Goal: Information Seeking & Learning: Compare options

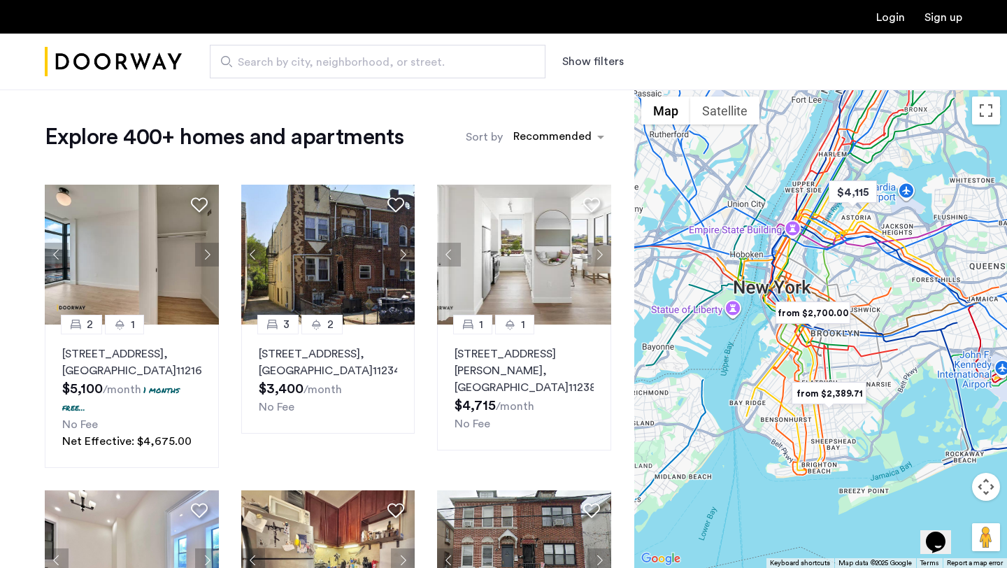
click at [603, 57] on button "Show filters" at bounding box center [593, 61] width 62 height 17
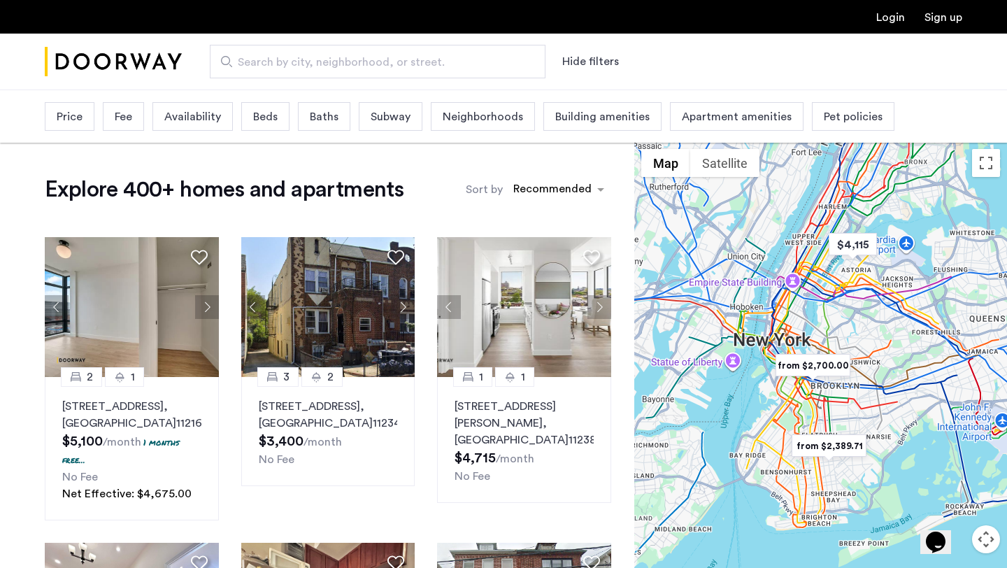
click at [809, 78] on div "Search by city, neighborhood, or street. Hide filters" at bounding box center [572, 62] width 781 height 34
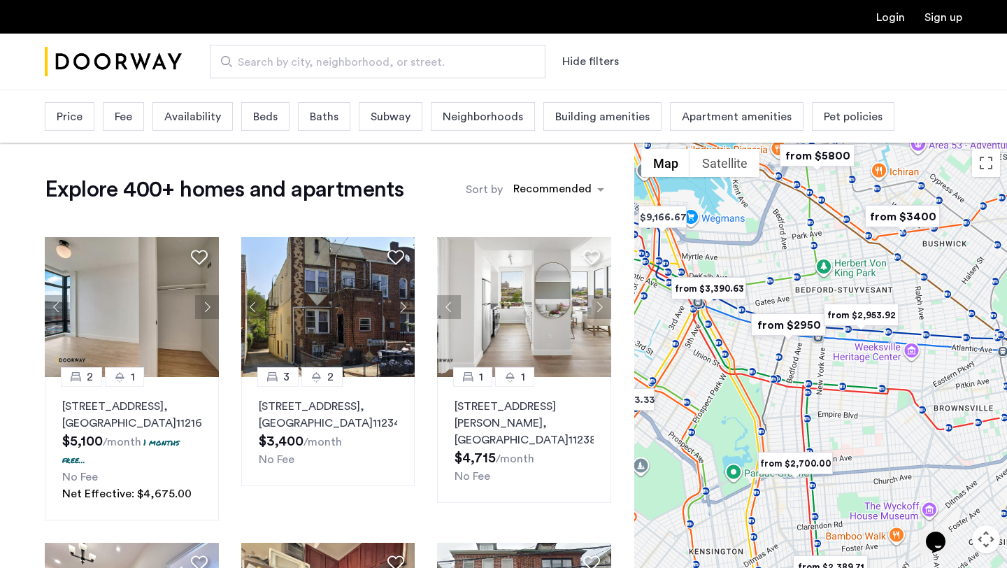
drag, startPoint x: 820, startPoint y: 360, endPoint x: 765, endPoint y: 262, distance: 112.5
click at [765, 262] on div at bounding box center [821, 381] width 373 height 479
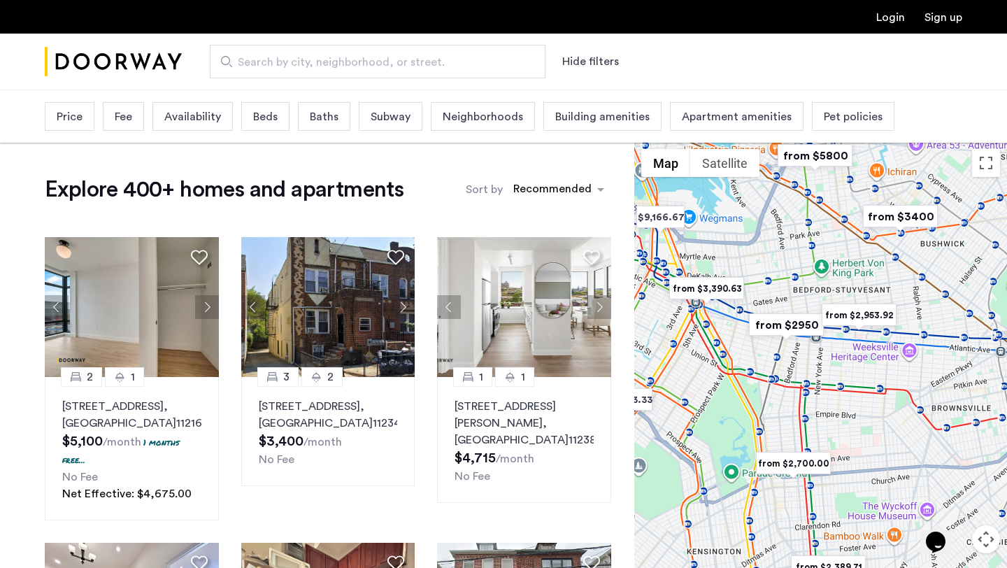
click at [863, 315] on img "from $2,953.92" at bounding box center [859, 314] width 86 height 31
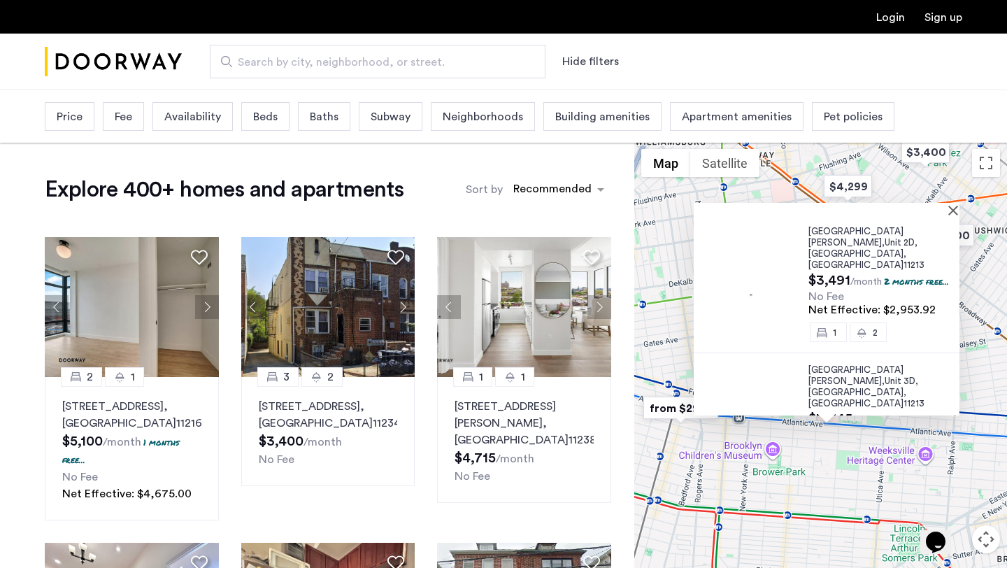
click at [271, 118] on span "Beds" at bounding box center [265, 116] width 24 height 17
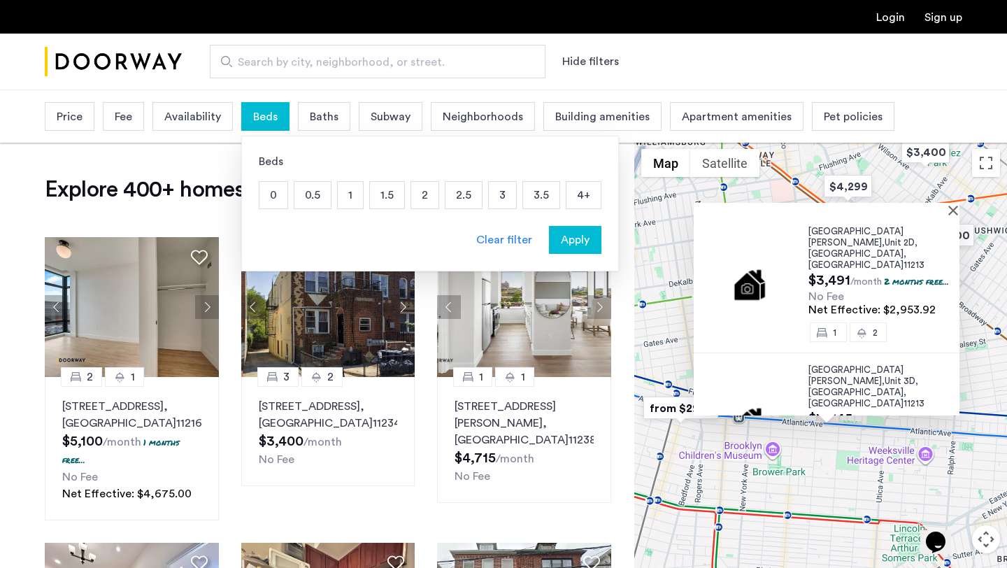
click at [413, 198] on p "2" at bounding box center [424, 195] width 27 height 27
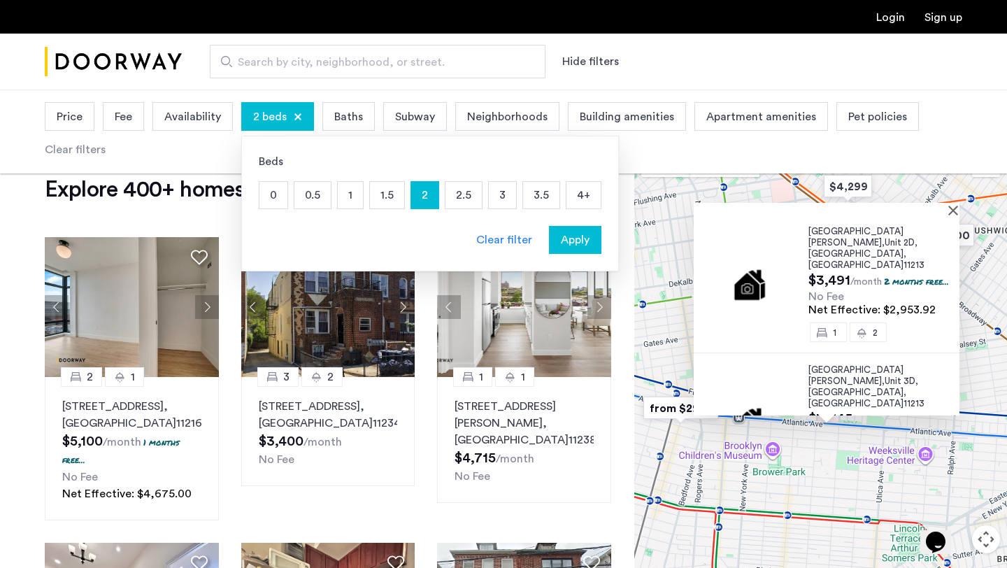
click at [572, 239] on span "Apply" at bounding box center [575, 240] width 29 height 17
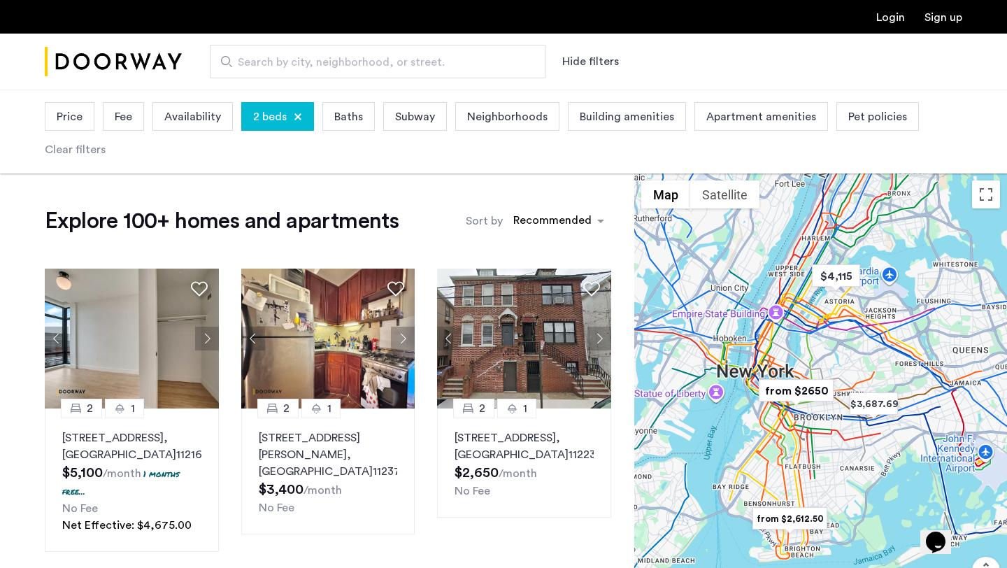
click at [75, 119] on span "Price" at bounding box center [70, 116] width 26 height 17
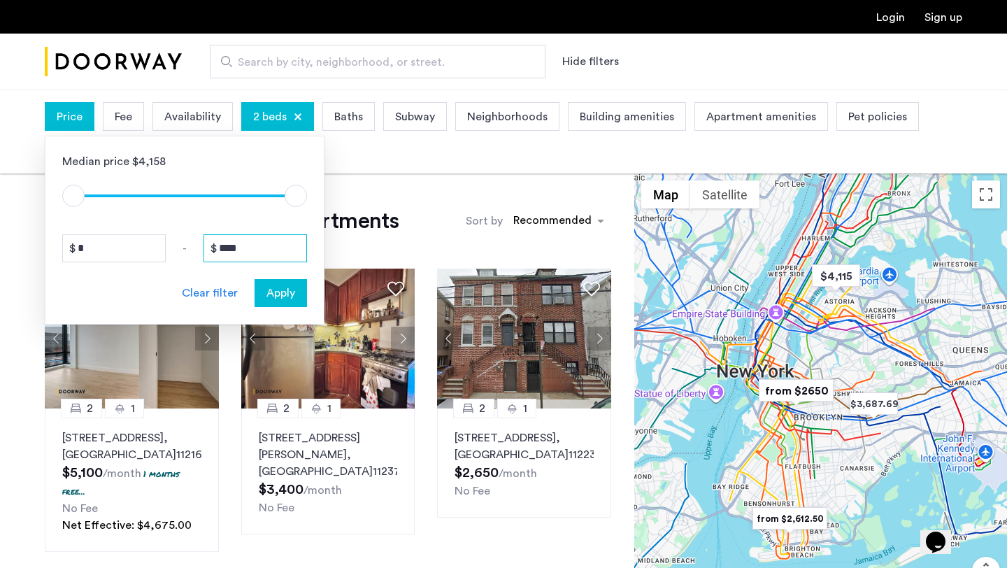
drag, startPoint x: 246, startPoint y: 241, endPoint x: 187, endPoint y: 241, distance: 58.8
click at [187, 241] on div "* - ****" at bounding box center [184, 248] width 245 height 28
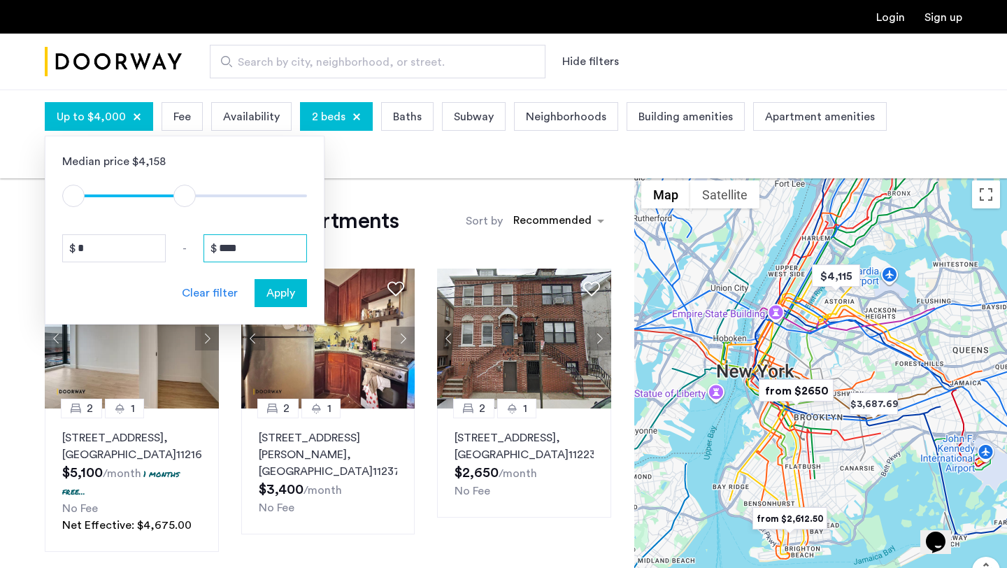
type input "****"
click at [290, 304] on button "Apply" at bounding box center [281, 293] width 52 height 28
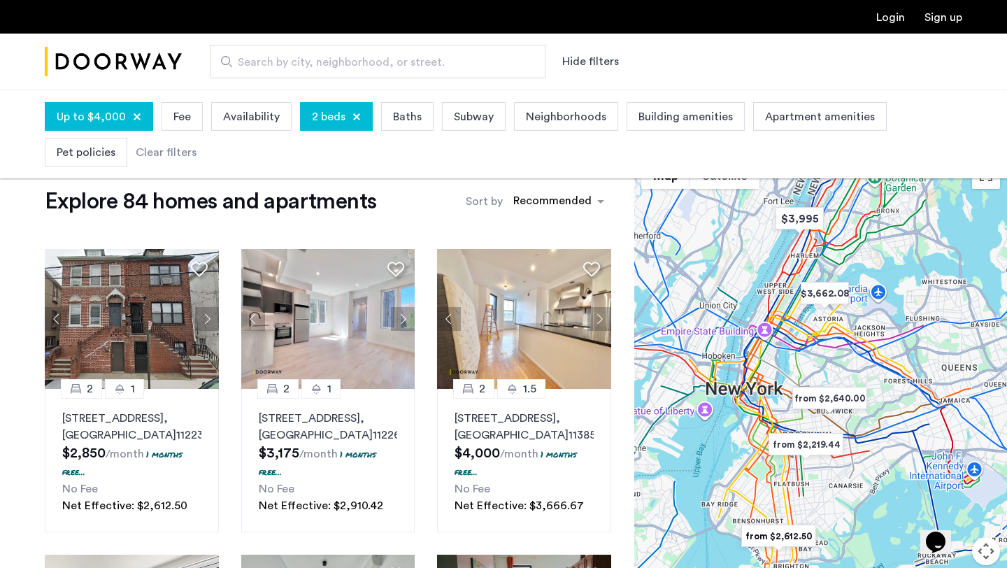
scroll to position [31, 0]
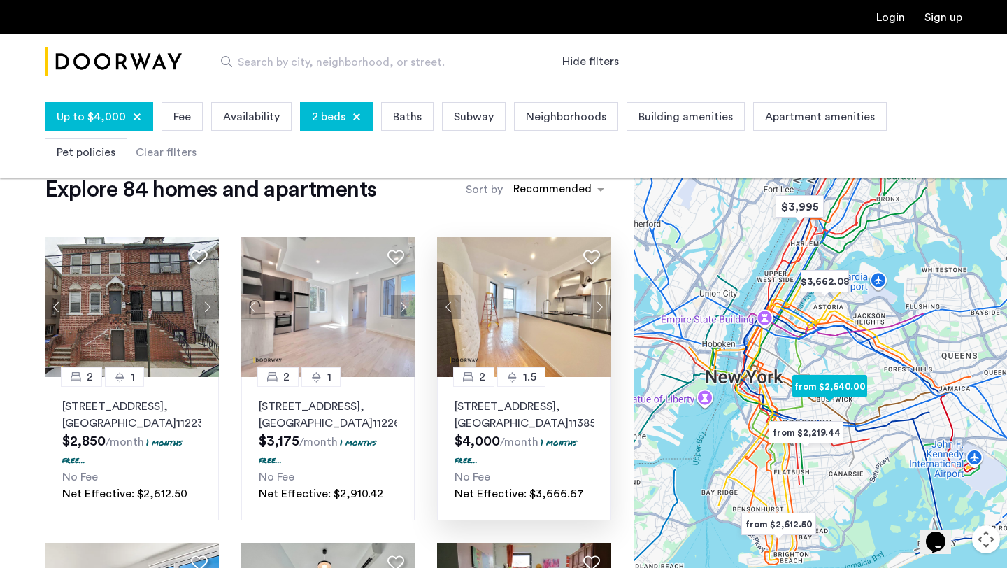
click at [597, 304] on button "Next apartment" at bounding box center [600, 307] width 24 height 24
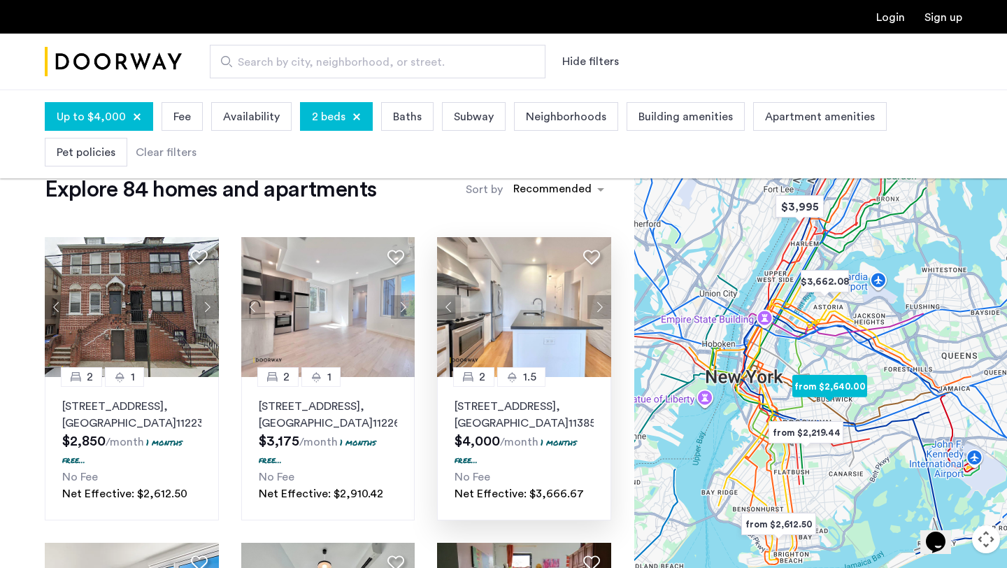
click at [597, 304] on button "Next apartment" at bounding box center [600, 307] width 24 height 24
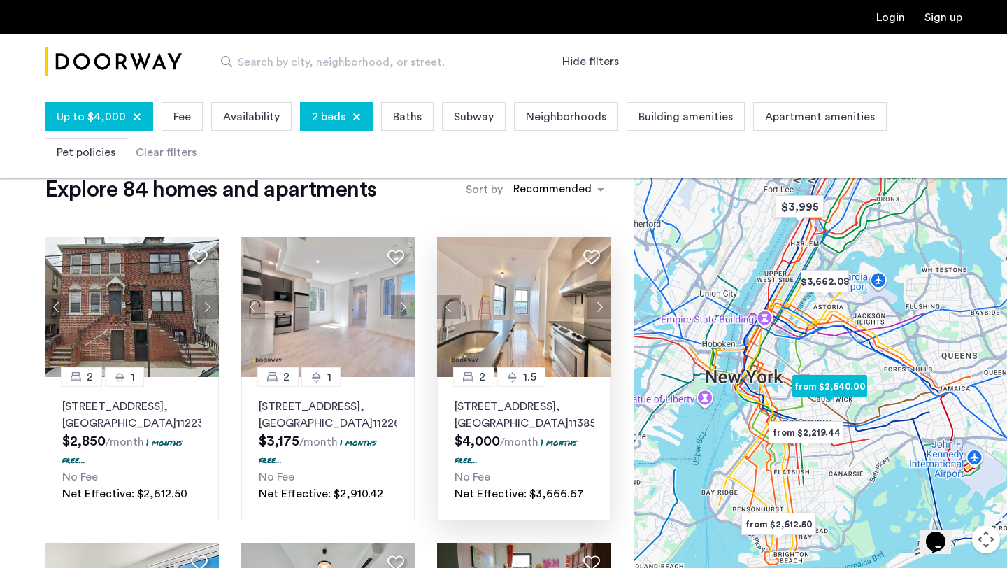
click at [597, 304] on button "Next apartment" at bounding box center [600, 307] width 24 height 24
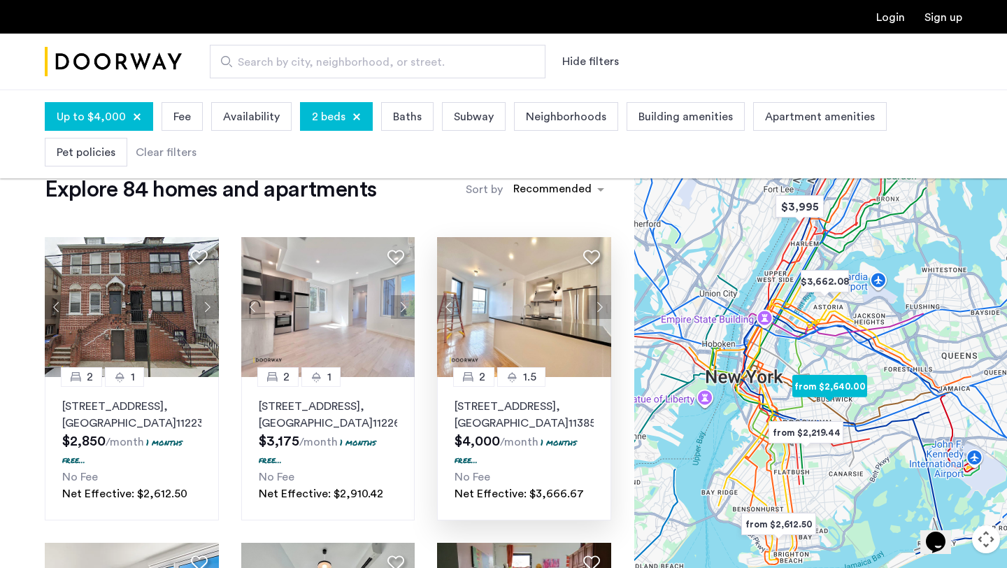
click at [597, 304] on button "Next apartment" at bounding box center [600, 307] width 24 height 24
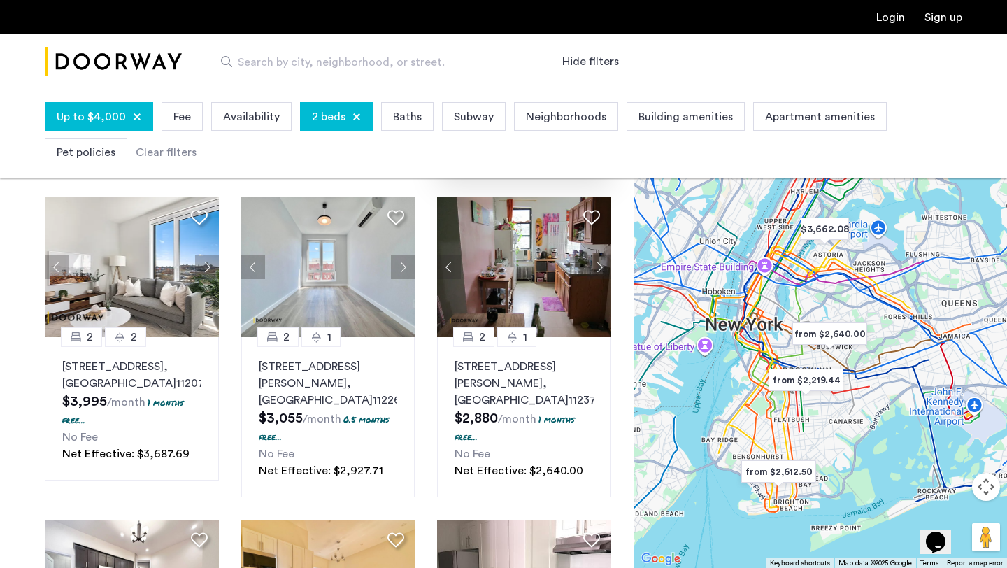
scroll to position [381, 0]
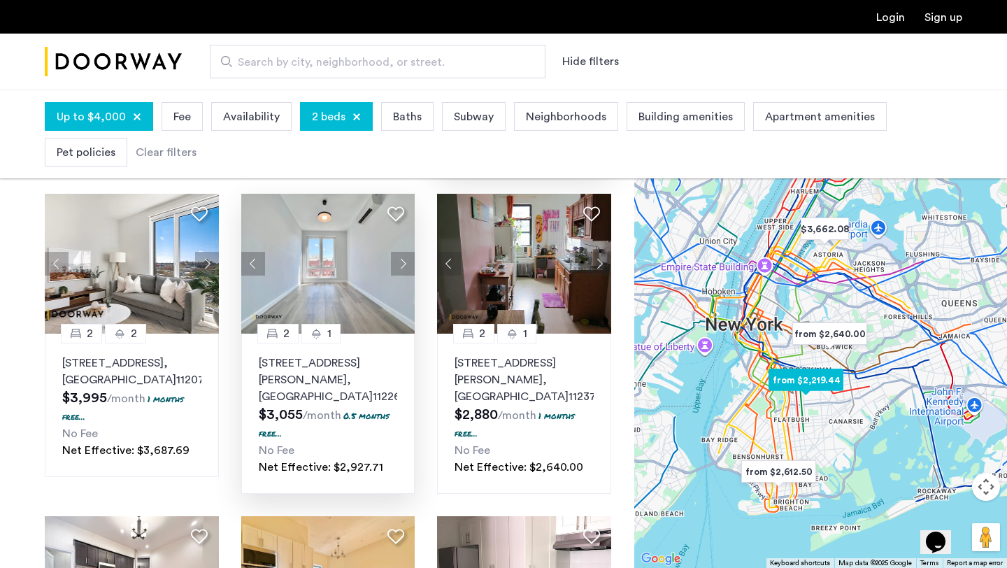
click at [401, 261] on button "Next apartment" at bounding box center [403, 264] width 24 height 24
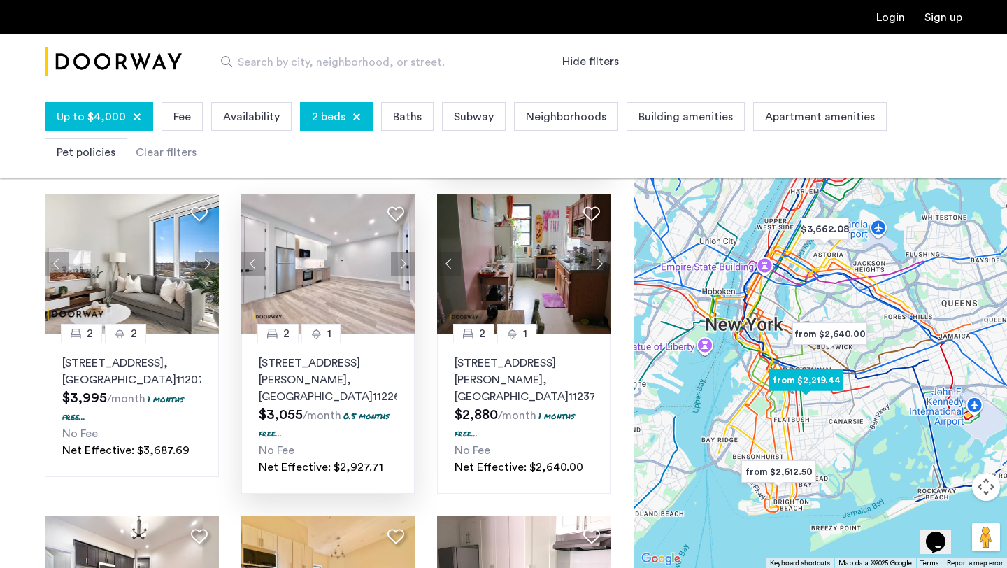
click at [401, 261] on button "Next apartment" at bounding box center [403, 264] width 24 height 24
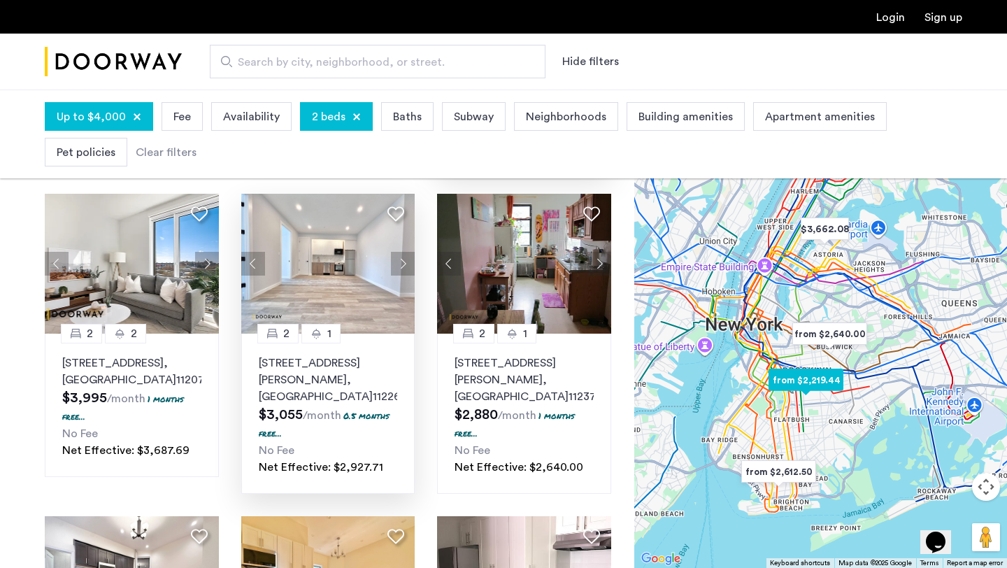
click at [401, 261] on button "Next apartment" at bounding box center [403, 264] width 24 height 24
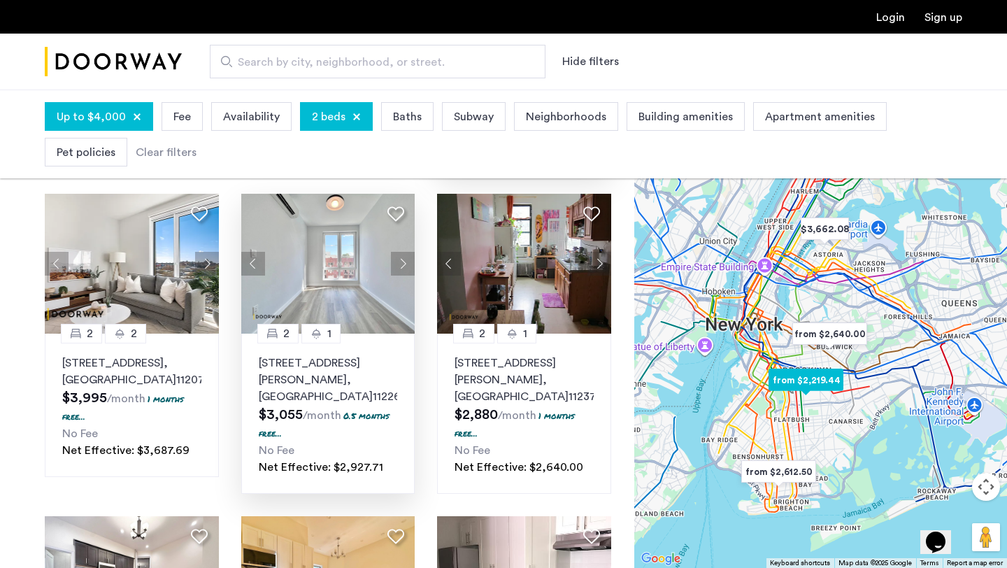
click at [401, 261] on button "Next apartment" at bounding box center [403, 264] width 24 height 24
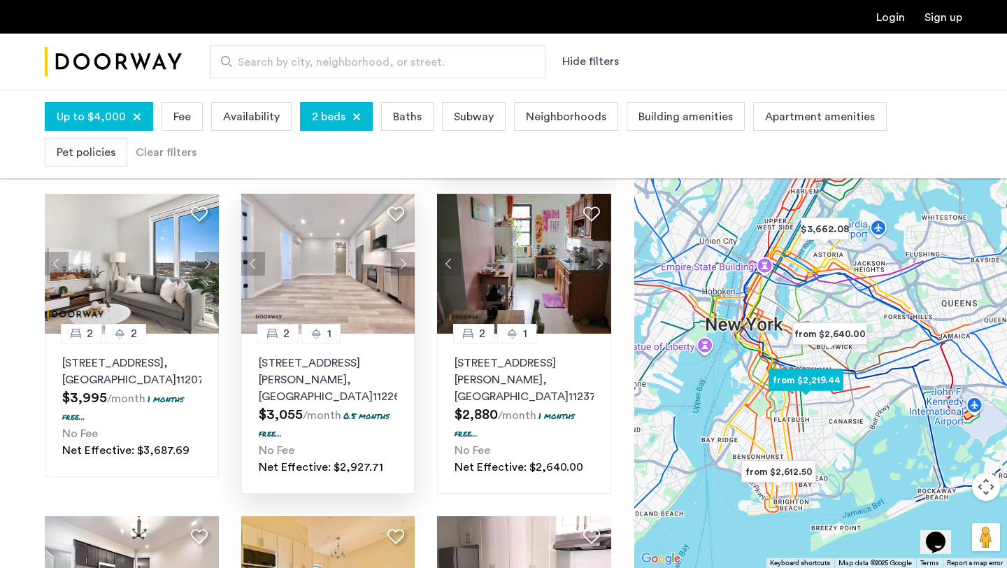
click at [401, 261] on button "Next apartment" at bounding box center [403, 264] width 24 height 24
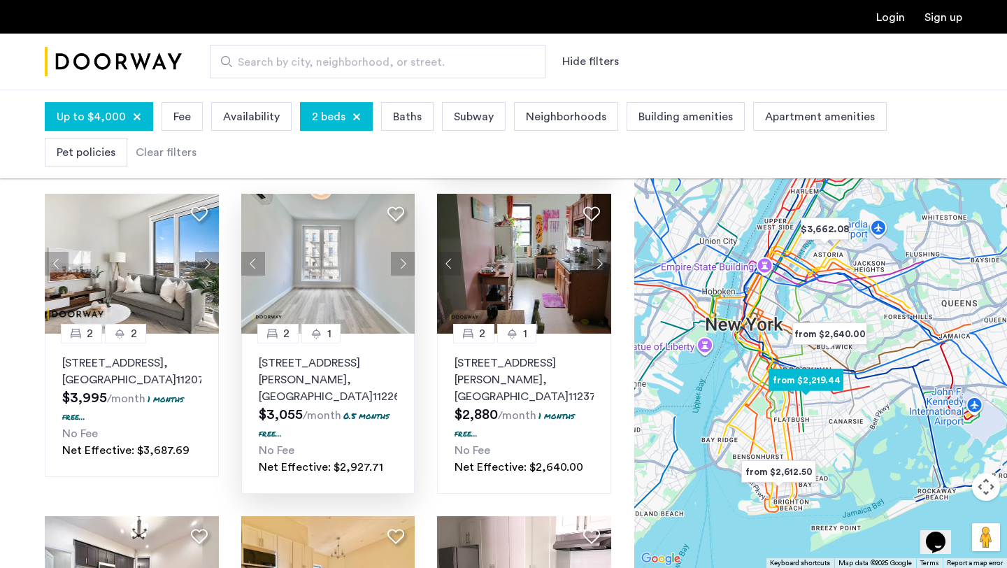
click at [321, 241] on img at bounding box center [328, 264] width 174 height 140
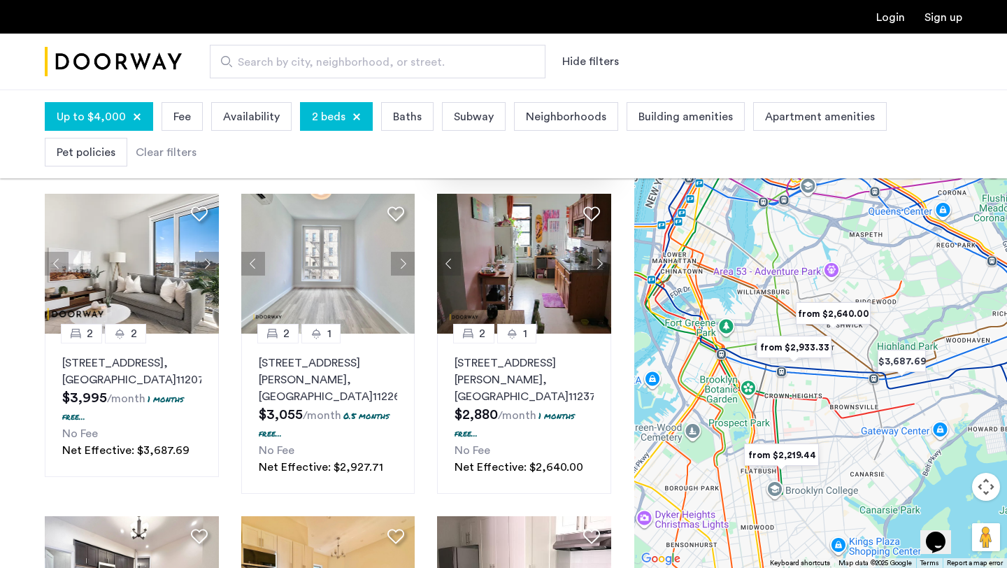
drag, startPoint x: 707, startPoint y: 435, endPoint x: 764, endPoint y: 407, distance: 63.8
click at [764, 407] on div at bounding box center [821, 329] width 373 height 479
click at [794, 346] on img "from $2,933.33" at bounding box center [794, 346] width 86 height 31
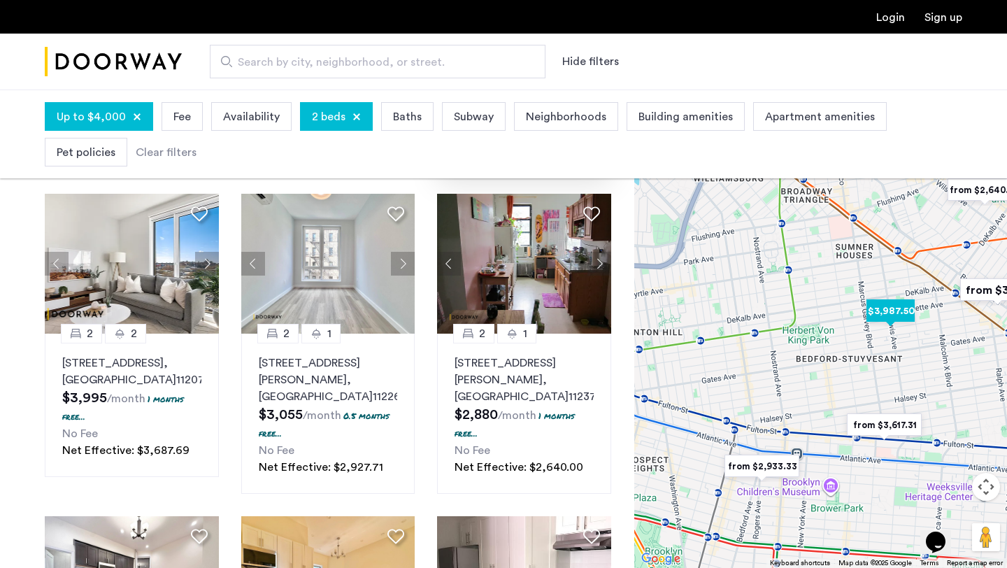
click at [890, 313] on img "$3,987.50" at bounding box center [890, 310] width 59 height 31
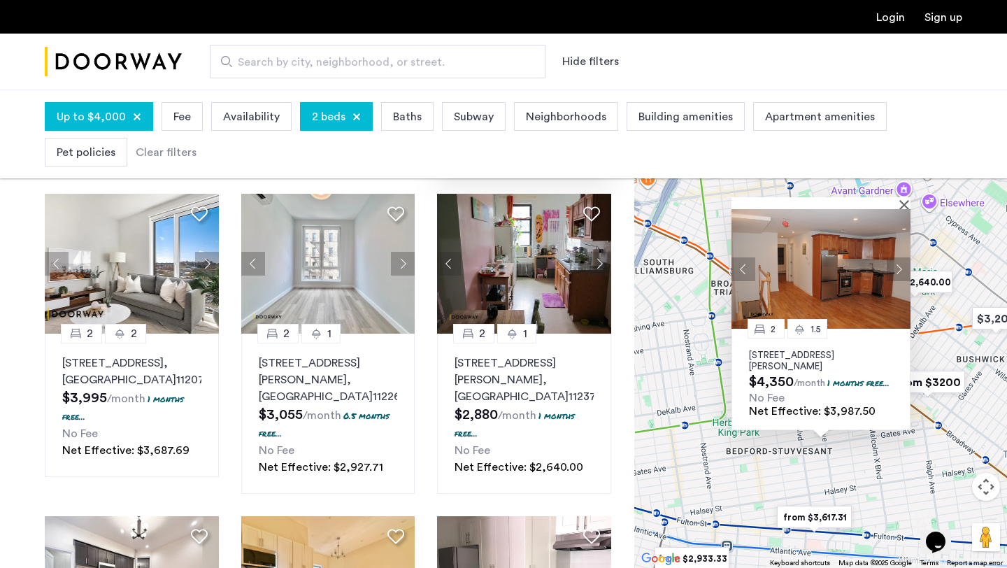
click at [900, 257] on button "Next apartment" at bounding box center [899, 269] width 24 height 24
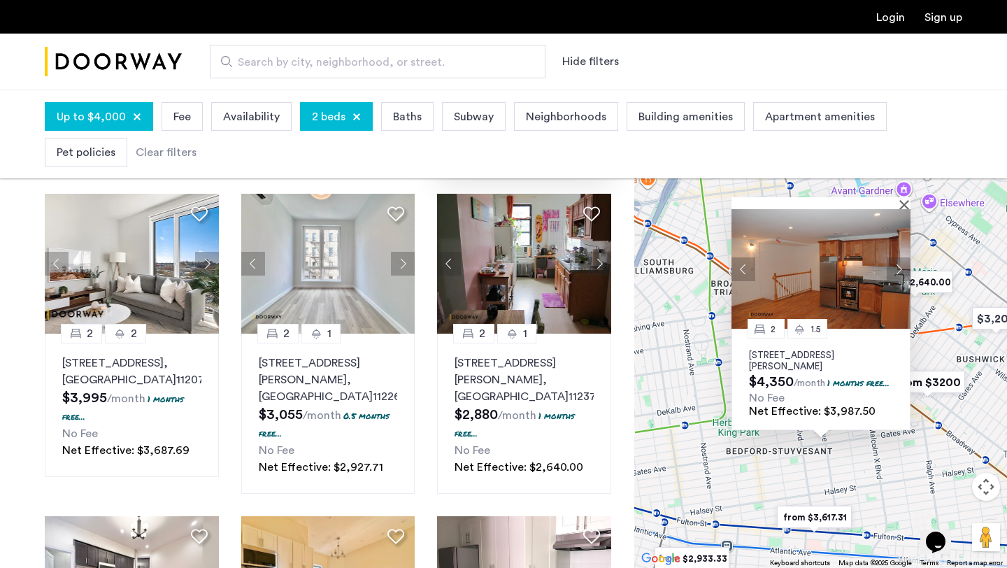
click at [900, 257] on button "Next apartment" at bounding box center [899, 269] width 24 height 24
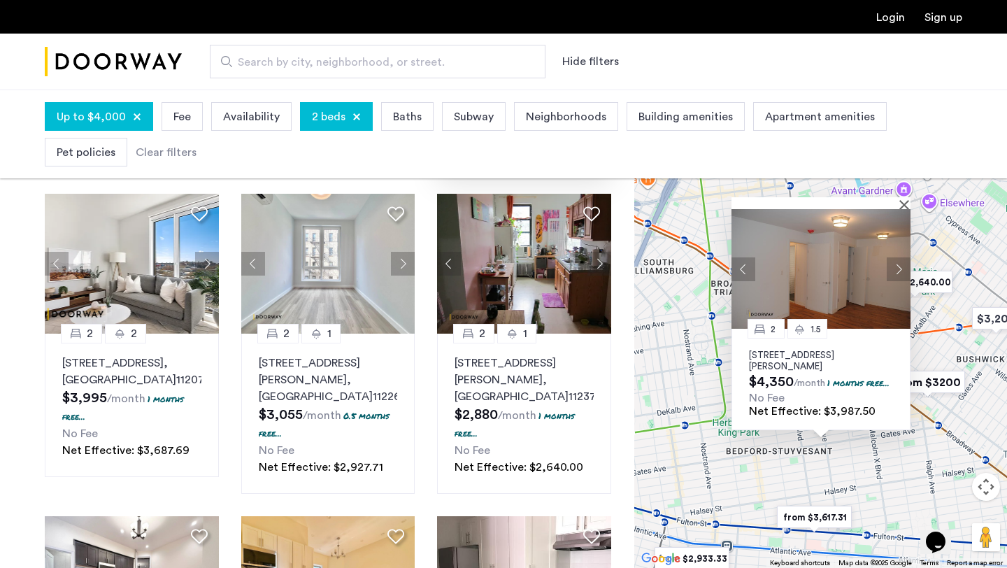
click at [900, 257] on button "Next apartment" at bounding box center [899, 269] width 24 height 24
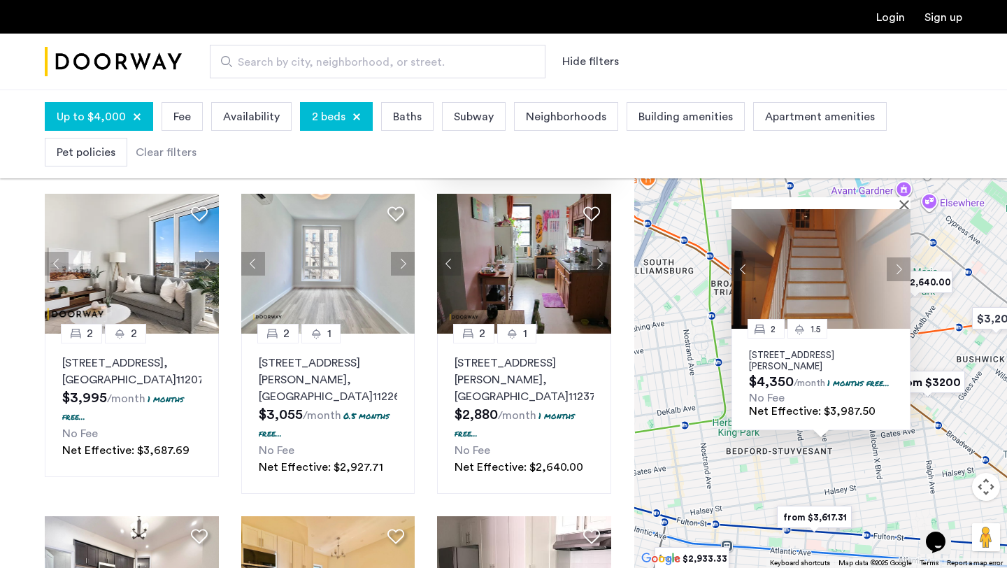
click at [900, 257] on button "Next apartment" at bounding box center [899, 269] width 24 height 24
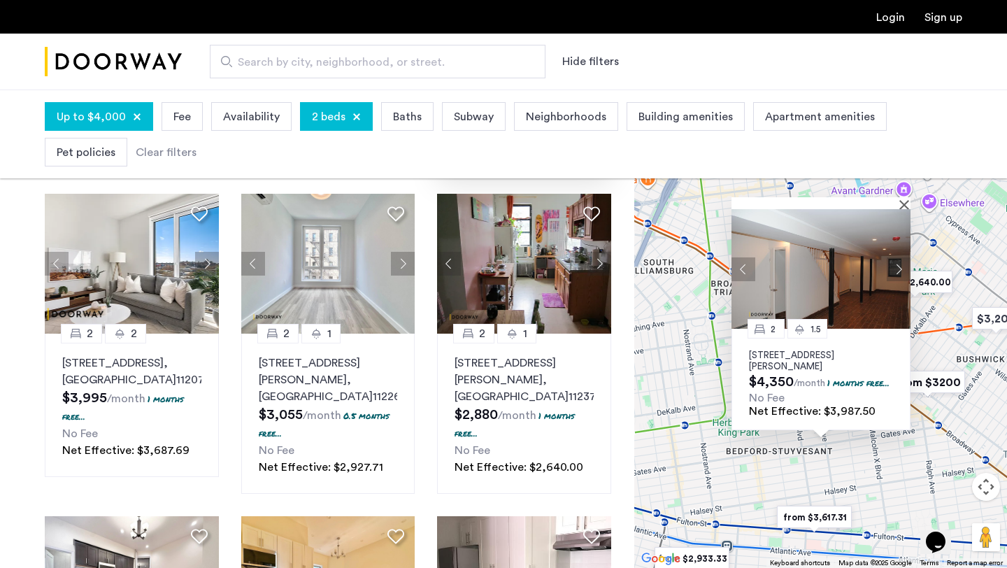
click at [900, 257] on button "Next apartment" at bounding box center [899, 269] width 24 height 24
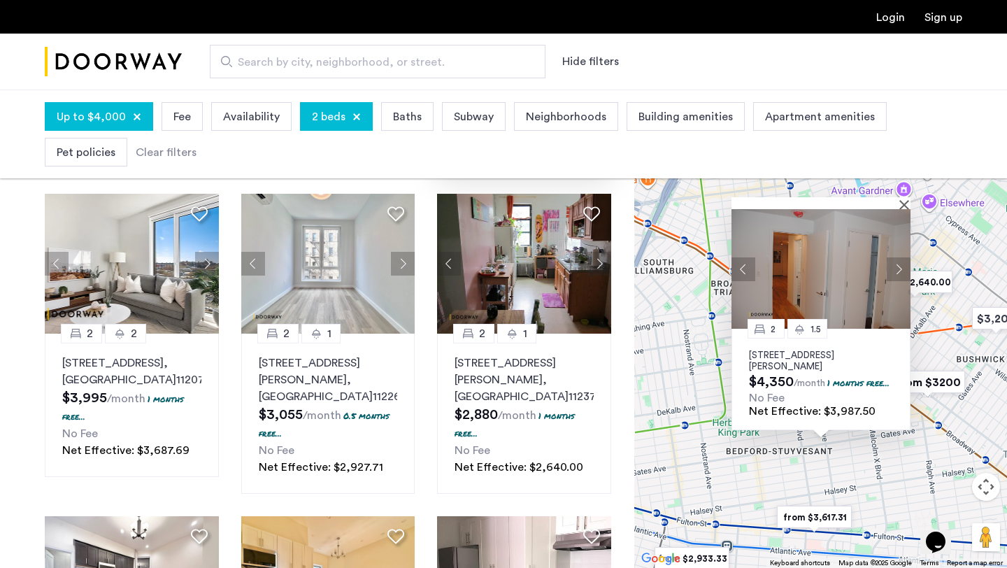
click at [836, 263] on img at bounding box center [821, 269] width 179 height 120
click at [898, 462] on div "2 1.5 789 Greene Avenue, Unit 1, Brooklyn, NY 11221 $4,350 /month 1 months free…" at bounding box center [821, 329] width 373 height 479
click at [938, 334] on div "2 1.5 789 Greene Avenue, Unit 1, Brooklyn, NY 11221 $4,350 /month 1 months free…" at bounding box center [821, 329] width 373 height 479
click at [929, 289] on img "from $2,640.00" at bounding box center [915, 282] width 86 height 31
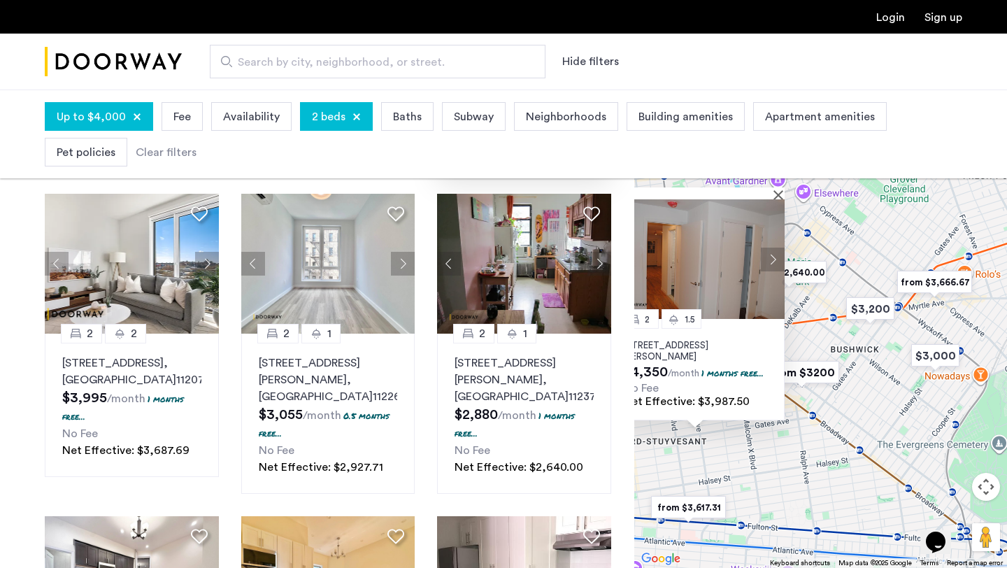
click at [788, 438] on div "To navigate, press the arrow keys. 2 1.5 789 Greene Avenue, Unit 1, Brooklyn, N…" at bounding box center [821, 329] width 373 height 479
click at [745, 483] on div "2 1.5 789 Greene Avenue, Unit 1, Brooklyn, NY 11221 $4,350 /month 1 months free…" at bounding box center [821, 329] width 373 height 479
click at [708, 467] on div "2 1.5 789 Greene Avenue, Unit 1, Brooklyn, NY 11221 $4,350 /month 1 months free…" at bounding box center [821, 329] width 373 height 479
click at [855, 446] on div "2 1.5 789 Greene Avenue, Unit 1, Brooklyn, NY 11221 $4,350 /month 1 months free…" at bounding box center [821, 329] width 373 height 479
click at [854, 446] on div "2 1.5 789 Greene Avenue, Unit 1, Brooklyn, NY 11221 $4,350 /month 1 months free…" at bounding box center [821, 329] width 373 height 479
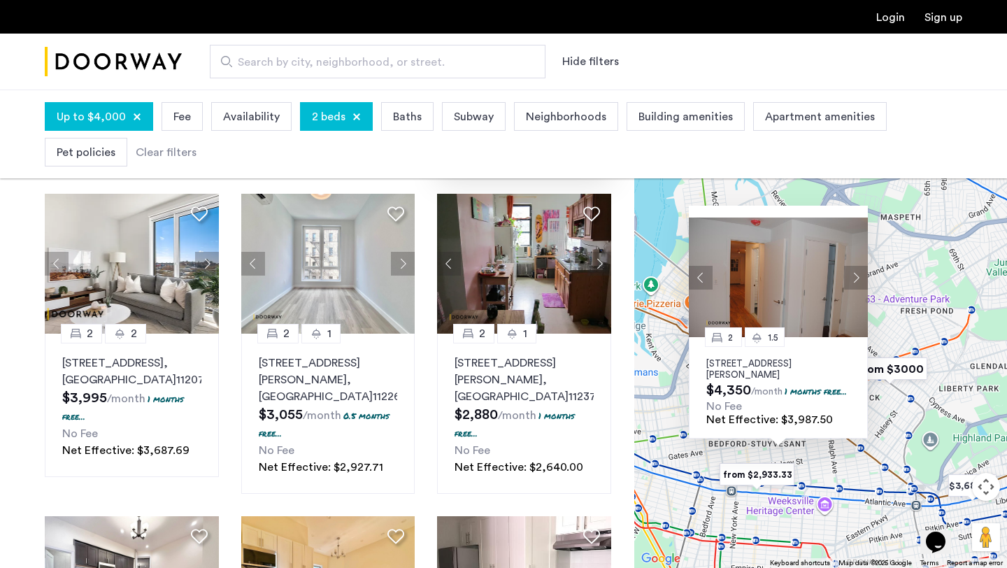
click at [659, 352] on div "2 1.5 789 Greene Avenue, Unit 1, Brooklyn, NY 11221 $4,350 /month 1 months free…" at bounding box center [821, 329] width 373 height 479
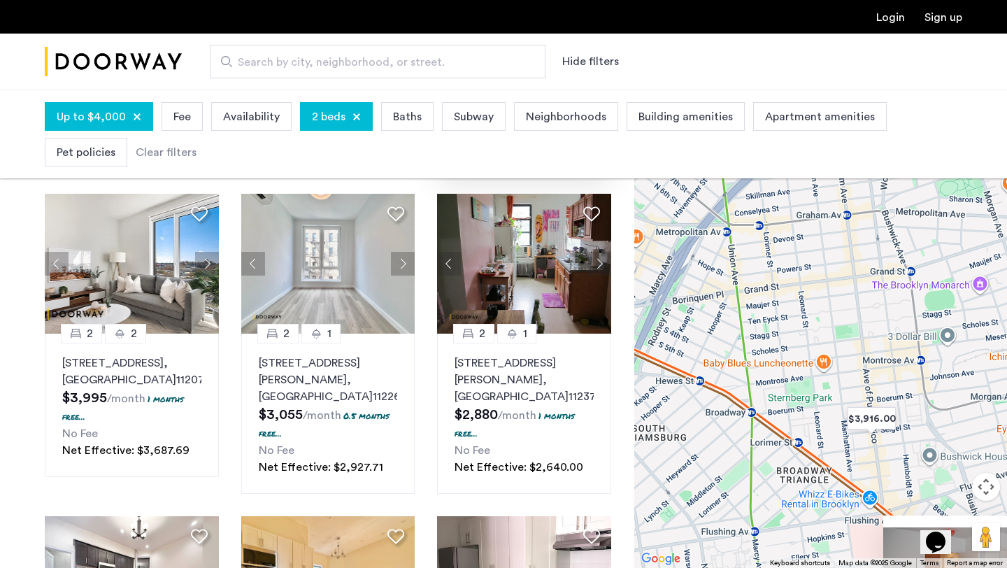
drag, startPoint x: 823, startPoint y: 327, endPoint x: 701, endPoint y: 251, distance: 143.3
click at [701, 251] on div "2 1.5 789 Greene Avenue, Unit 1, Brooklyn, NY 11221 $4,350 /month 1 months free…" at bounding box center [821, 329] width 373 height 479
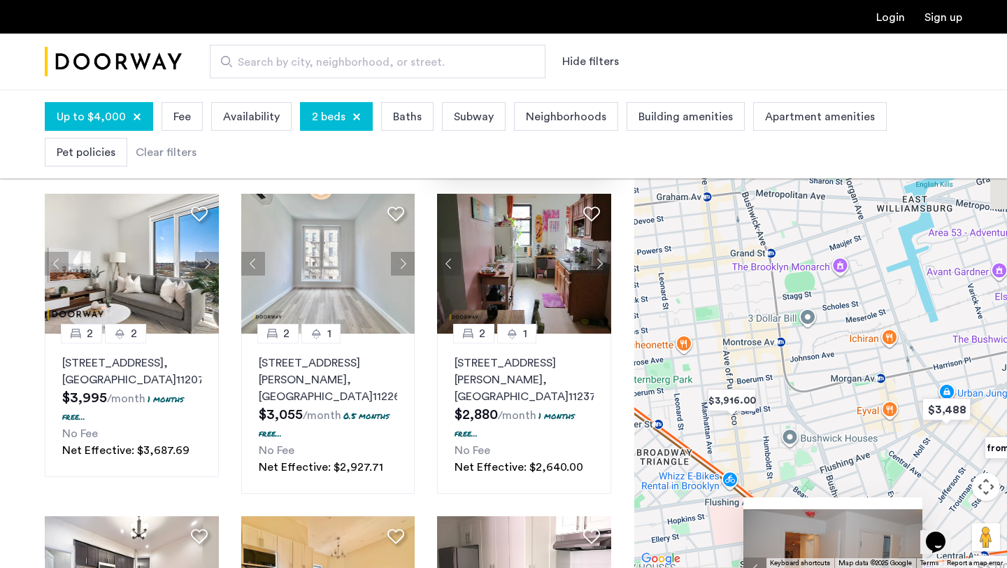
drag, startPoint x: 893, startPoint y: 317, endPoint x: 771, endPoint y: 306, distance: 122.9
click at [771, 306] on div "2 1.5 789 Greene Avenue, Unit 1, Brooklyn, NY 11221 $4,350 /month 1 months free…" at bounding box center [821, 329] width 373 height 479
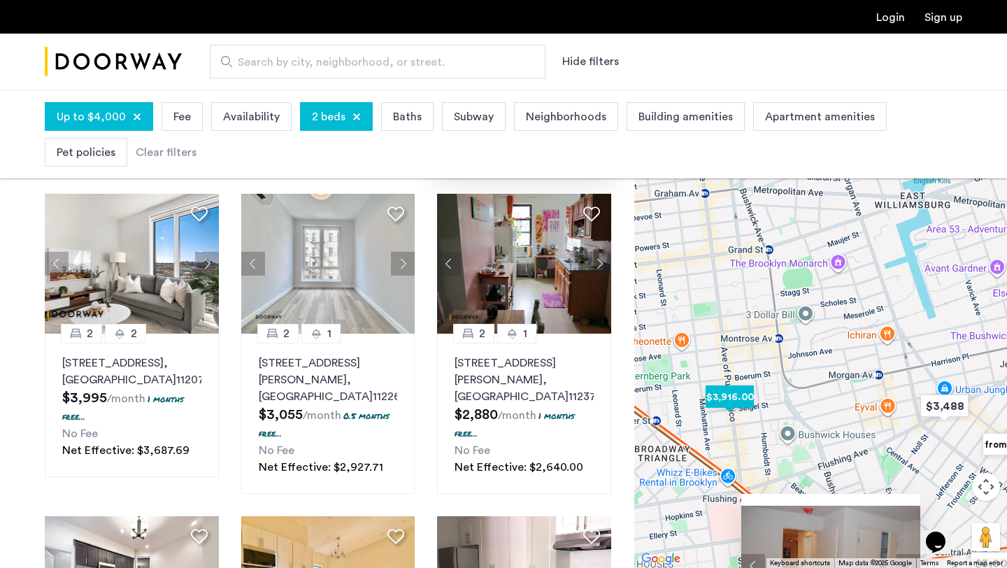
click at [736, 395] on img "$3,916.00" at bounding box center [729, 396] width 59 height 31
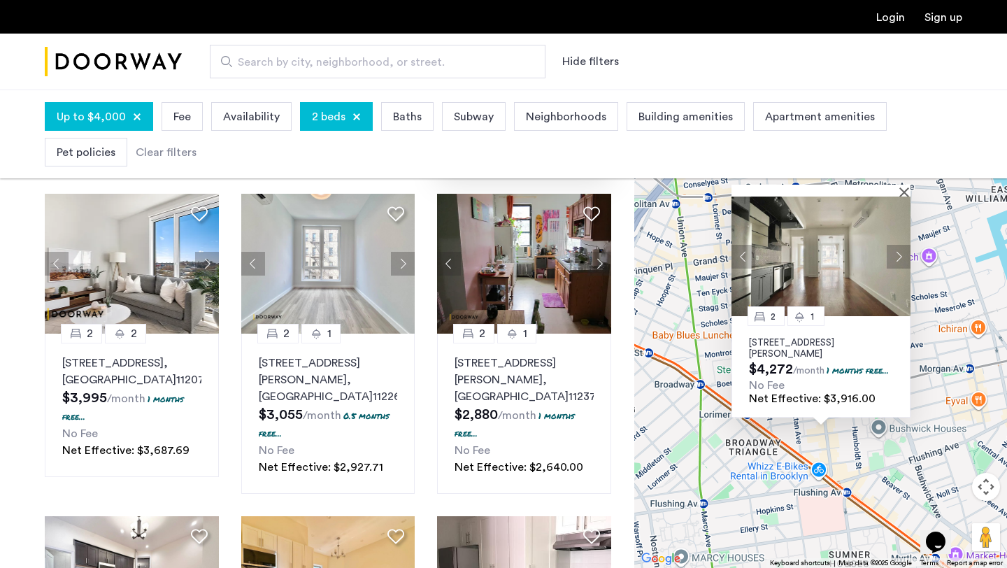
click at [900, 256] on button "Next apartment" at bounding box center [899, 257] width 24 height 24
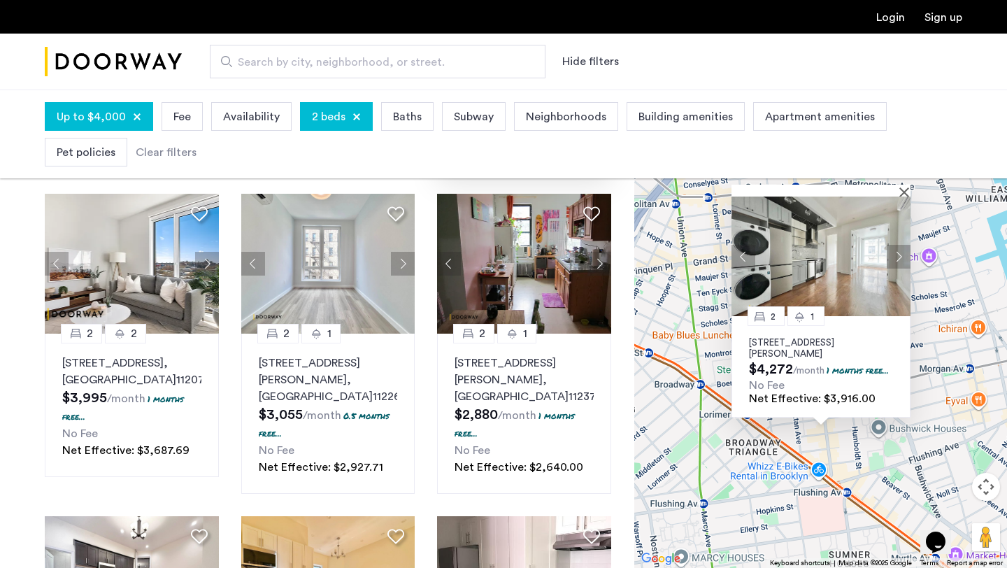
click at [900, 256] on button "Next apartment" at bounding box center [899, 257] width 24 height 24
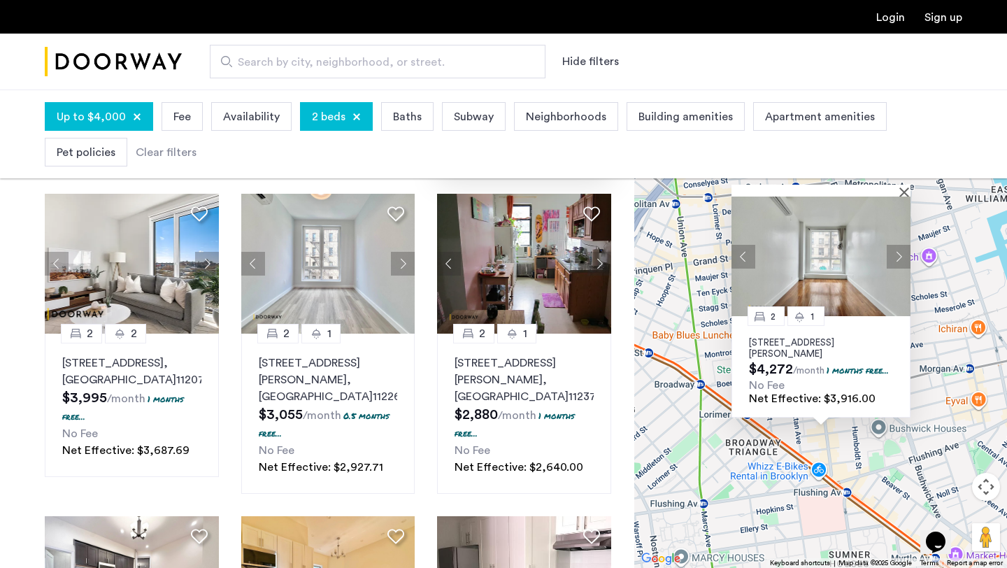
click at [846, 247] on img at bounding box center [821, 257] width 179 height 120
click at [691, 287] on div "2 1 85 Graham Avenue, Unit 2B, Brooklyn, NY 11206 $4,272 /month 1 months free..…" at bounding box center [821, 329] width 373 height 479
click at [905, 187] on button "Close" at bounding box center [907, 192] width 10 height 10
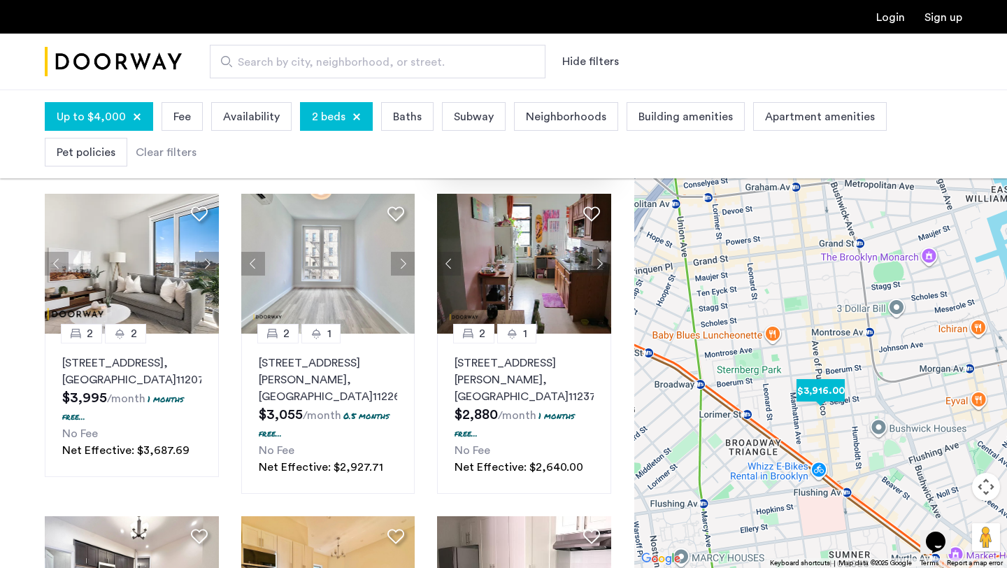
click at [827, 389] on img "$3,916.00" at bounding box center [820, 390] width 59 height 31
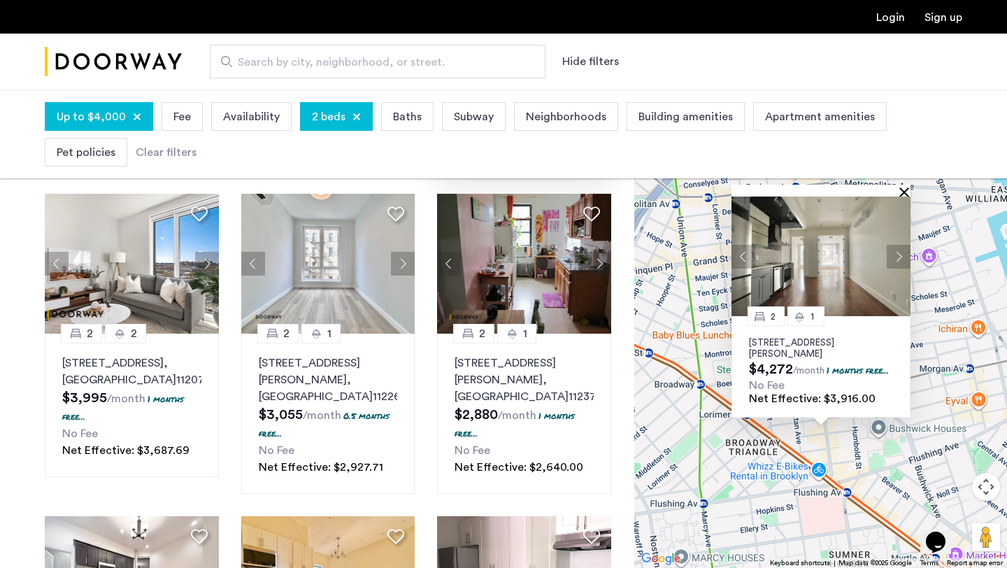
click at [904, 187] on button "Close" at bounding box center [907, 192] width 10 height 10
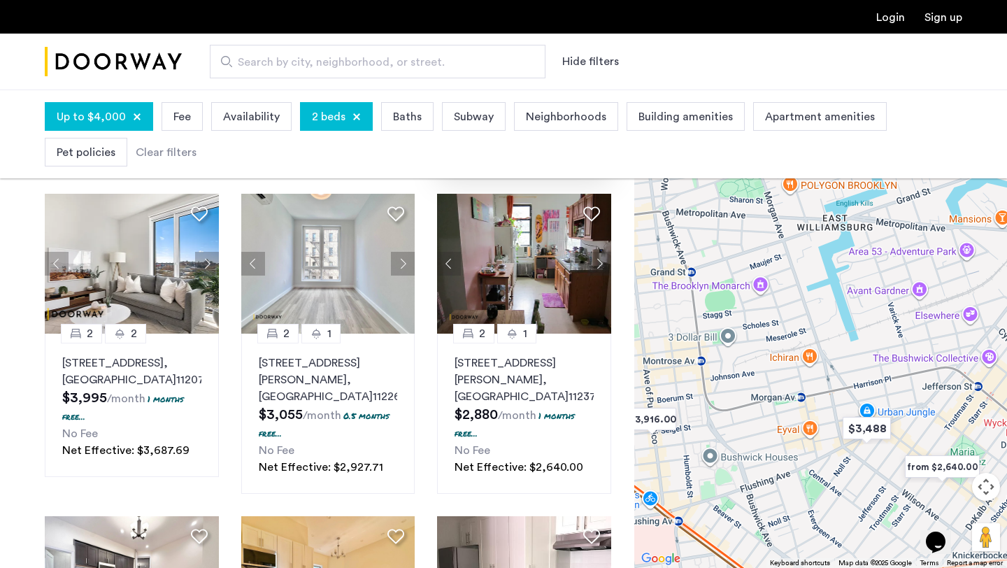
drag, startPoint x: 927, startPoint y: 292, endPoint x: 752, endPoint y: 321, distance: 177.2
click at [752, 321] on div at bounding box center [821, 329] width 373 height 479
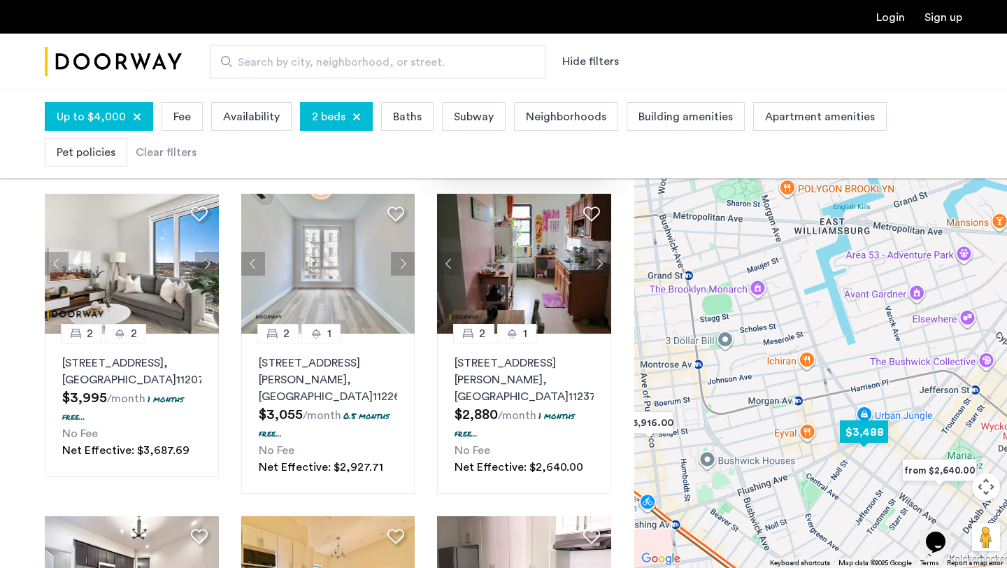
click at [863, 429] on img "$3,488" at bounding box center [864, 431] width 59 height 31
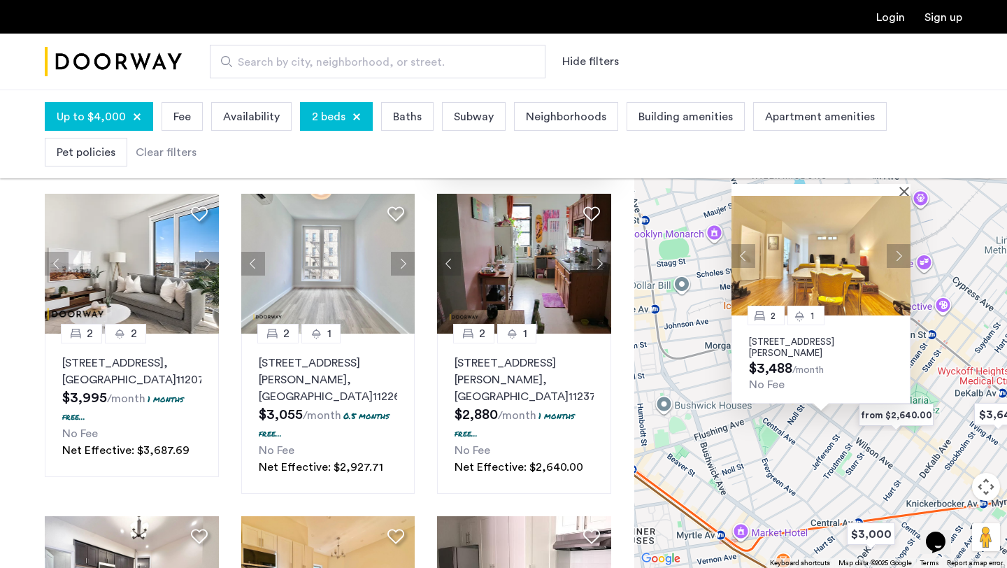
click at [902, 245] on button "Next apartment" at bounding box center [899, 256] width 24 height 24
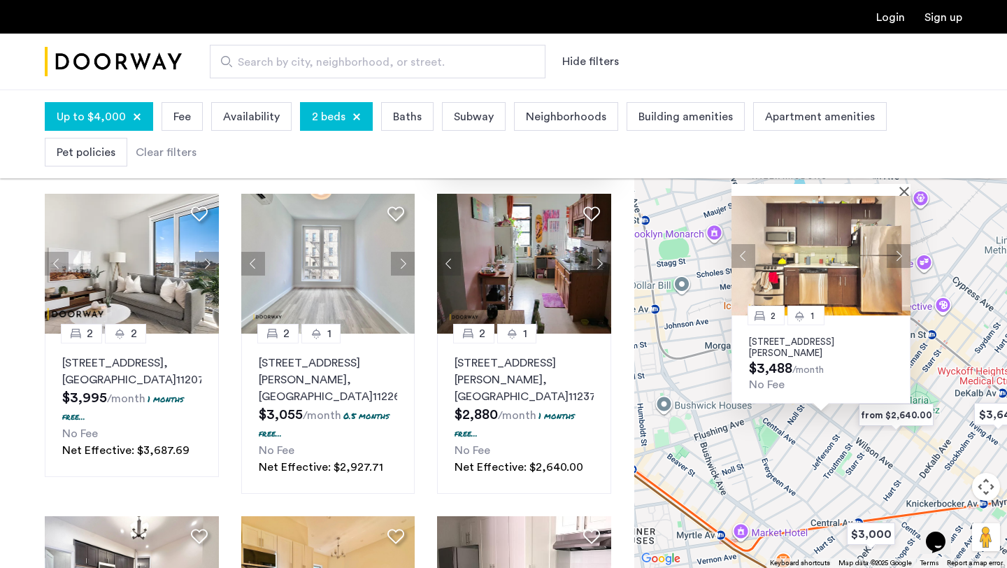
click at [902, 245] on button "Next apartment" at bounding box center [899, 256] width 24 height 24
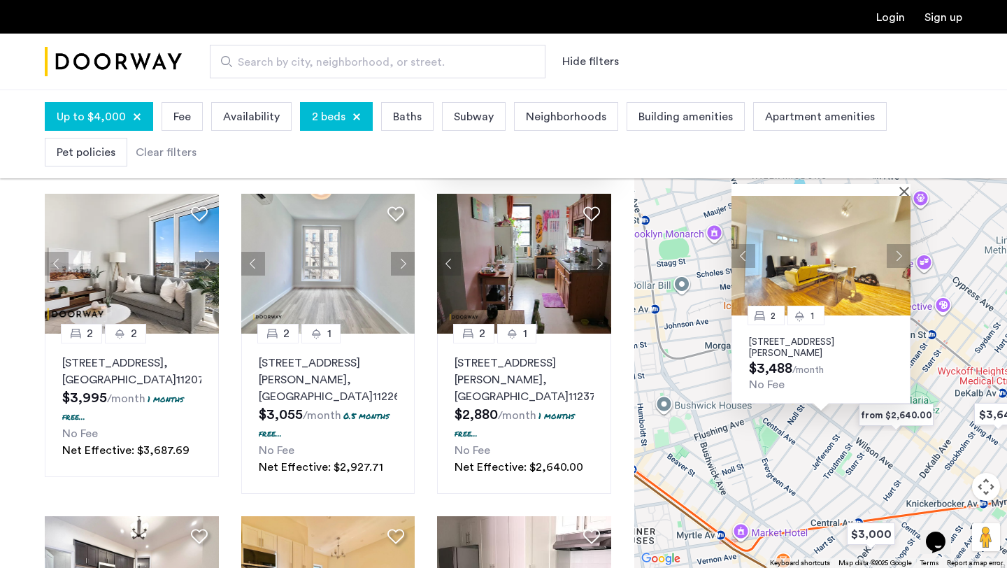
click at [902, 245] on button "Next apartment" at bounding box center [899, 256] width 24 height 24
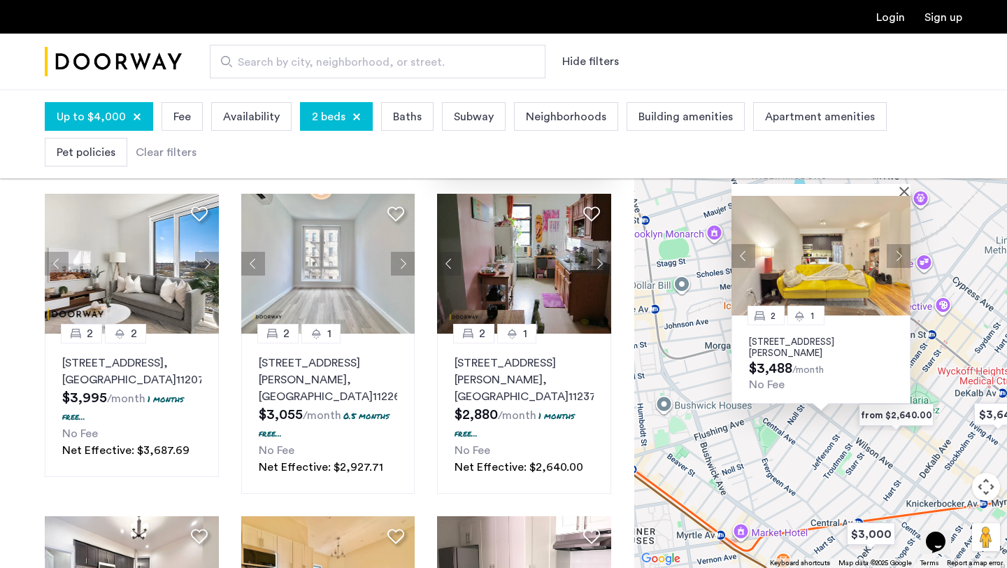
click at [832, 236] on img at bounding box center [821, 256] width 179 height 120
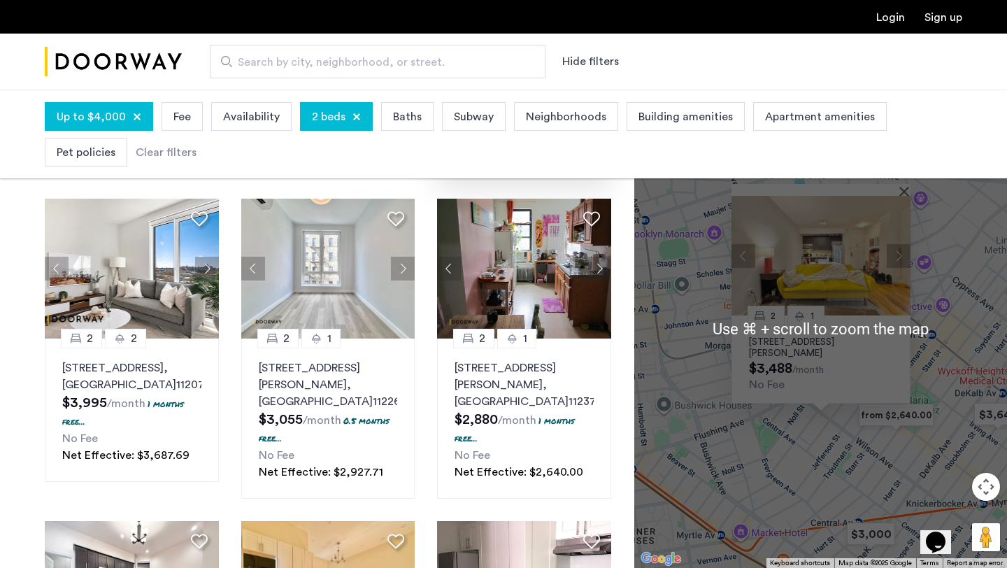
scroll to position [320, 0]
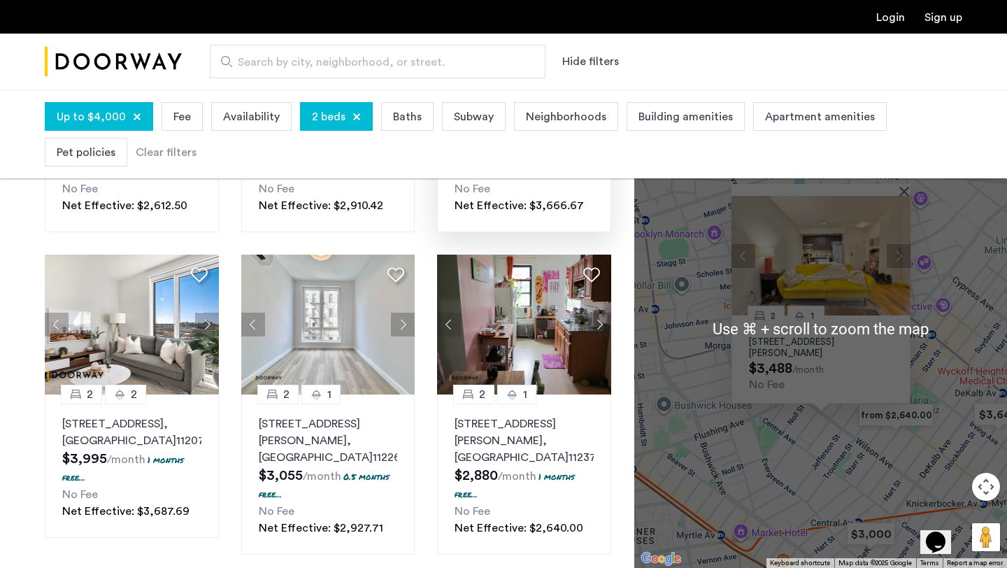
click at [823, 470] on div "2 1 184 Noll Street, Unit 2A, Brooklyn, NY 11237 $3,488 /month No Fee" at bounding box center [821, 329] width 373 height 479
click at [917, 420] on img "from $2,640.00" at bounding box center [896, 414] width 86 height 31
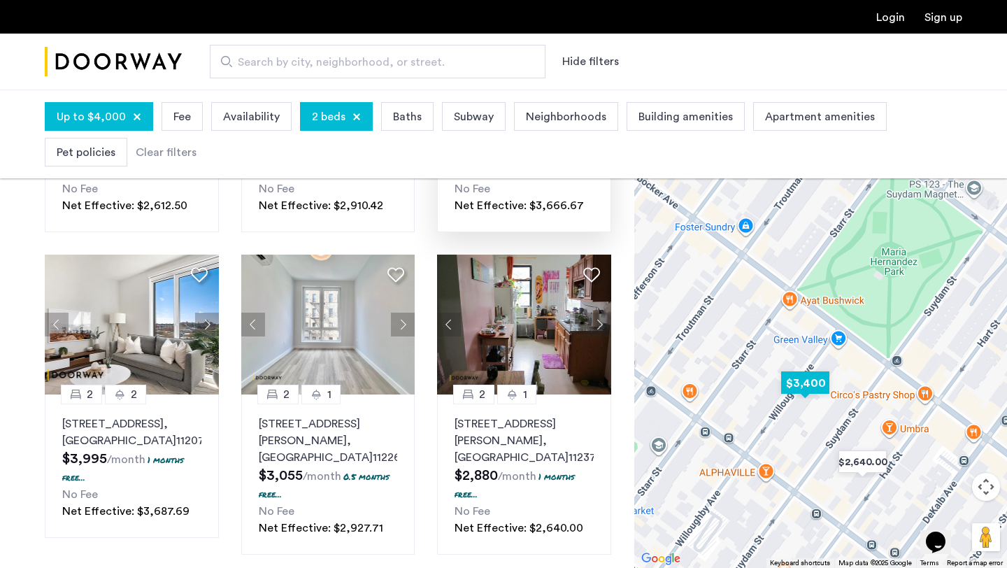
click at [802, 382] on img "$3,400" at bounding box center [805, 382] width 59 height 31
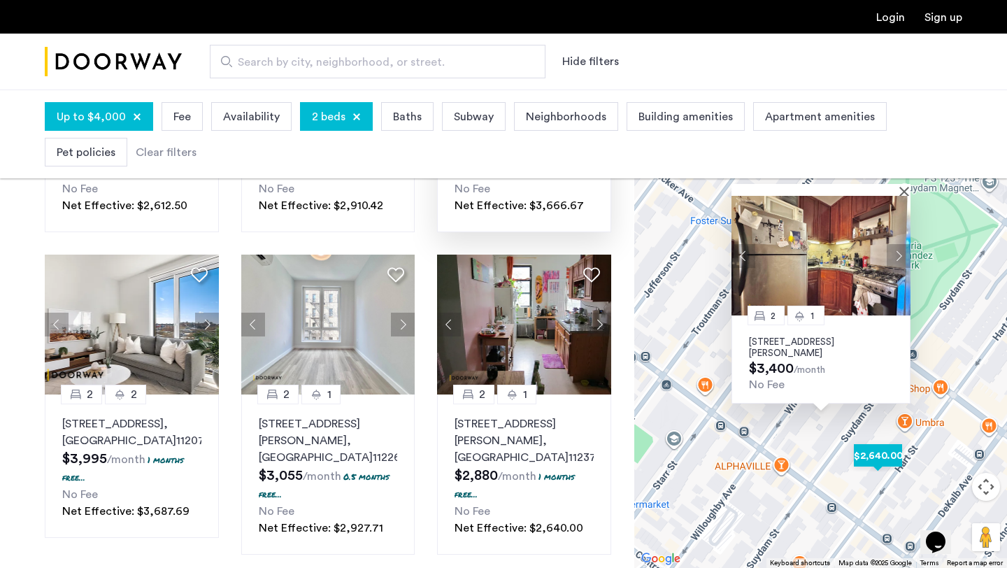
click at [875, 459] on img "$2,640.00" at bounding box center [878, 455] width 59 height 31
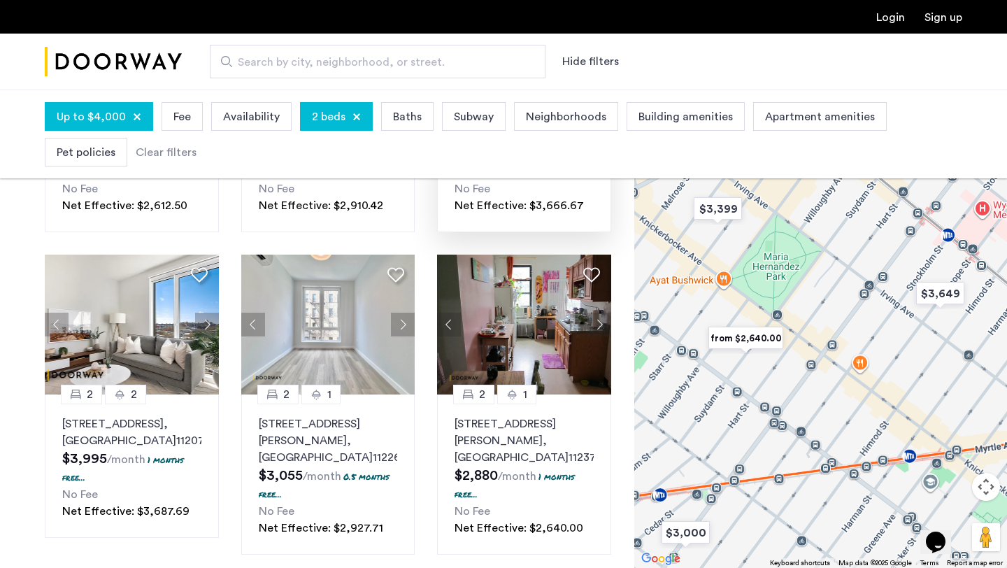
drag, startPoint x: 947, startPoint y: 420, endPoint x: 795, endPoint y: 405, distance: 152.5
click at [795, 405] on div at bounding box center [821, 329] width 373 height 479
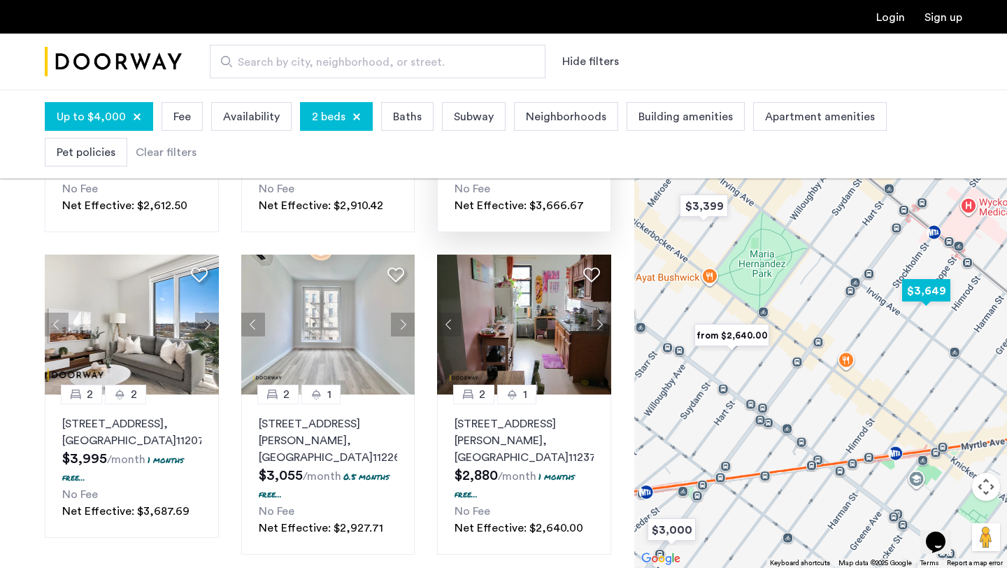
click at [925, 295] on img "$3,649" at bounding box center [926, 290] width 59 height 31
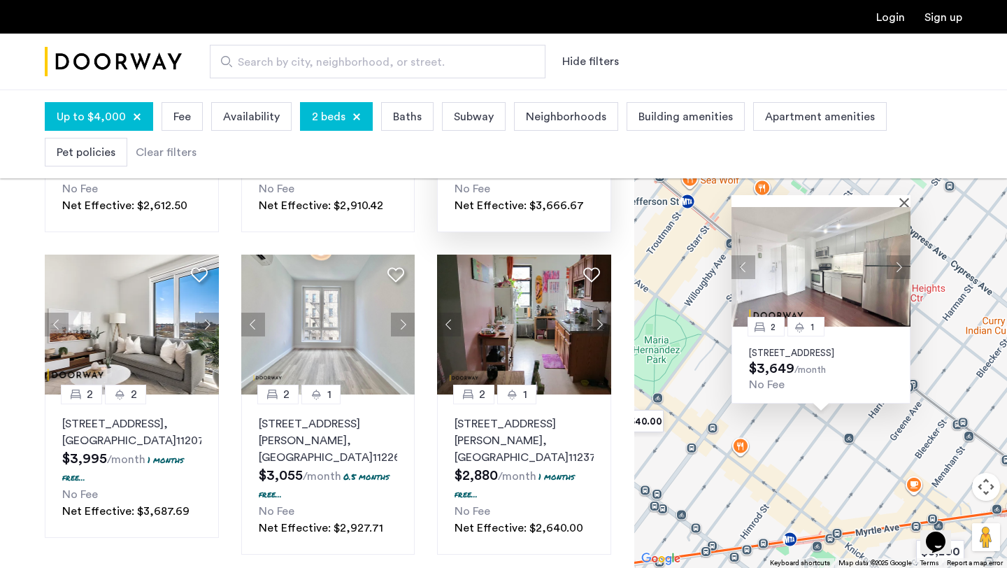
click at [902, 255] on button "Next apartment" at bounding box center [899, 267] width 24 height 24
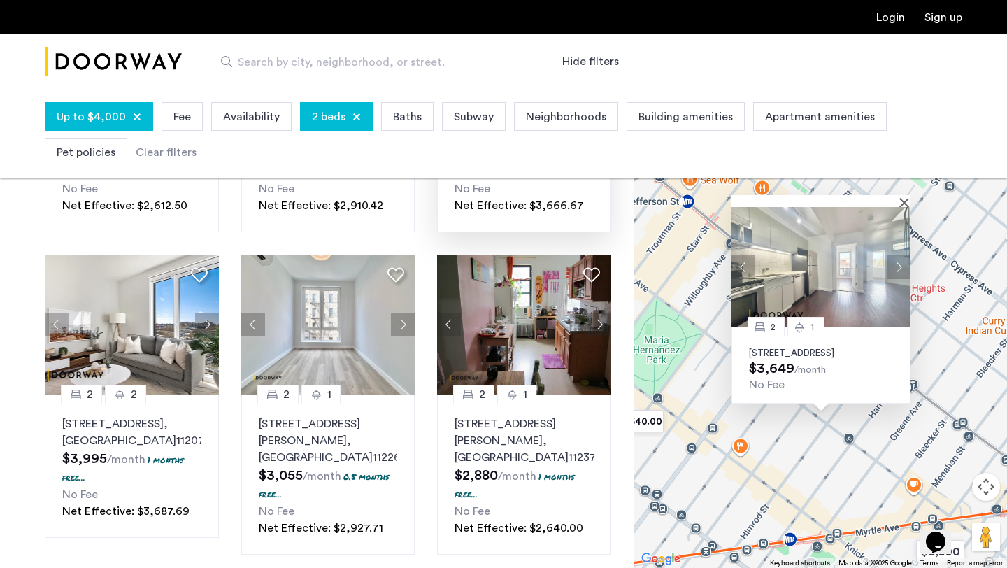
click at [903, 255] on button "Next apartment" at bounding box center [899, 267] width 24 height 24
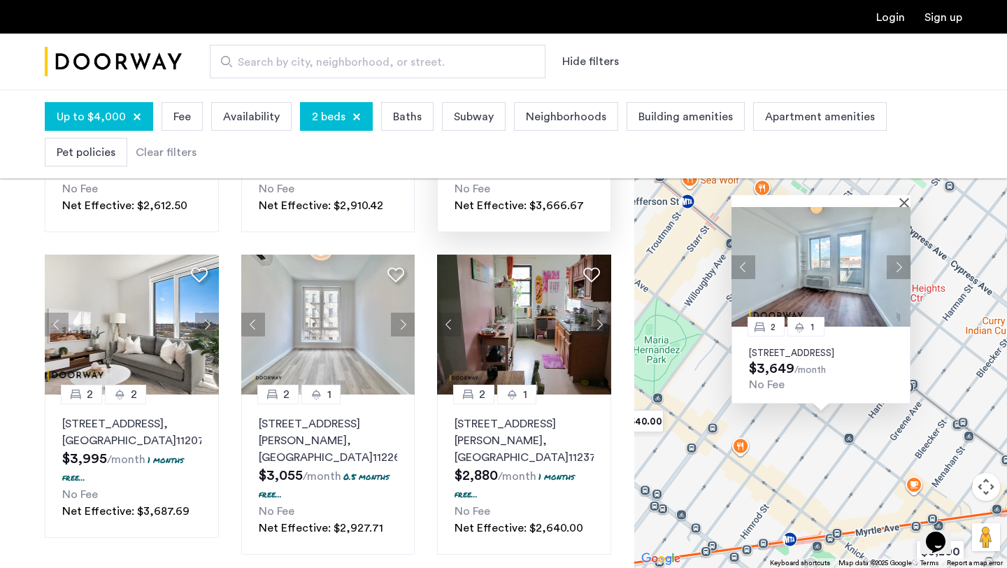
click at [903, 255] on button "Next apartment" at bounding box center [899, 267] width 24 height 24
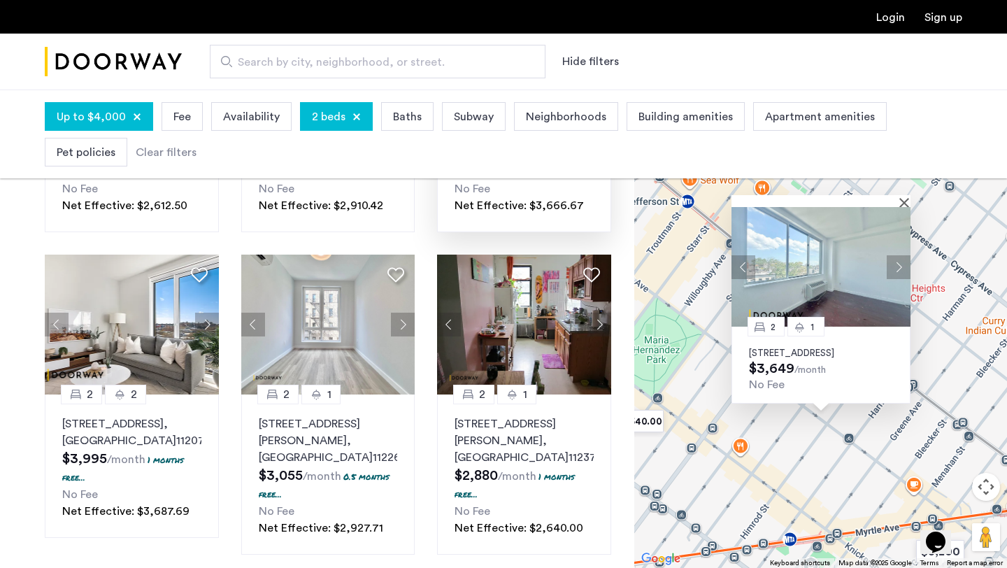
click at [905, 207] on img at bounding box center [821, 267] width 179 height 120
click at [903, 197] on button "Close" at bounding box center [907, 202] width 10 height 10
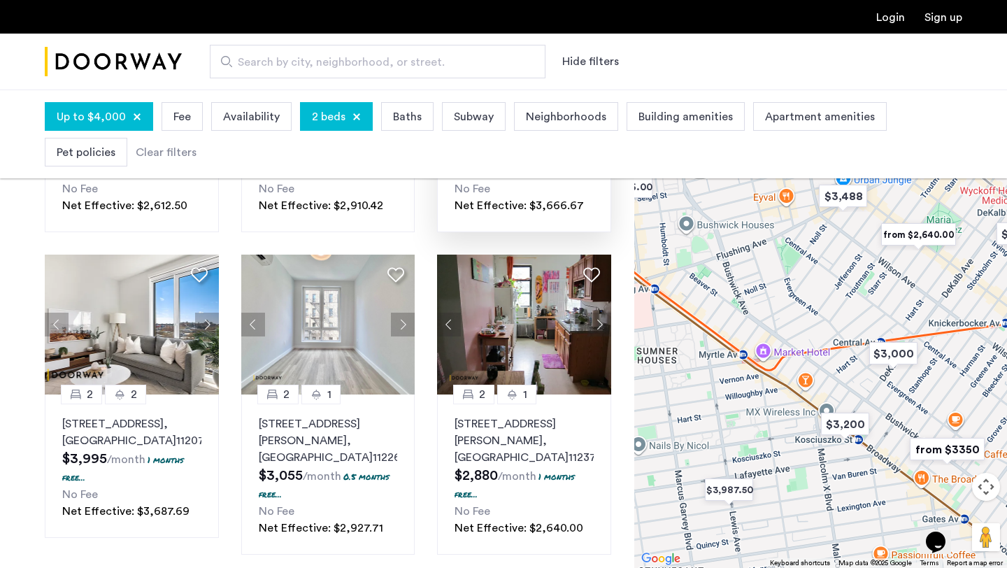
drag, startPoint x: 731, startPoint y: 413, endPoint x: 933, endPoint y: 317, distance: 223.1
click at [933, 317] on div at bounding box center [821, 329] width 373 height 479
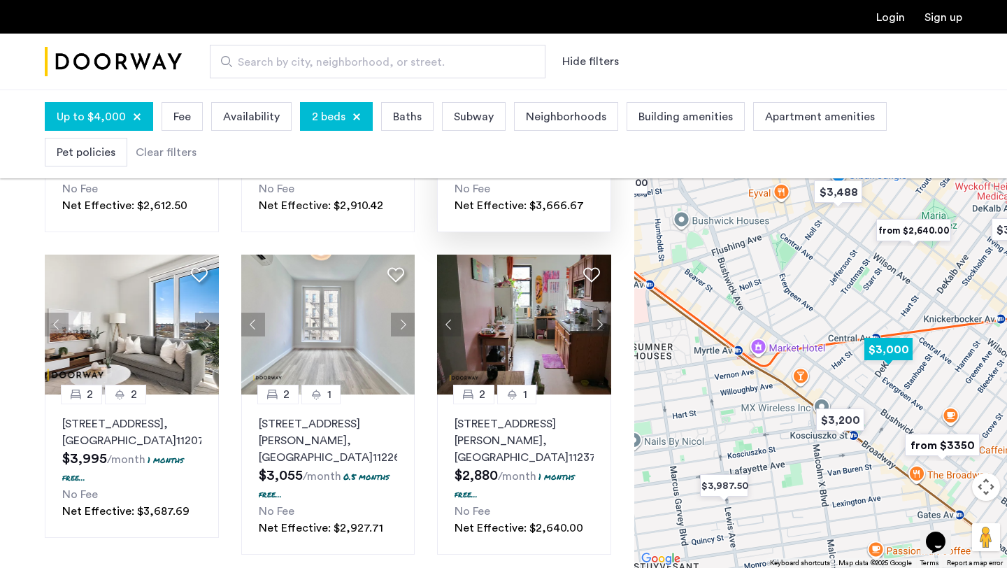
click at [895, 347] on img "$3,000" at bounding box center [888, 349] width 59 height 31
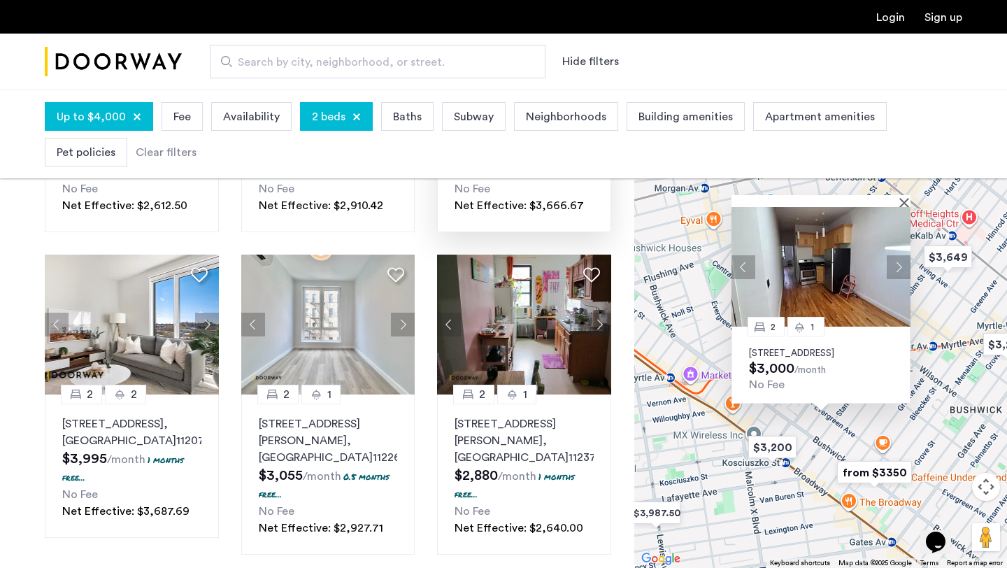
click at [879, 469] on img "from $3350" at bounding box center [875, 472] width 86 height 31
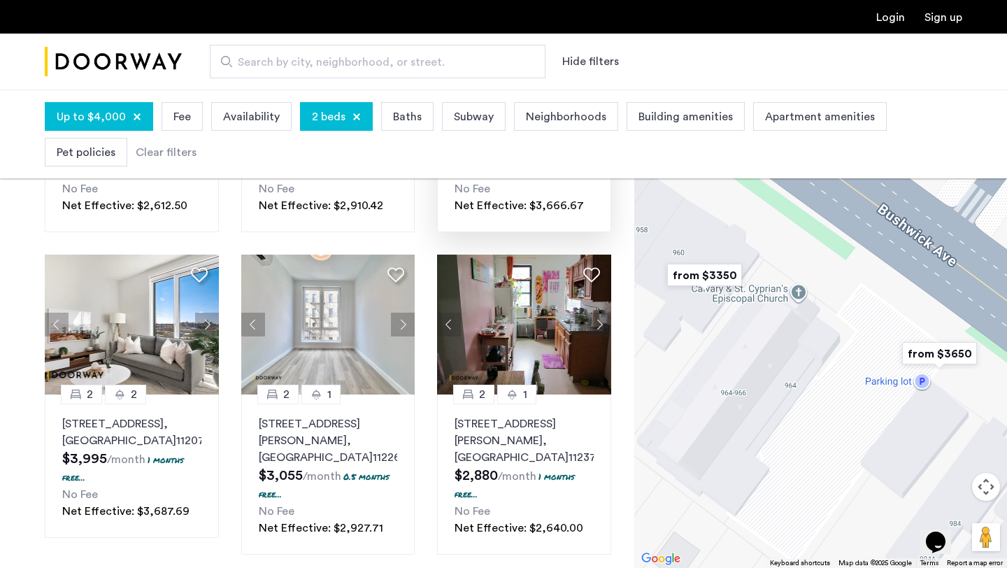
click at [965, 355] on img "from $3650" at bounding box center [940, 353] width 86 height 31
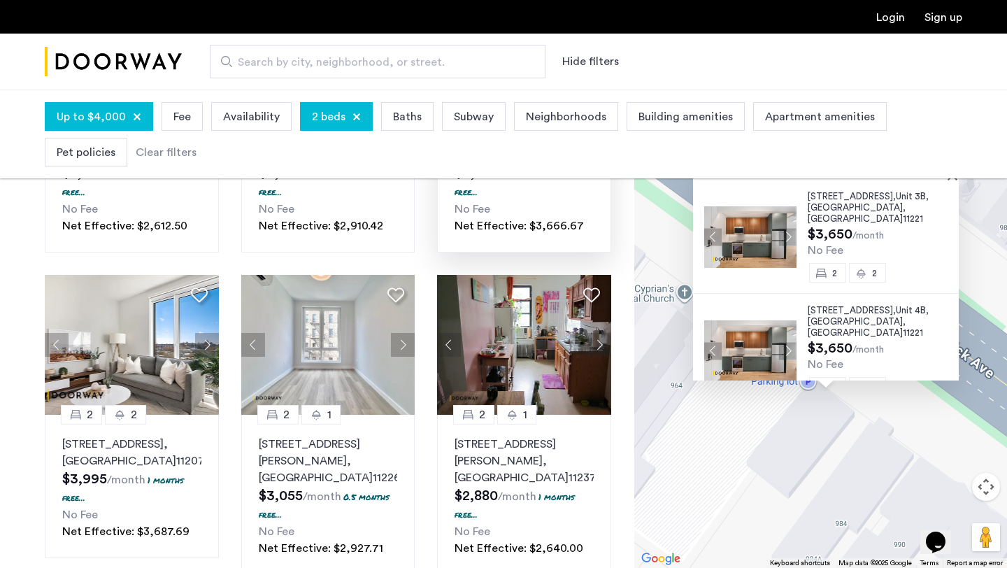
scroll to position [0, 0]
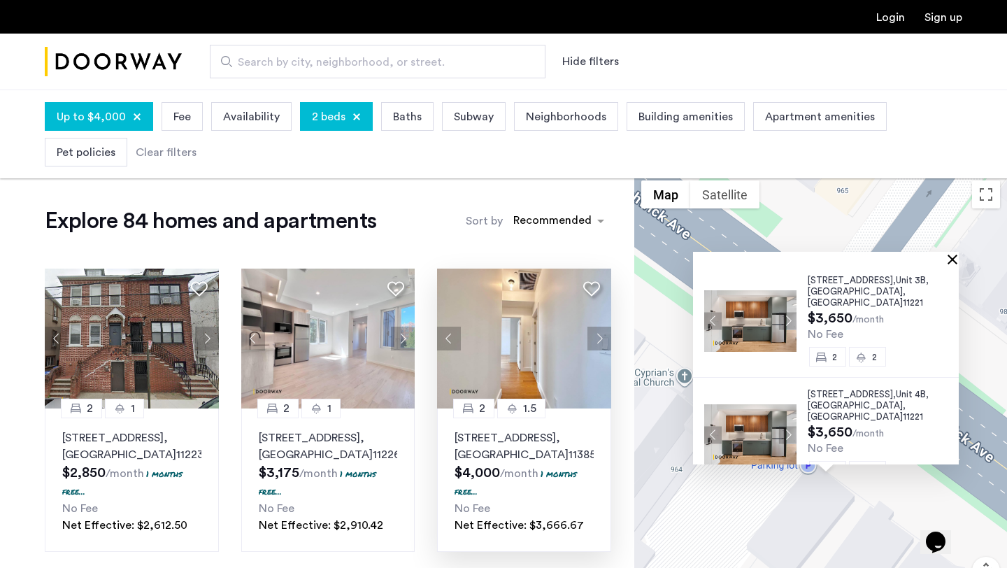
click at [956, 260] on button "Close" at bounding box center [956, 259] width 10 height 10
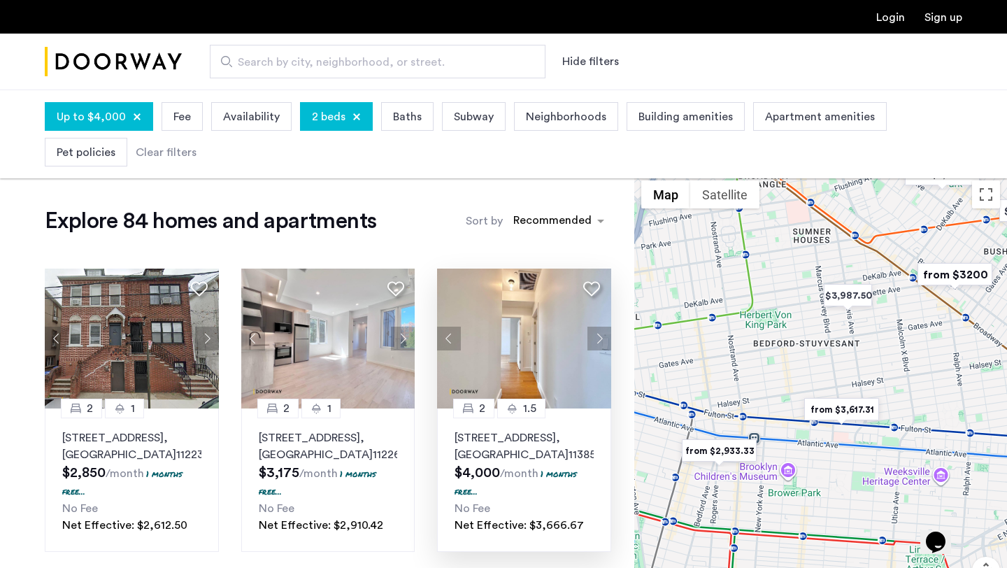
drag, startPoint x: 707, startPoint y: 402, endPoint x: 873, endPoint y: 321, distance: 184.6
click at [873, 321] on div "To navigate, press the arrow keys." at bounding box center [821, 412] width 373 height 479
click at [841, 408] on img "from $3,617.31" at bounding box center [842, 409] width 86 height 31
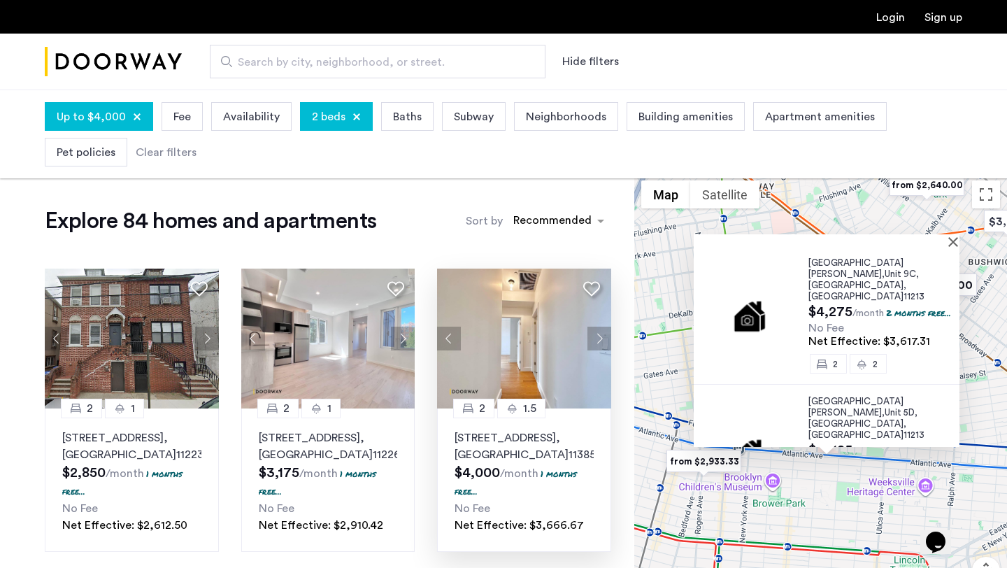
click at [707, 468] on img "from $2,933.33" at bounding box center [704, 461] width 86 height 31
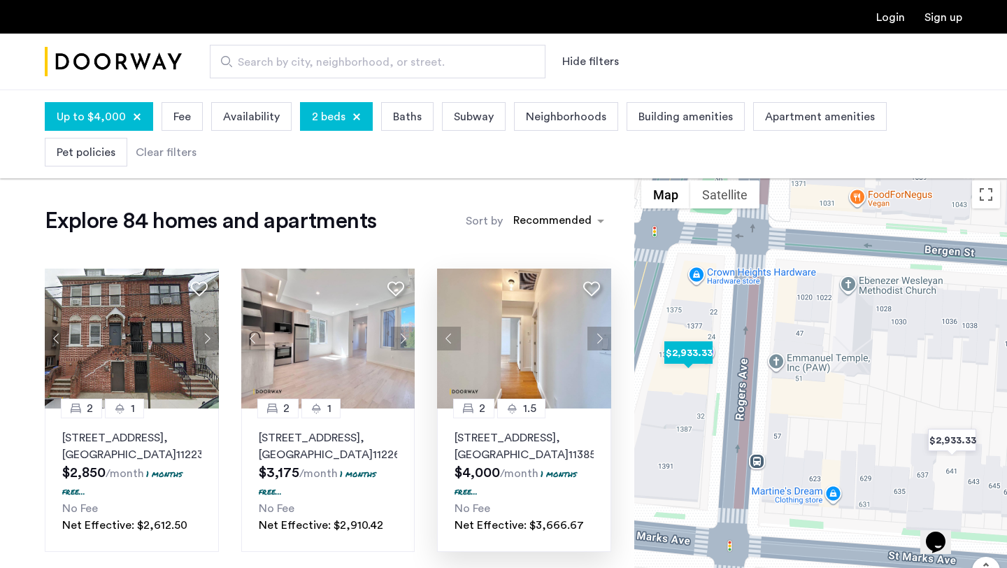
click at [693, 357] on img "$2,933.33" at bounding box center [688, 352] width 59 height 31
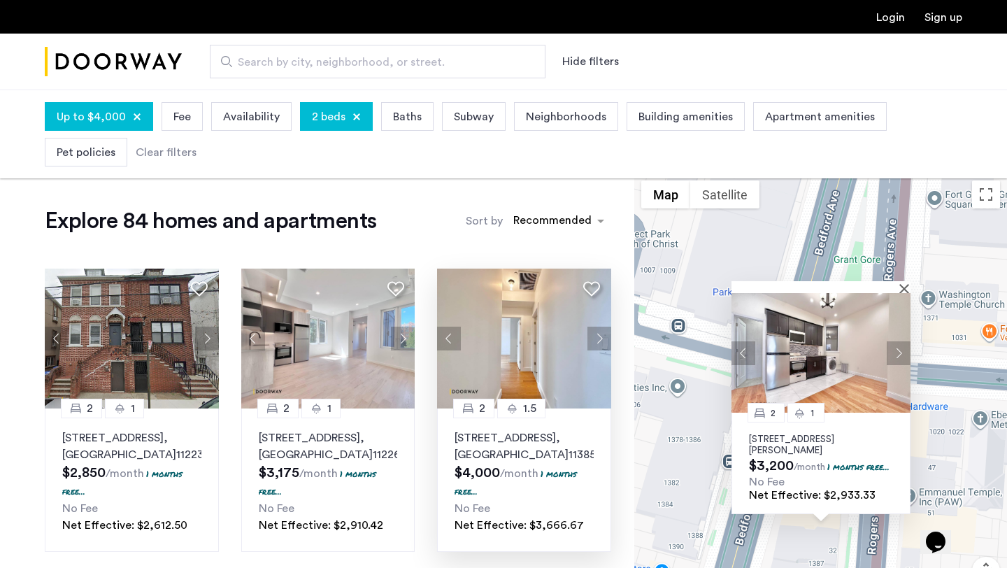
click at [974, 449] on div "2 1 30 Rogers Avenue, Unit 4C, Brooklyn, NY 11216 $3,200 /month 1 months free..…" at bounding box center [821, 412] width 373 height 479
click at [901, 281] on div at bounding box center [821, 287] width 179 height 12
click at [904, 283] on button "Close" at bounding box center [907, 288] width 10 height 10
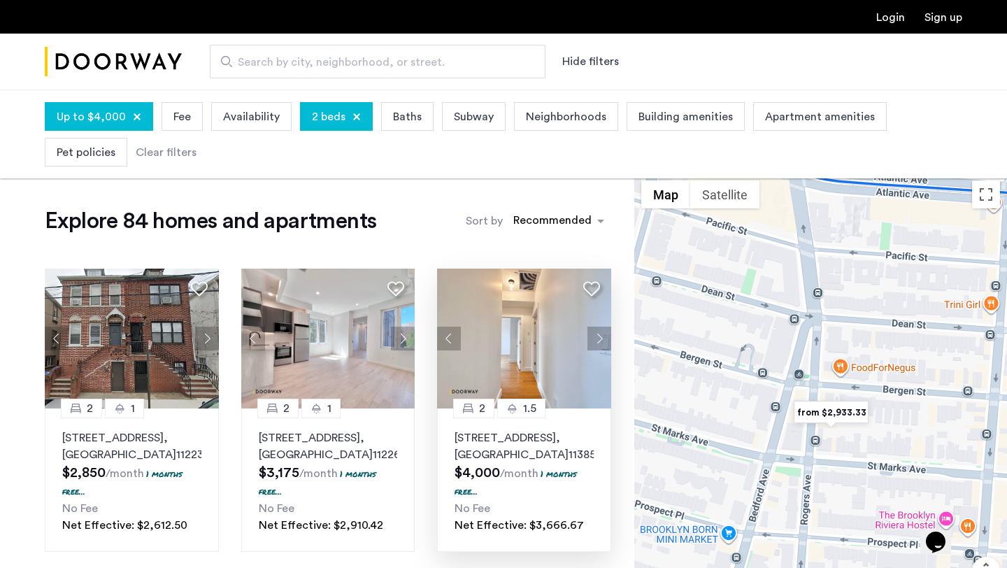
click at [881, 394] on div "To navigate, press the arrow keys." at bounding box center [821, 412] width 373 height 479
click at [829, 411] on img "from $2,933.33" at bounding box center [831, 412] width 86 height 31
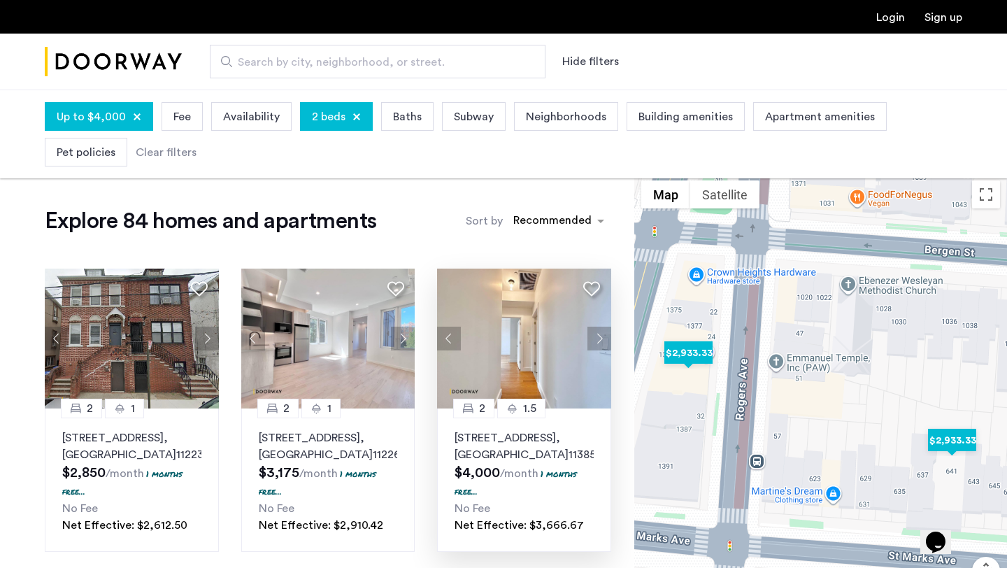
click at [944, 441] on img "$2,933.33" at bounding box center [952, 440] width 59 height 31
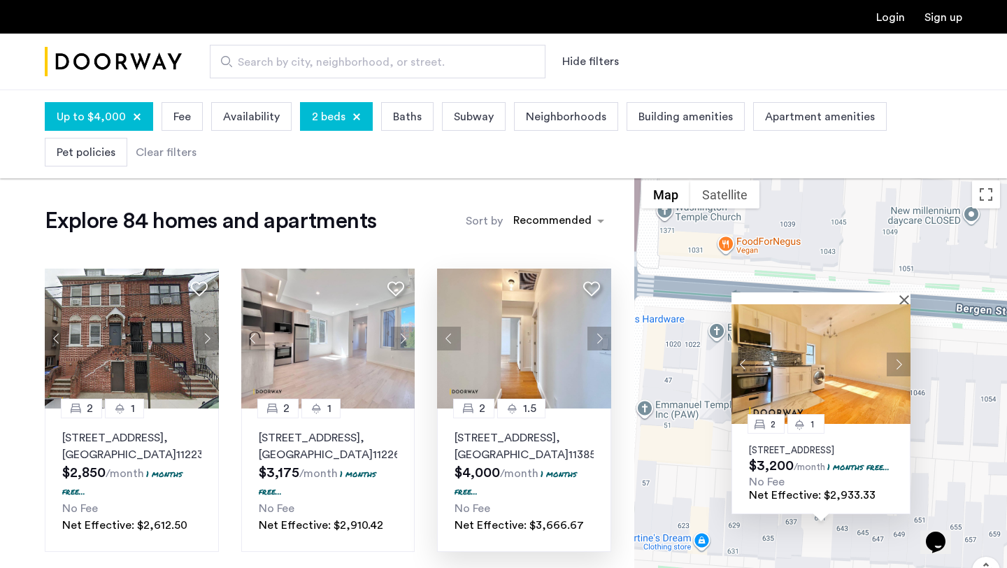
click at [902, 292] on div at bounding box center [821, 298] width 179 height 12
click at [903, 295] on button "Close" at bounding box center [907, 300] width 10 height 10
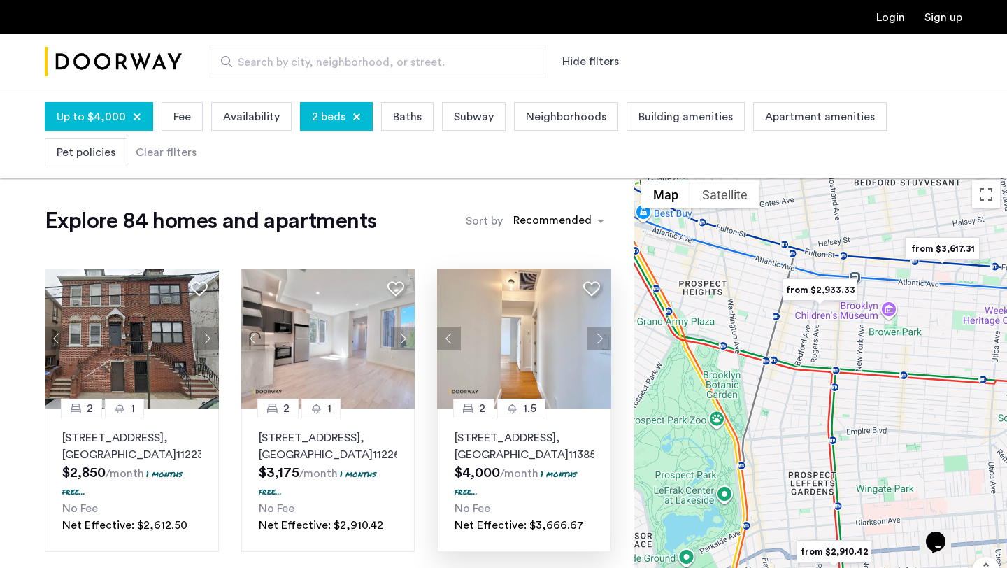
click at [940, 249] on img "from $3,617.31" at bounding box center [943, 248] width 86 height 31
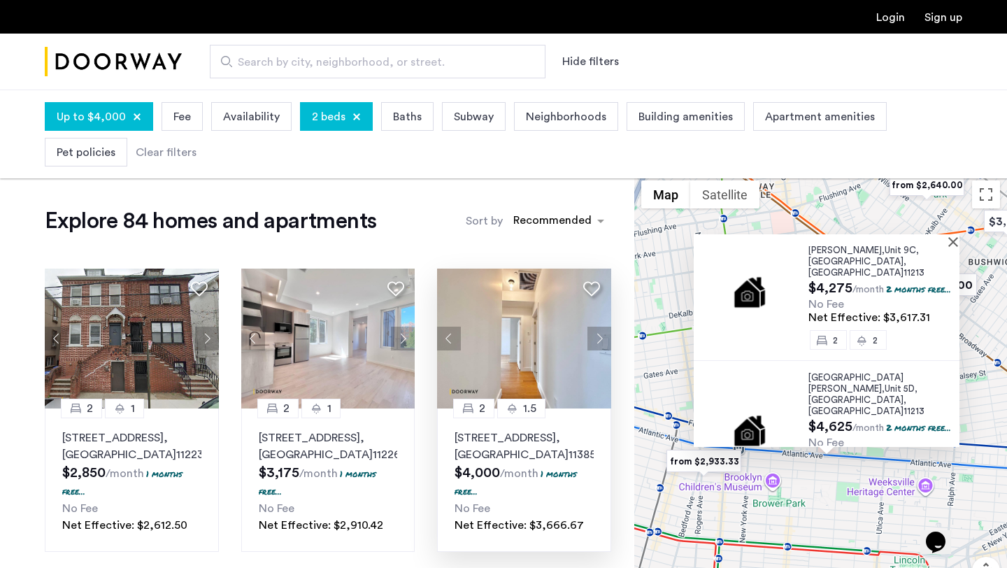
scroll to position [8, 0]
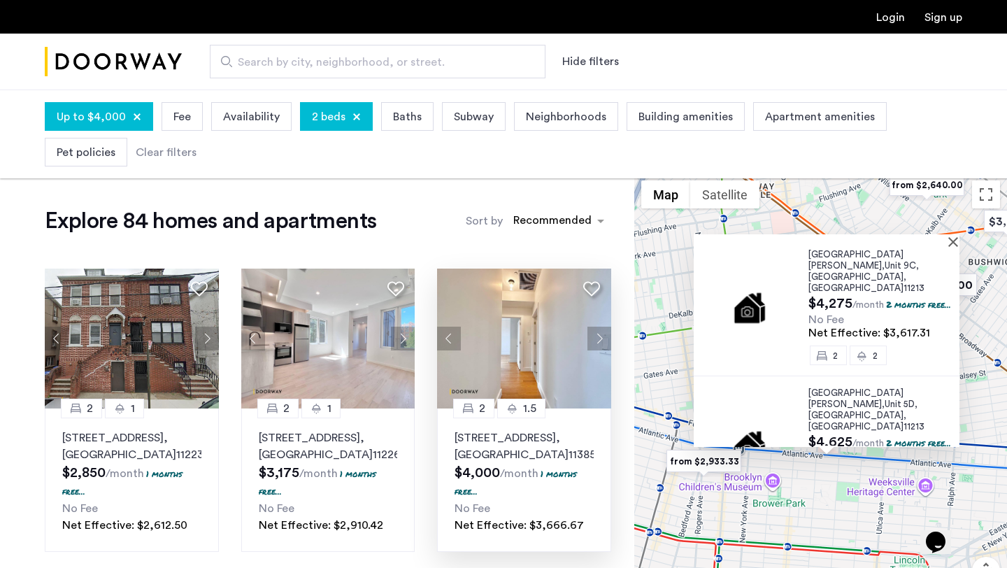
click at [780, 276] on img at bounding box center [751, 307] width 92 height 62
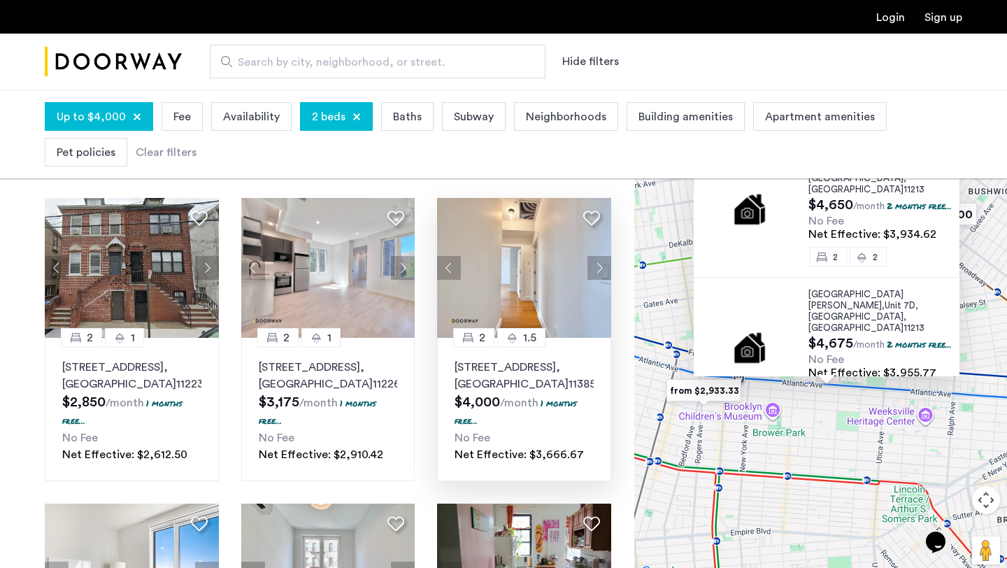
scroll to position [0, 0]
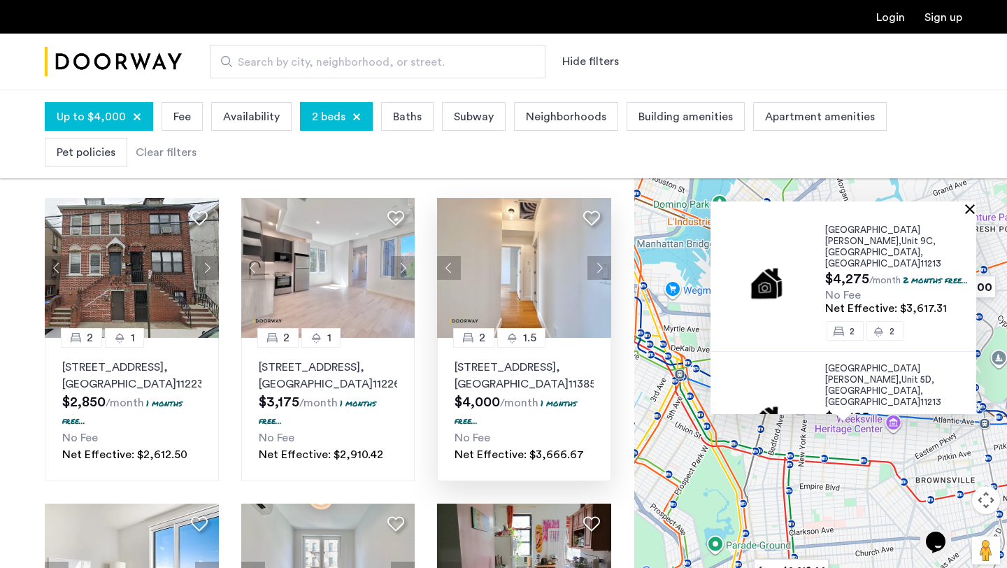
click at [976, 208] on button "Close" at bounding box center [973, 209] width 10 height 10
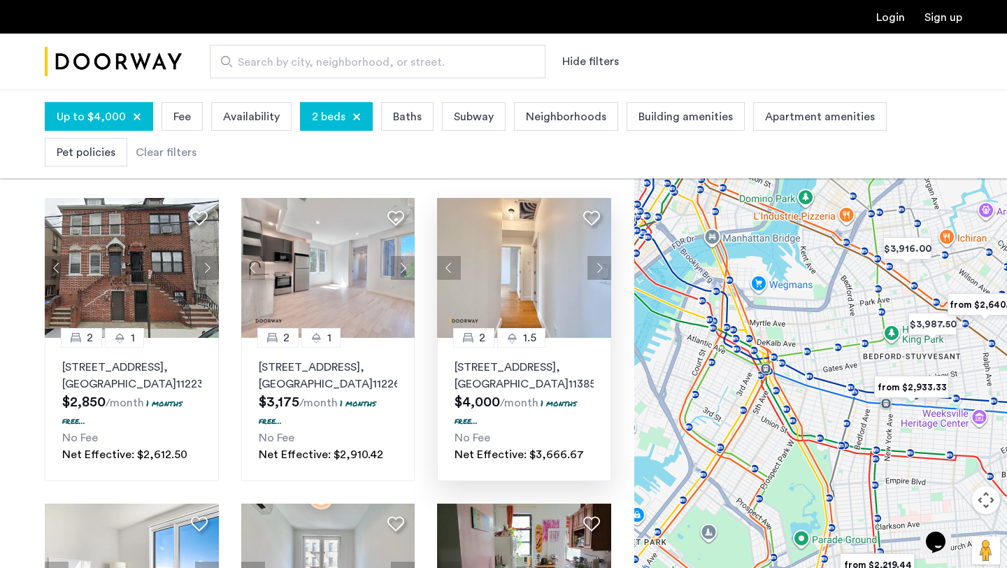
drag, startPoint x: 730, startPoint y: 350, endPoint x: 820, endPoint y: 343, distance: 89.8
click at [820, 343] on div at bounding box center [821, 342] width 373 height 479
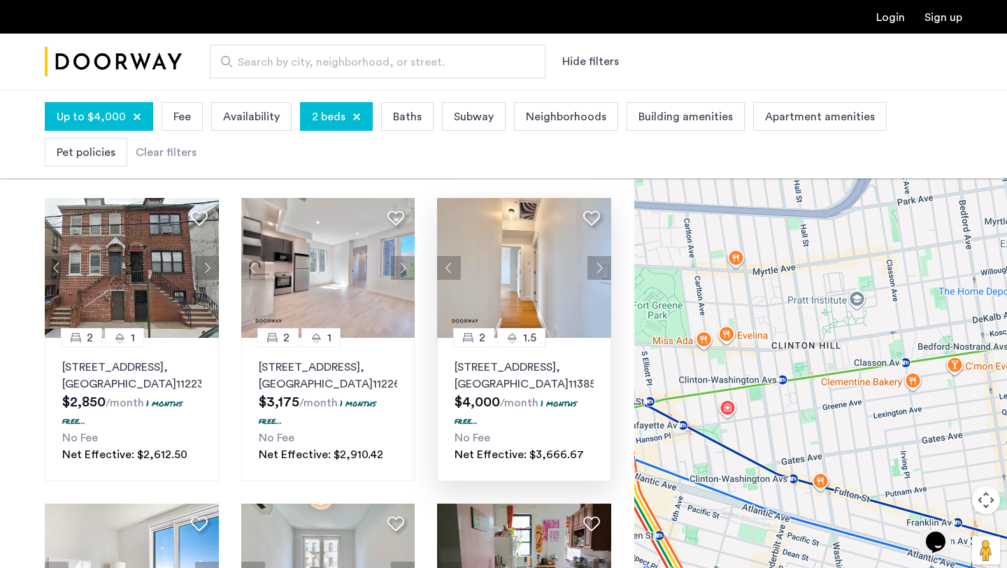
drag, startPoint x: 840, startPoint y: 341, endPoint x: 783, endPoint y: 254, distance: 104.6
click at [783, 254] on div at bounding box center [821, 342] width 373 height 479
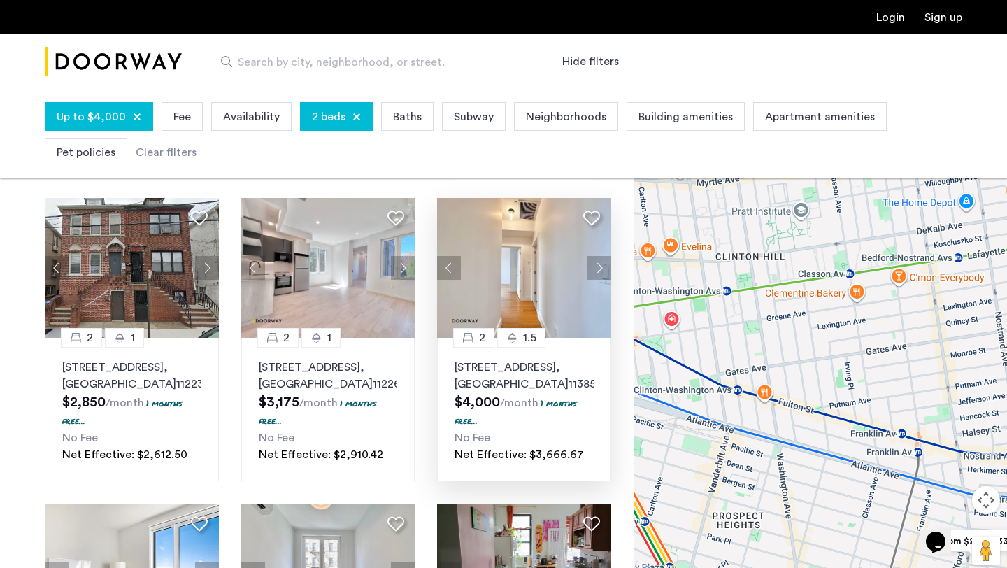
drag, startPoint x: 816, startPoint y: 313, endPoint x: 802, endPoint y: 297, distance: 21.3
click at [802, 297] on div at bounding box center [821, 342] width 373 height 479
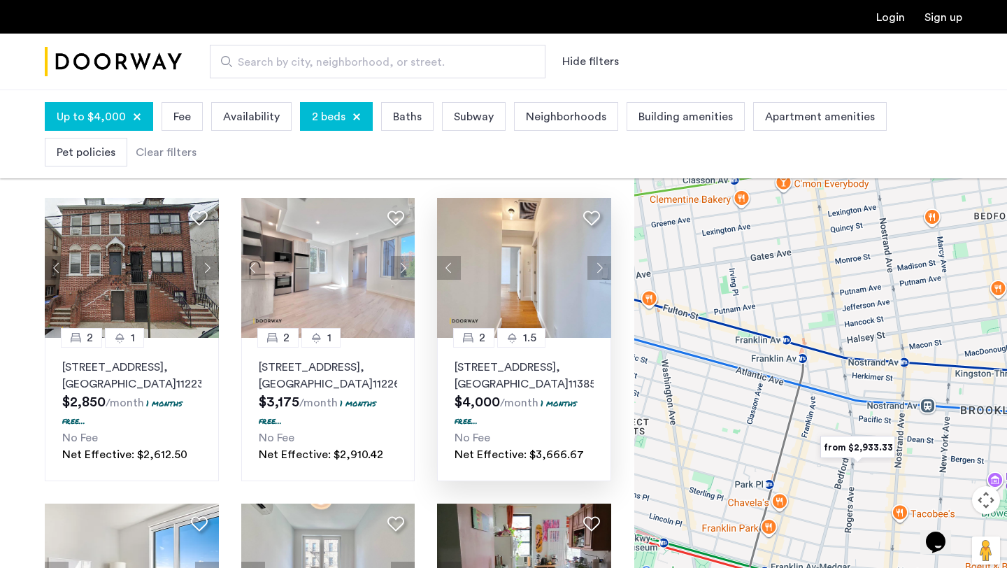
drag, startPoint x: 874, startPoint y: 413, endPoint x: 772, endPoint y: 327, distance: 133.6
click at [772, 327] on div at bounding box center [821, 342] width 373 height 479
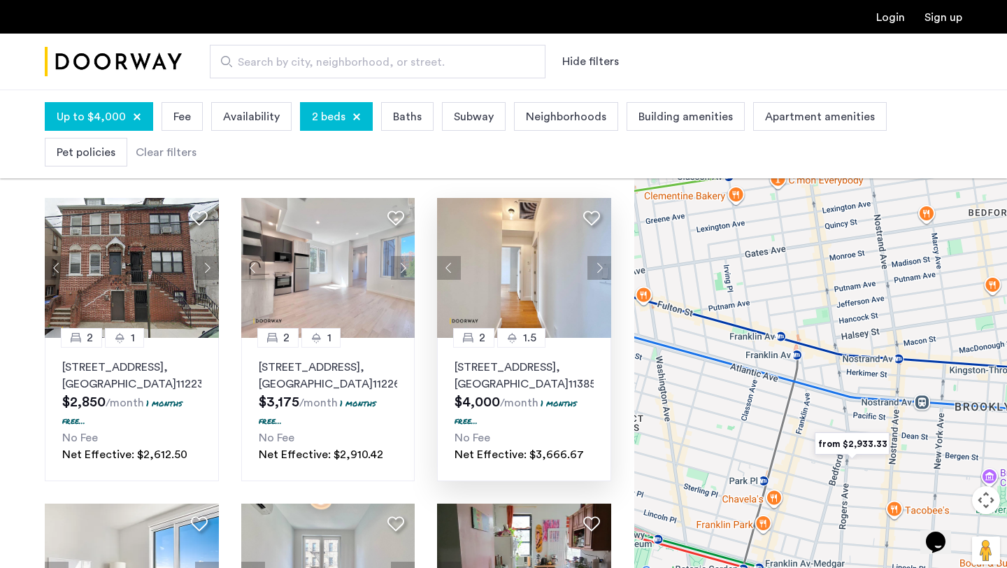
click at [858, 439] on img "from $2,933.33" at bounding box center [852, 443] width 86 height 31
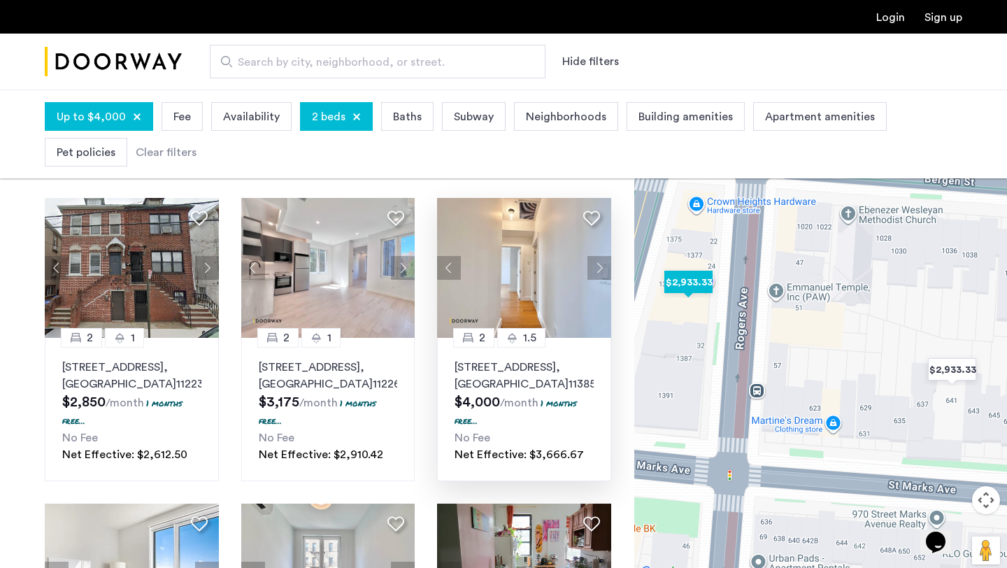
click at [694, 279] on img "$2,933.33" at bounding box center [688, 282] width 59 height 31
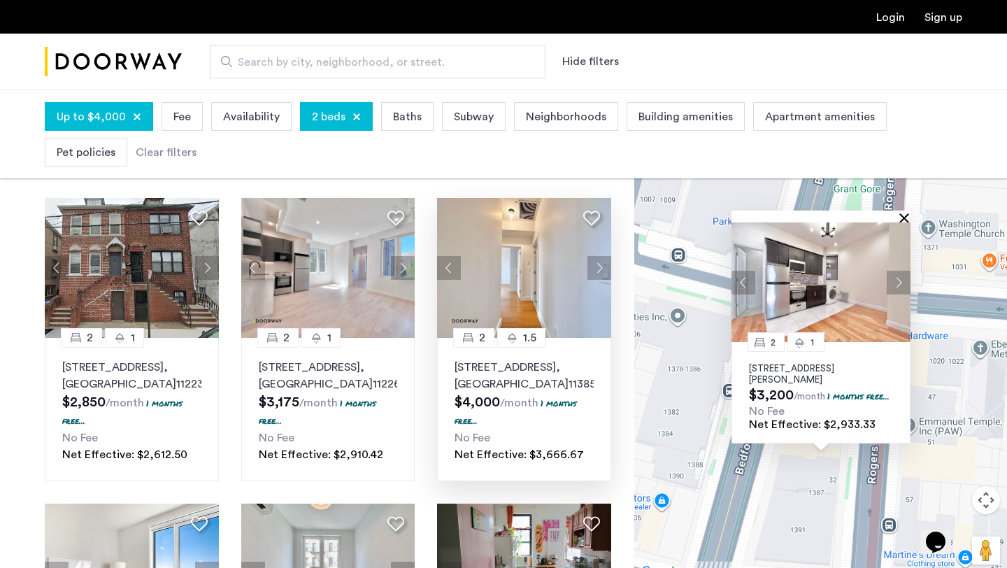
click at [904, 213] on button "Close" at bounding box center [907, 218] width 10 height 10
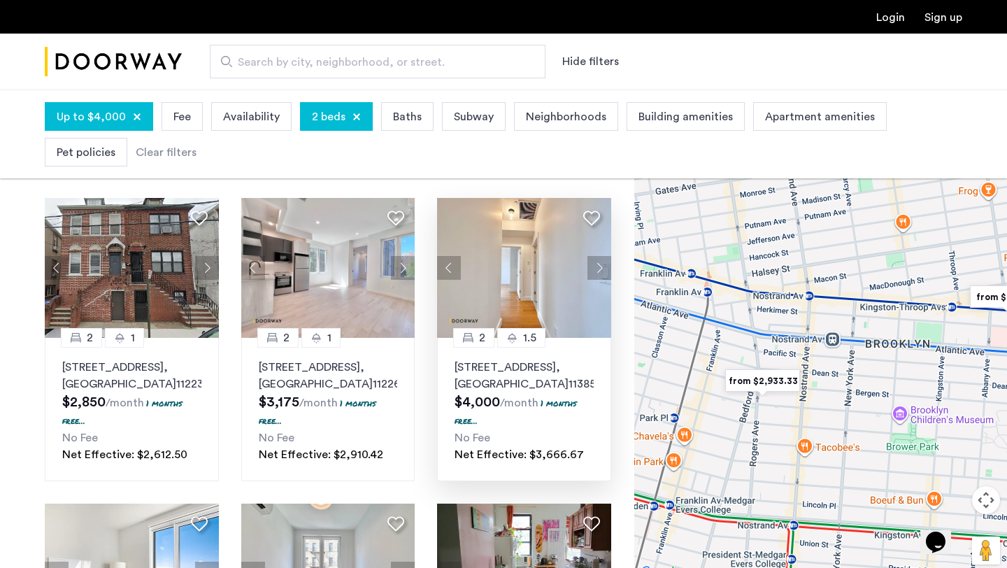
drag, startPoint x: 737, startPoint y: 304, endPoint x: 791, endPoint y: 448, distance: 154.3
click at [791, 448] on div "To navigate, press the arrow keys." at bounding box center [821, 342] width 373 height 479
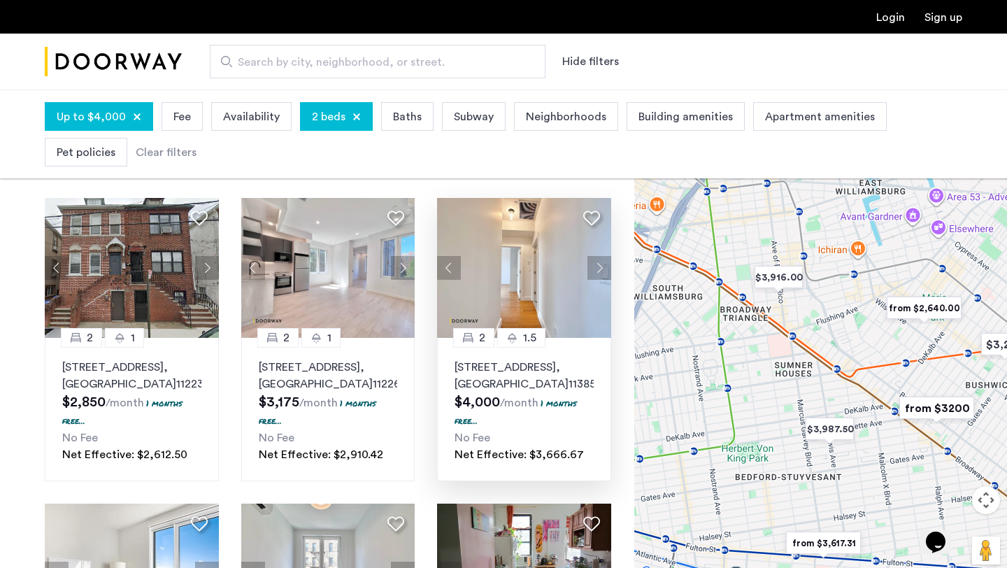
drag, startPoint x: 756, startPoint y: 281, endPoint x: 666, endPoint y: 397, distance: 147.2
click at [666, 397] on div "To navigate, press the arrow keys." at bounding box center [821, 342] width 373 height 479
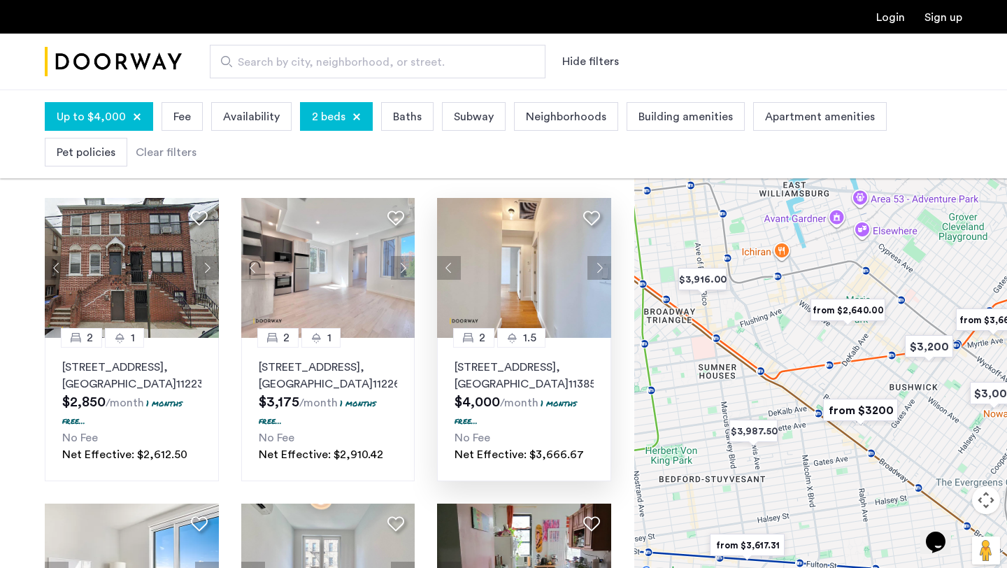
drag, startPoint x: 791, startPoint y: 391, endPoint x: 733, endPoint y: 391, distance: 57.4
click at [733, 391] on div "To navigate, press the arrow keys." at bounding box center [821, 342] width 373 height 479
click at [753, 431] on img "$3,987.50" at bounding box center [753, 431] width 59 height 31
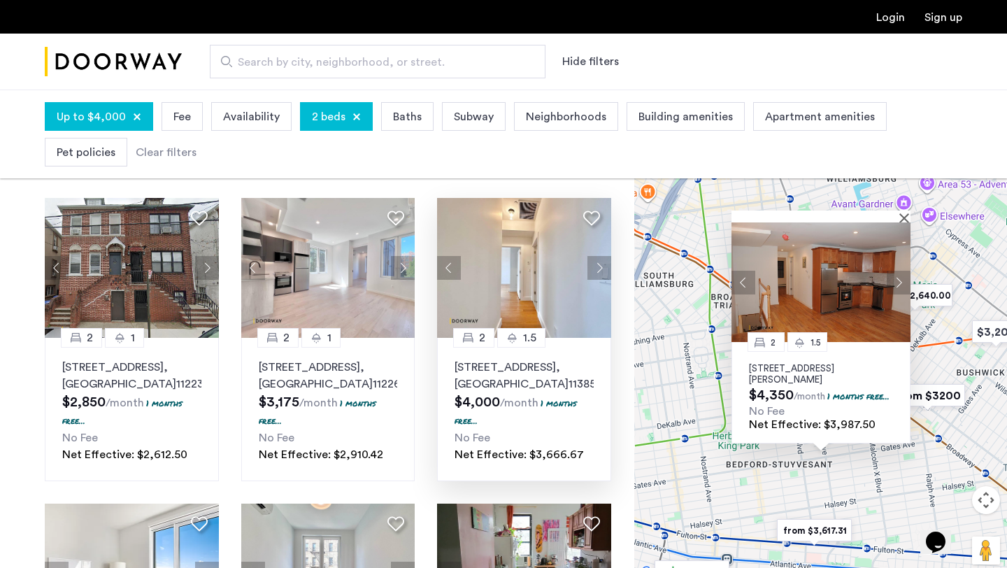
click at [898, 271] on button "Next apartment" at bounding box center [899, 283] width 24 height 24
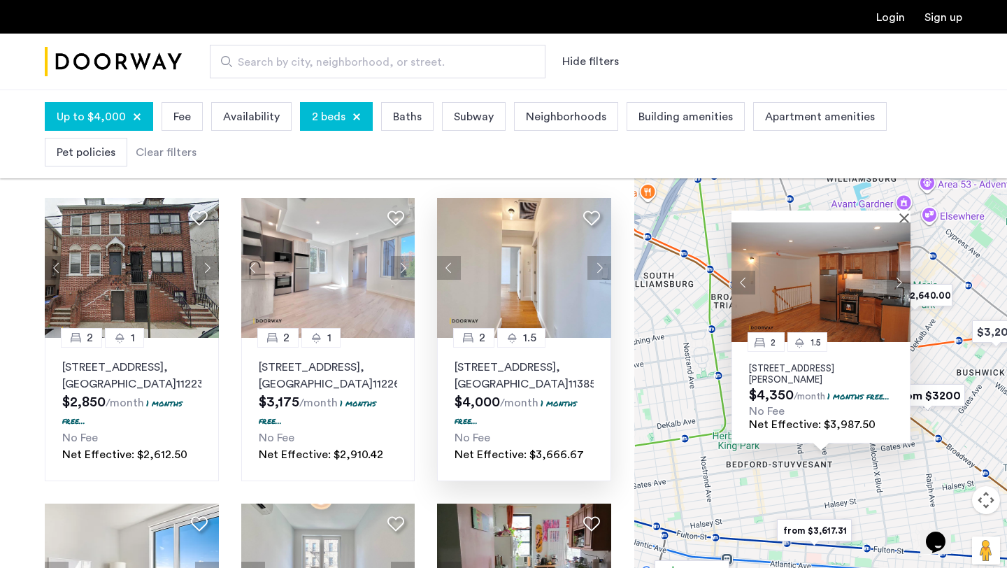
click at [898, 271] on button "Next apartment" at bounding box center [899, 283] width 24 height 24
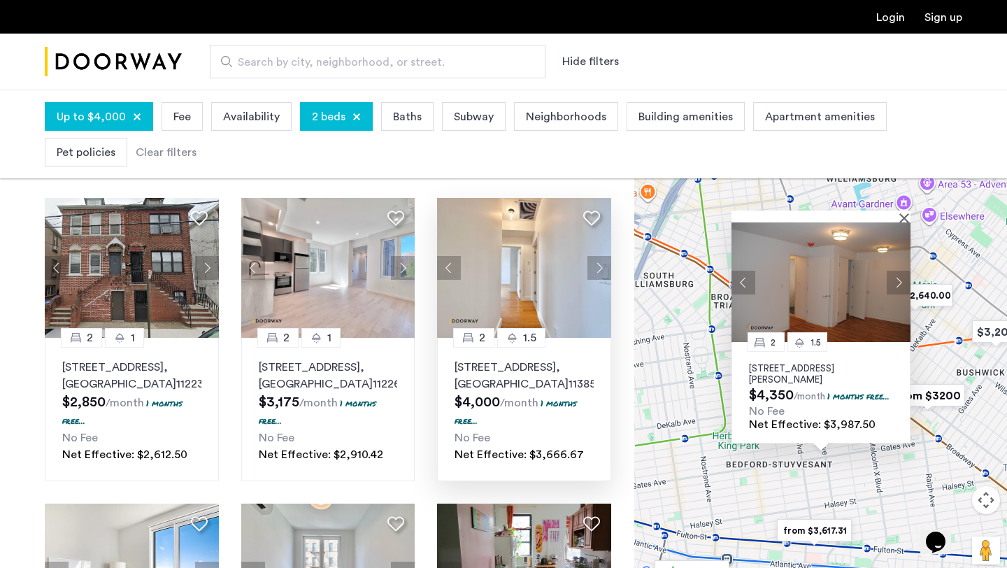
click at [898, 271] on button "Next apartment" at bounding box center [899, 283] width 24 height 24
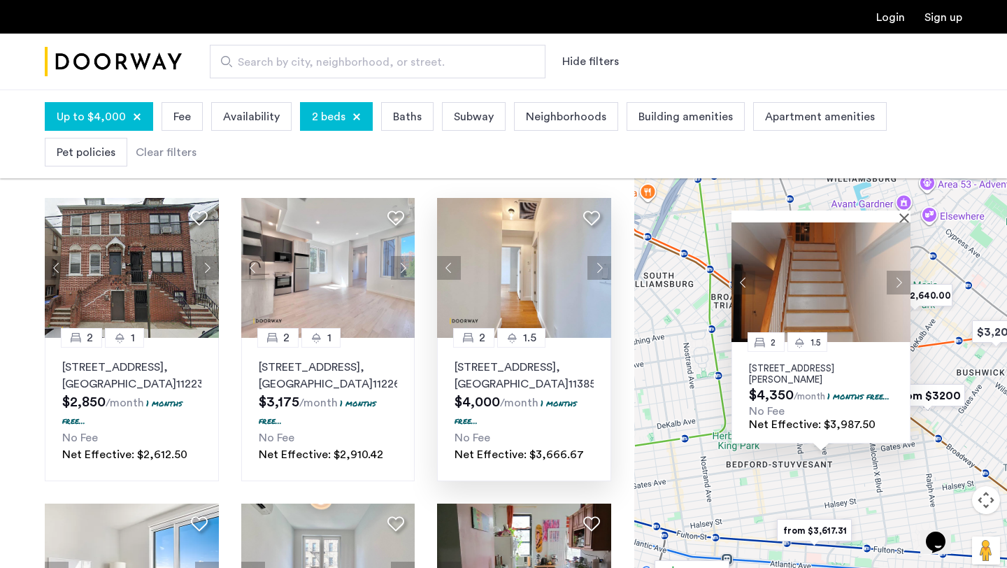
click at [898, 271] on button "Next apartment" at bounding box center [899, 283] width 24 height 24
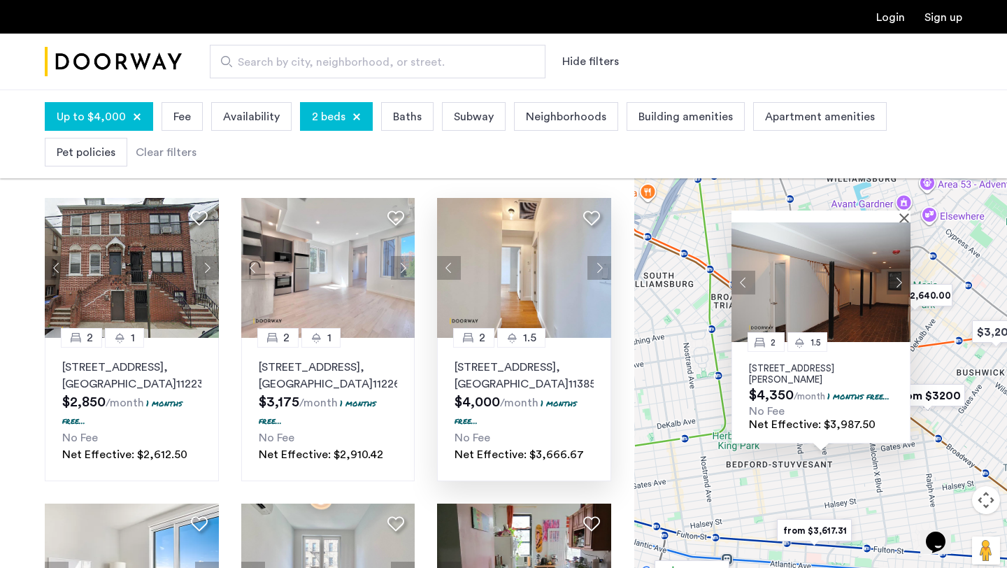
click at [898, 271] on button "Next apartment" at bounding box center [899, 283] width 24 height 24
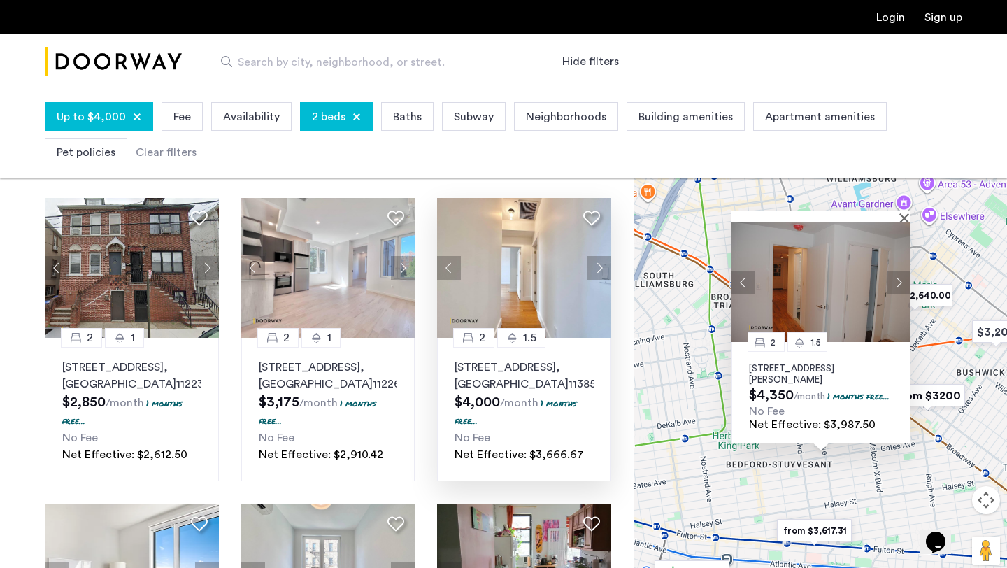
click at [898, 271] on button "Next apartment" at bounding box center [899, 283] width 24 height 24
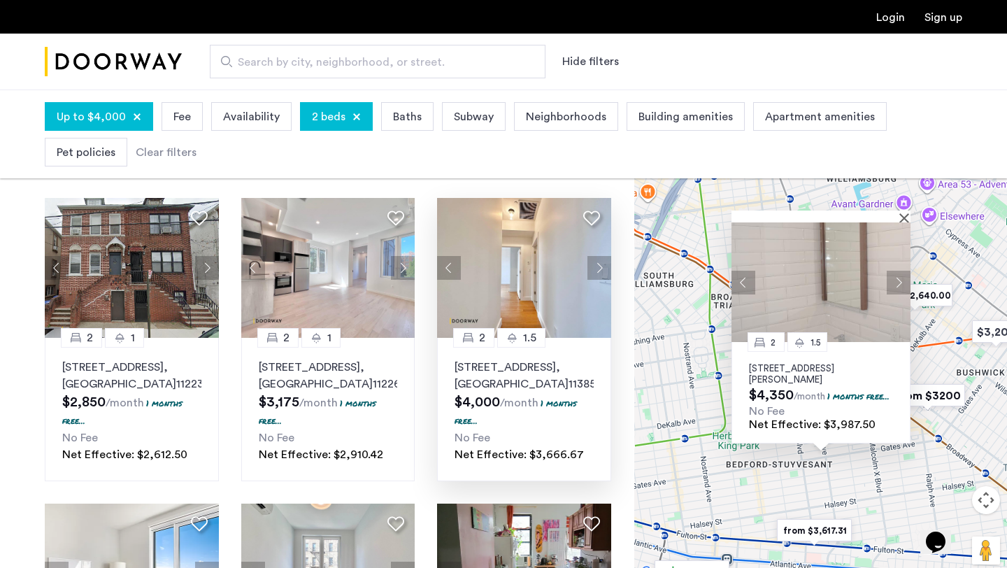
click at [898, 271] on button "Next apartment" at bounding box center [899, 283] width 24 height 24
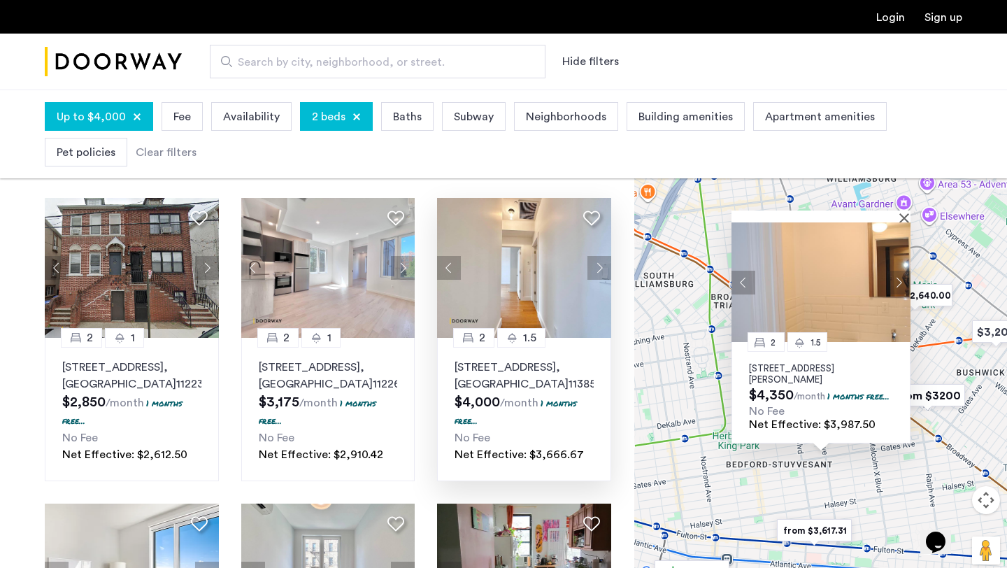
click at [898, 271] on button "Next apartment" at bounding box center [899, 283] width 24 height 24
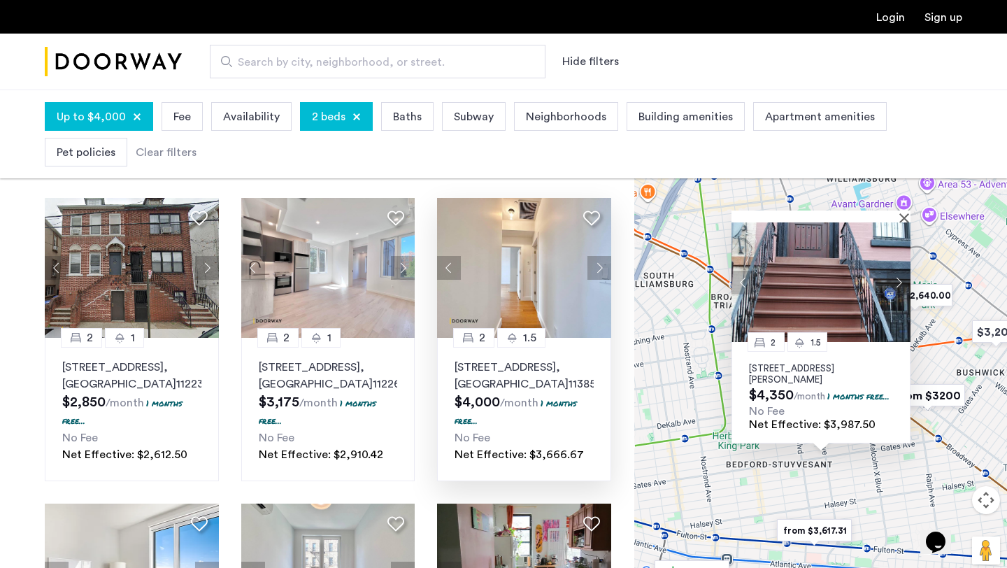
click at [843, 267] on img at bounding box center [821, 282] width 179 height 120
click at [362, 277] on img at bounding box center [328, 268] width 174 height 140
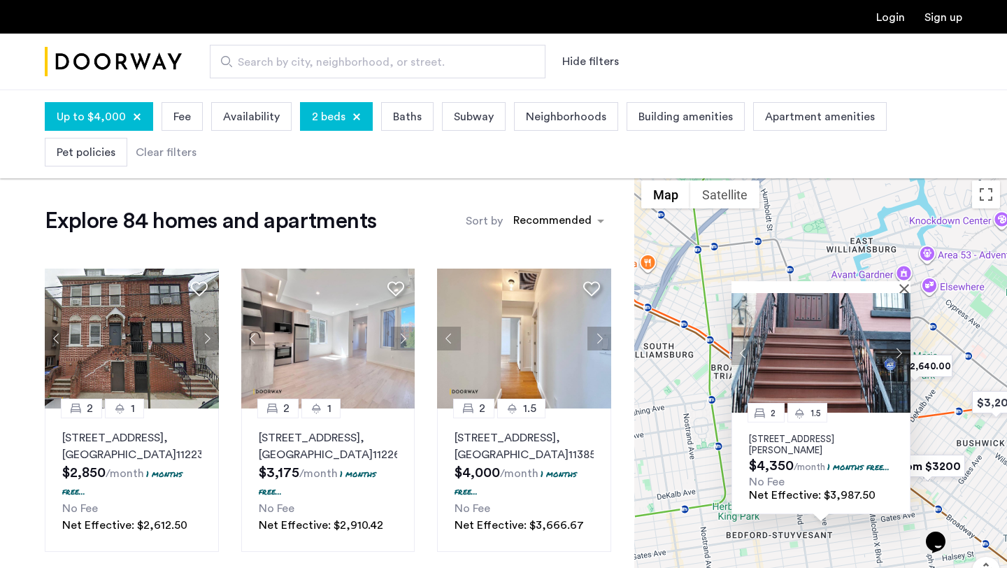
click at [573, 122] on span "Neighborhoods" at bounding box center [566, 116] width 80 height 17
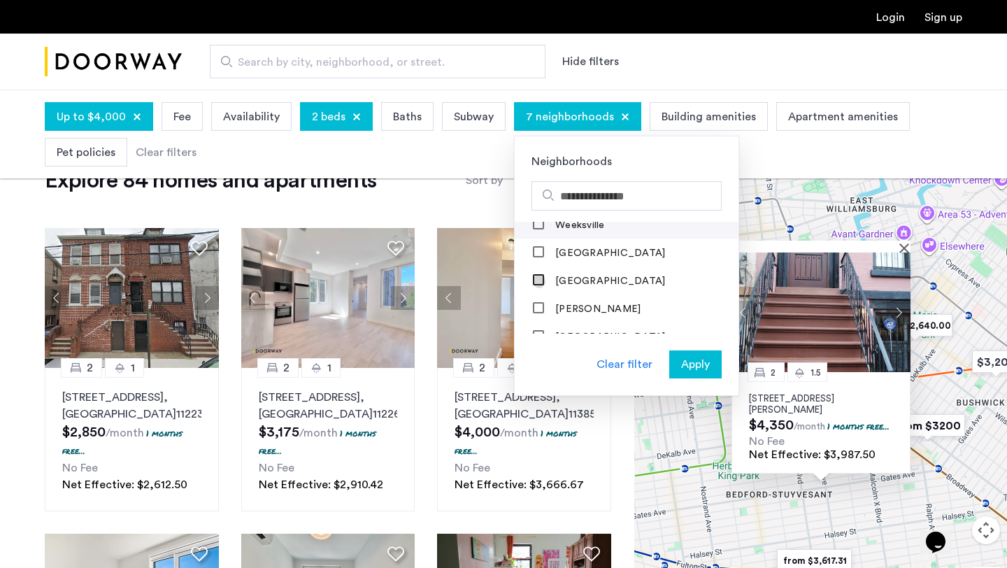
scroll to position [53, 0]
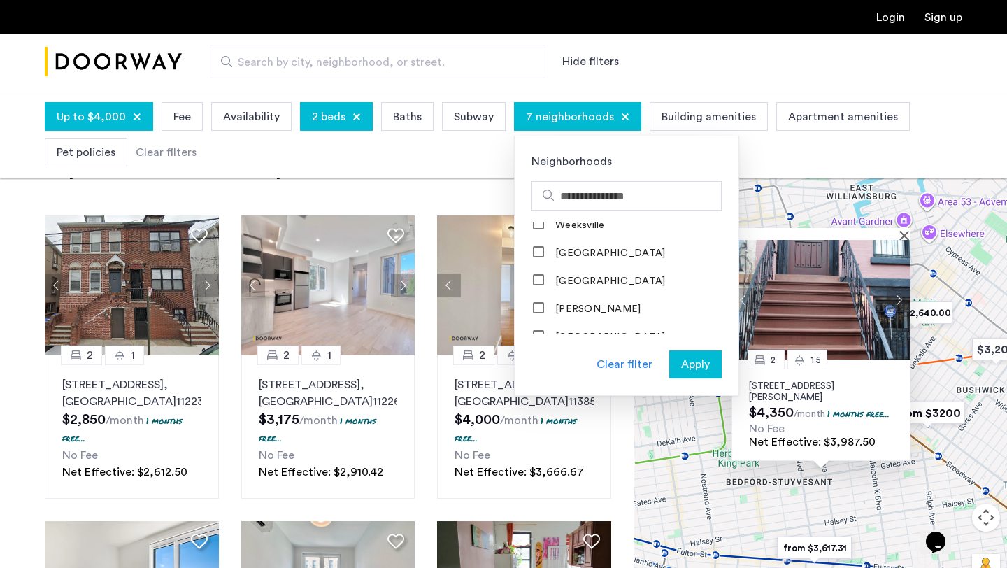
click at [689, 360] on span "Apply" at bounding box center [695, 364] width 29 height 17
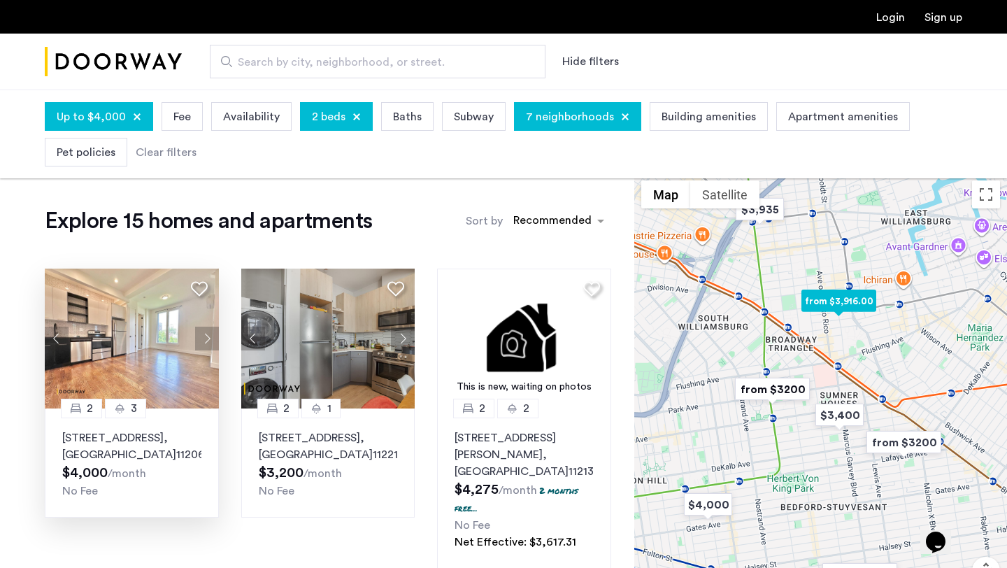
click at [207, 338] on button "Next apartment" at bounding box center [207, 339] width 24 height 24
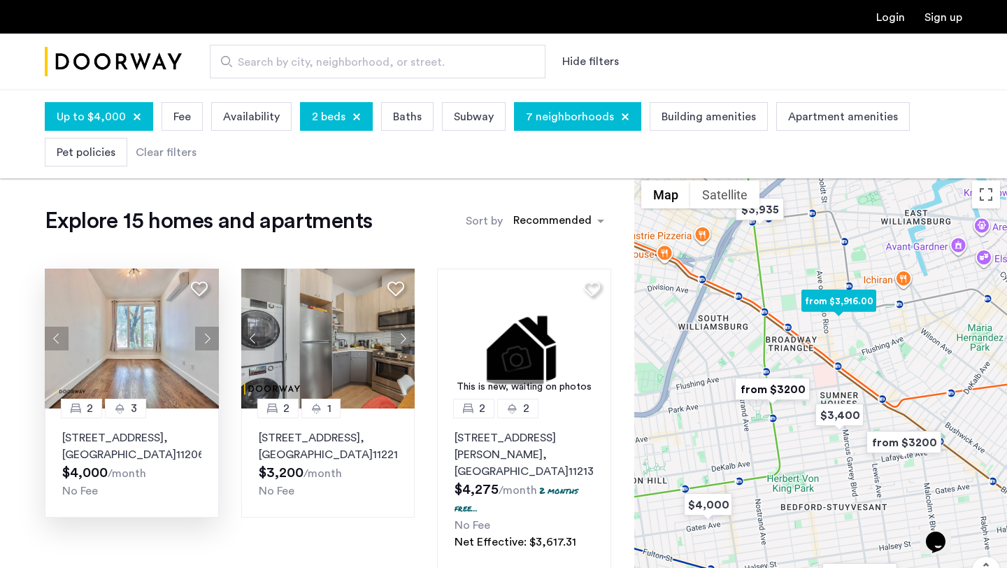
click at [204, 339] on button "Next apartment" at bounding box center [207, 339] width 24 height 24
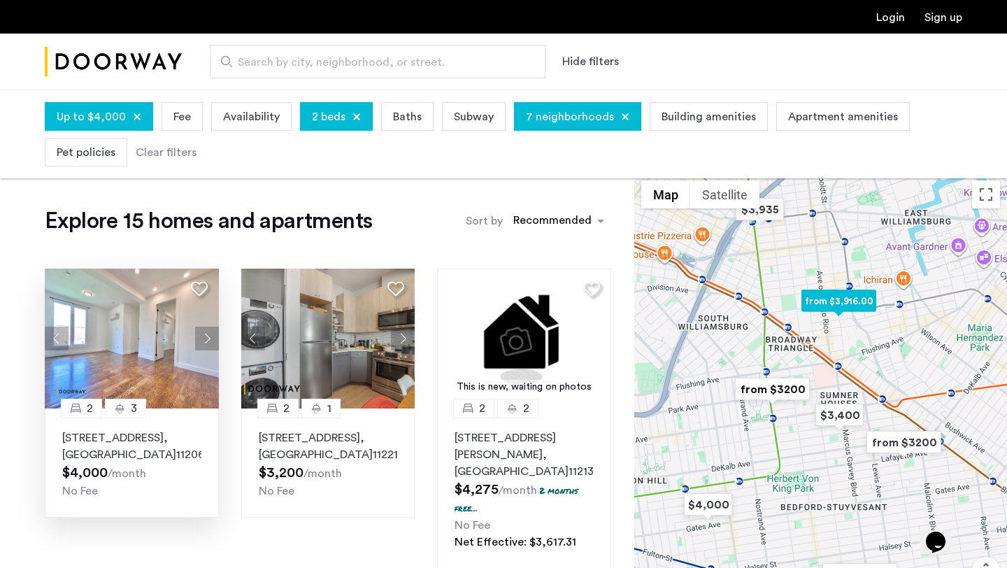
click at [204, 339] on button "Next apartment" at bounding box center [207, 339] width 24 height 24
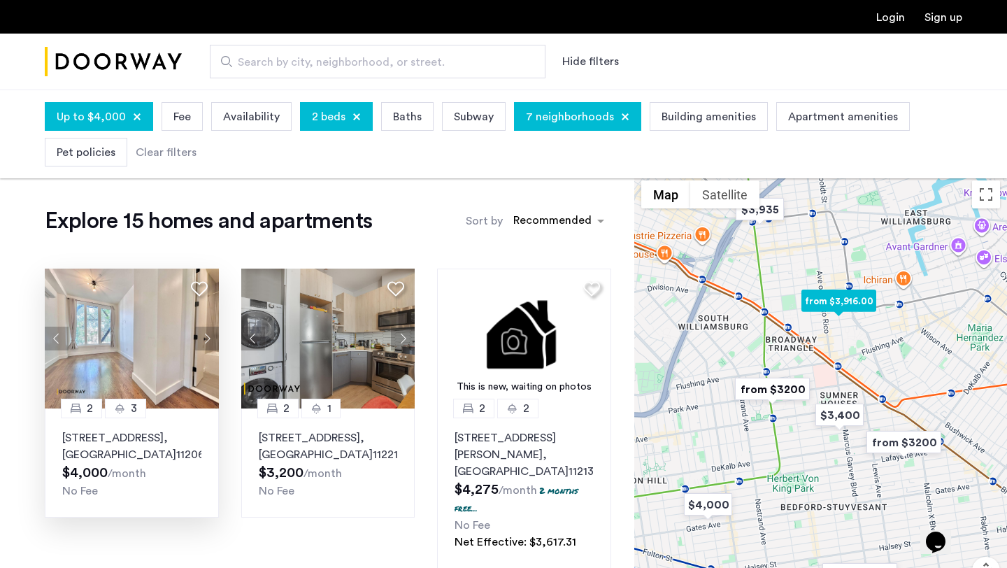
click at [204, 339] on button "Next apartment" at bounding box center [207, 339] width 24 height 24
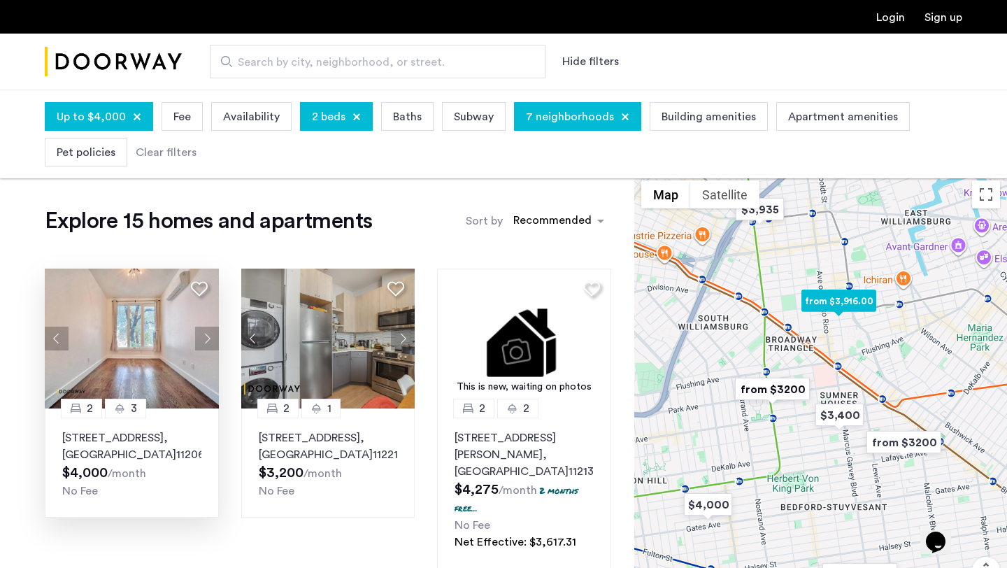
click at [204, 339] on button "Next apartment" at bounding box center [207, 339] width 24 height 24
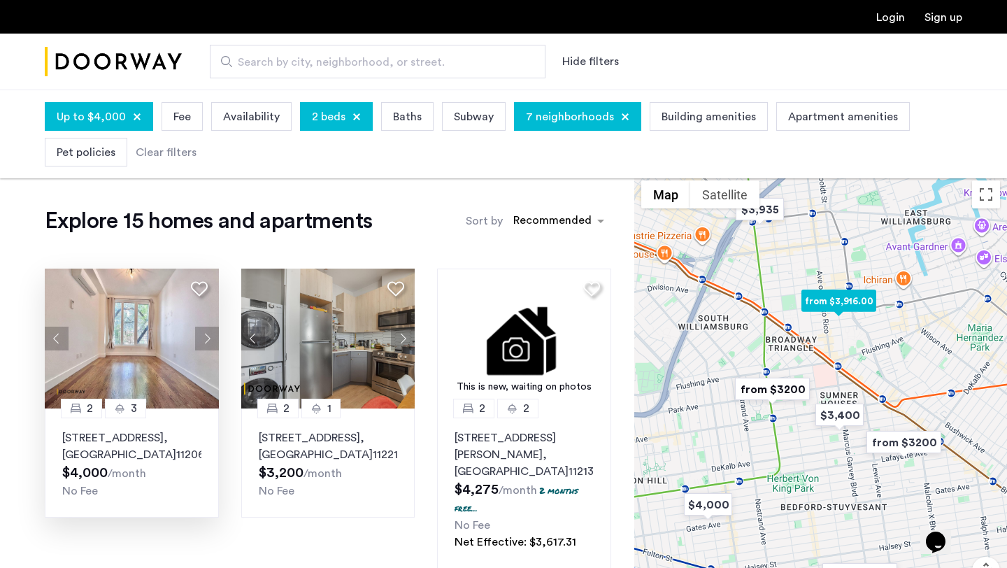
click at [204, 339] on button "Next apartment" at bounding box center [207, 339] width 24 height 24
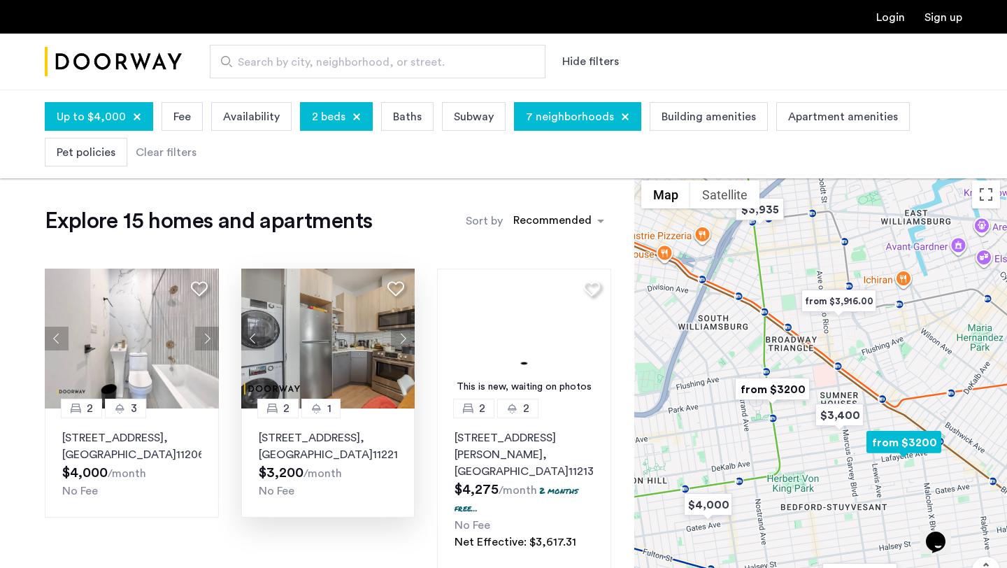
click at [400, 336] on button "Next apartment" at bounding box center [403, 339] width 24 height 24
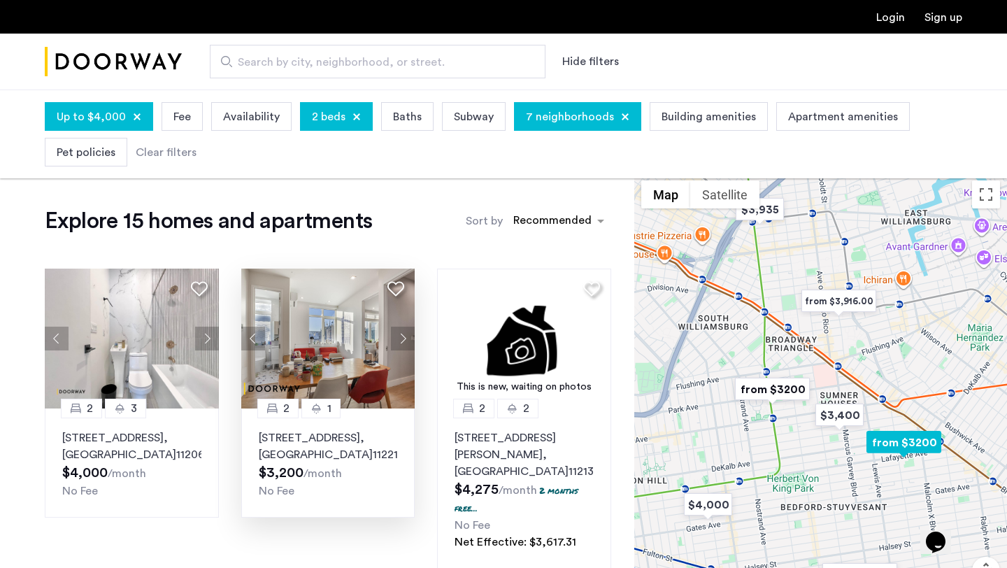
click at [400, 336] on button "Next apartment" at bounding box center [403, 339] width 24 height 24
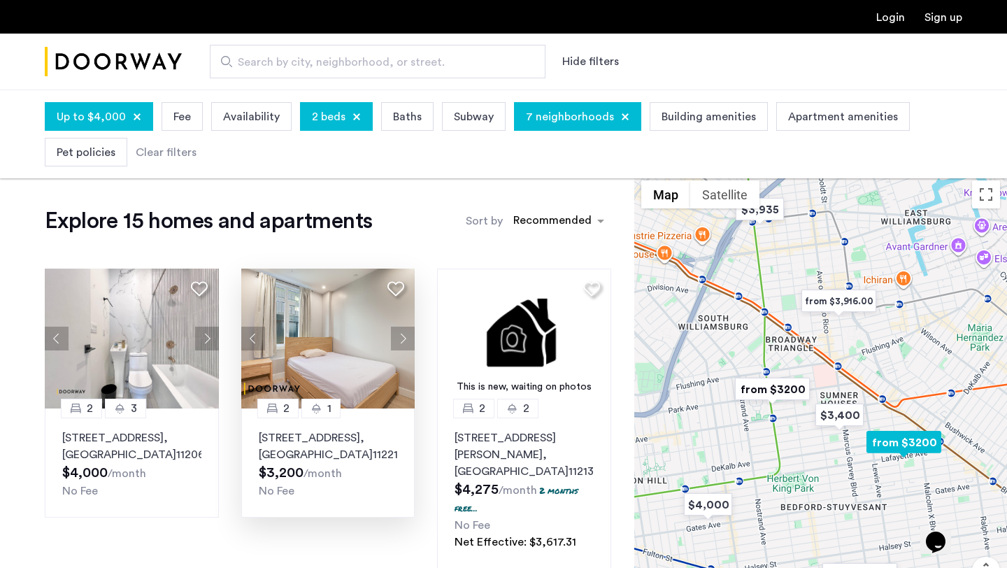
click at [400, 336] on button "Next apartment" at bounding box center [403, 339] width 24 height 24
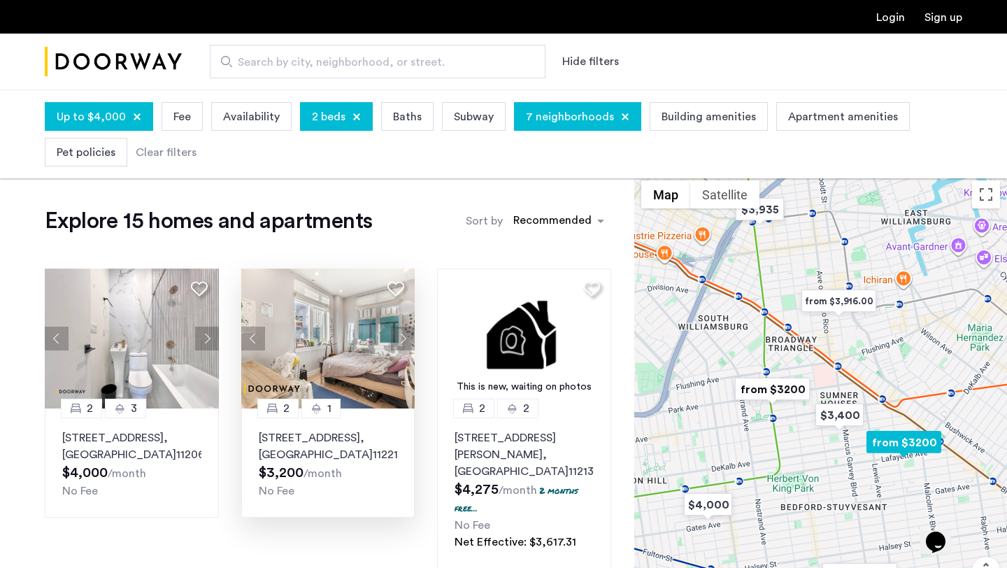
click at [400, 336] on button "Next apartment" at bounding box center [403, 339] width 24 height 24
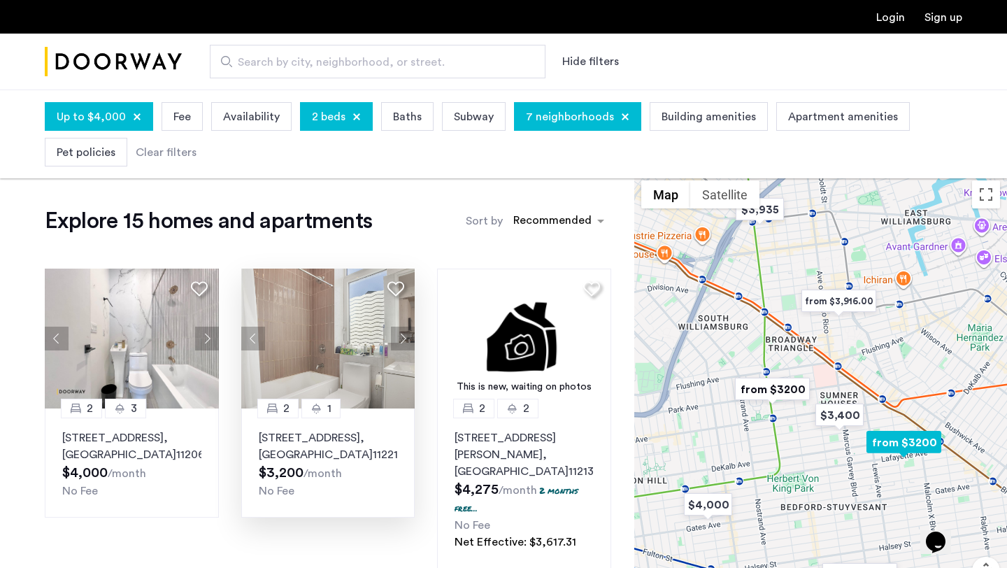
click at [400, 336] on button "Next apartment" at bounding box center [403, 339] width 24 height 24
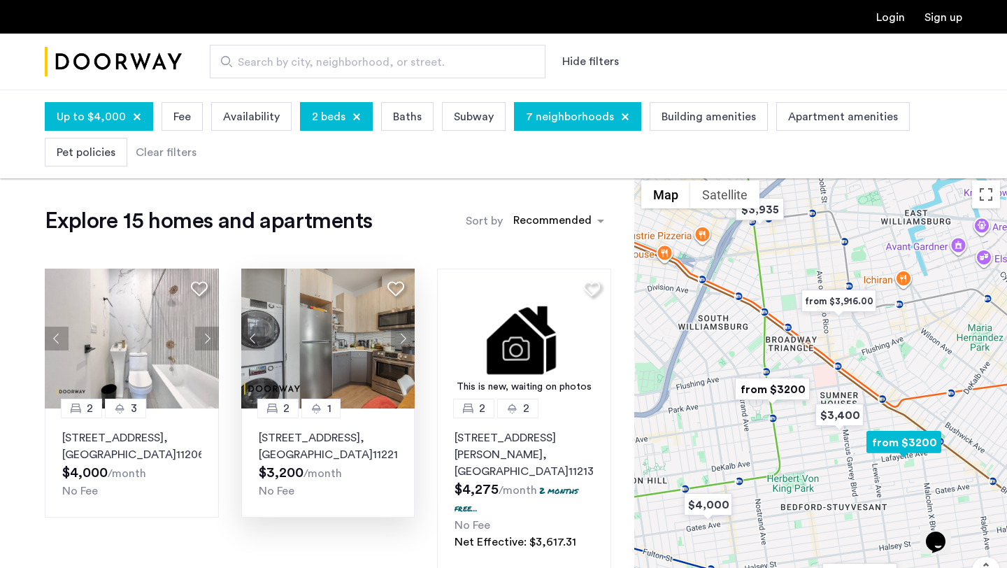
click at [399, 336] on button "Next apartment" at bounding box center [403, 339] width 24 height 24
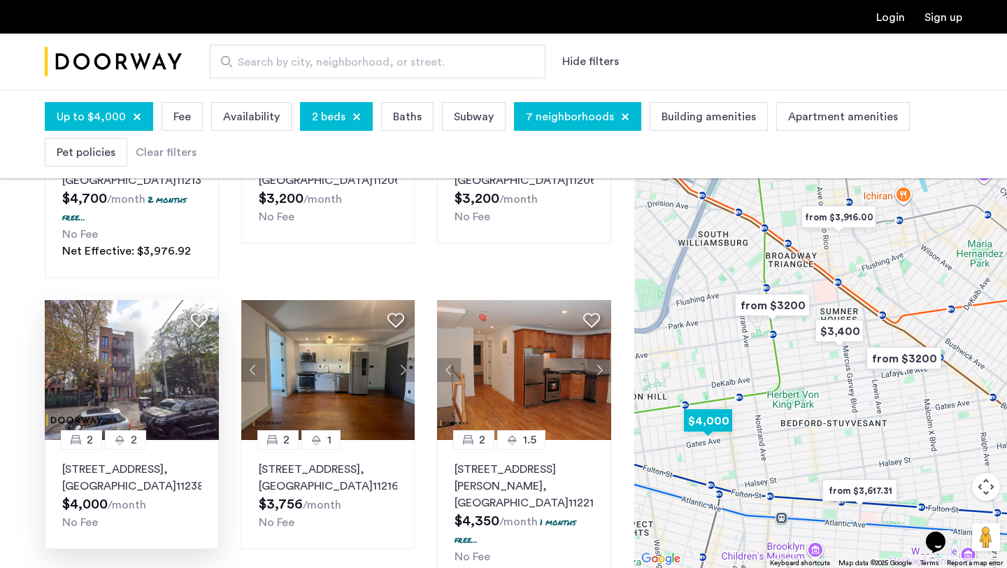
scroll to position [933, 0]
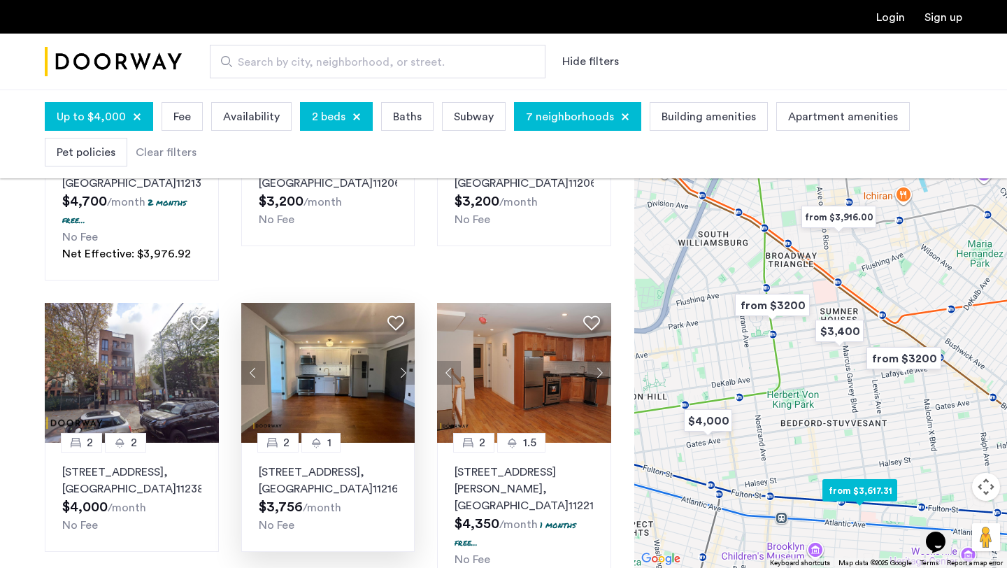
click at [403, 361] on button "Next apartment" at bounding box center [403, 373] width 24 height 24
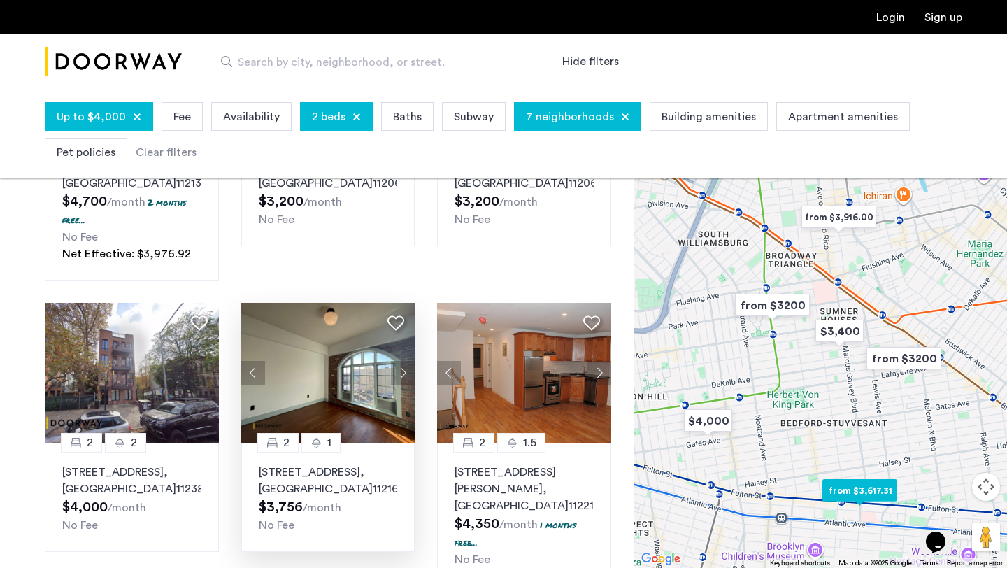
click at [403, 361] on button "Next apartment" at bounding box center [403, 373] width 24 height 24
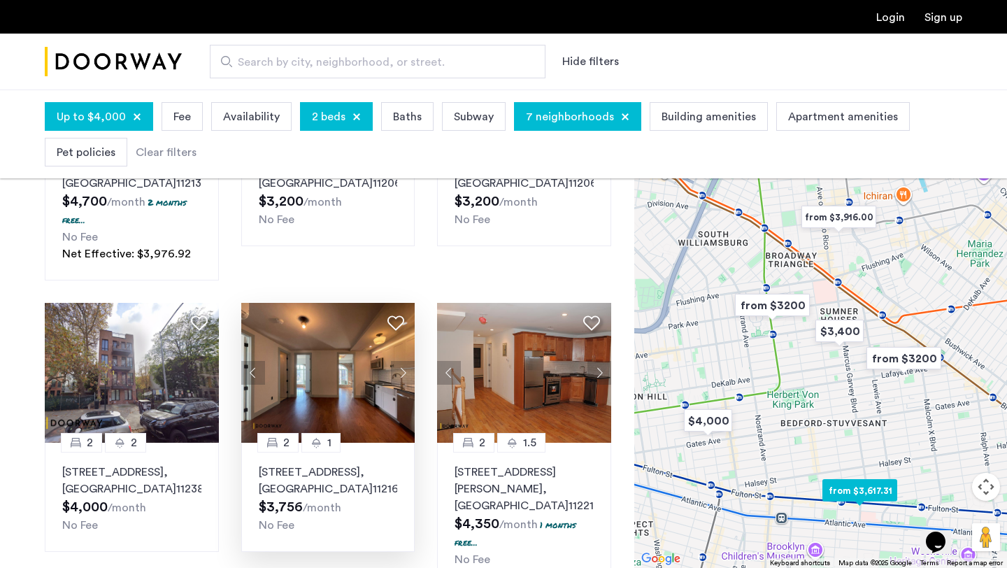
click at [403, 361] on button "Next apartment" at bounding box center [403, 373] width 24 height 24
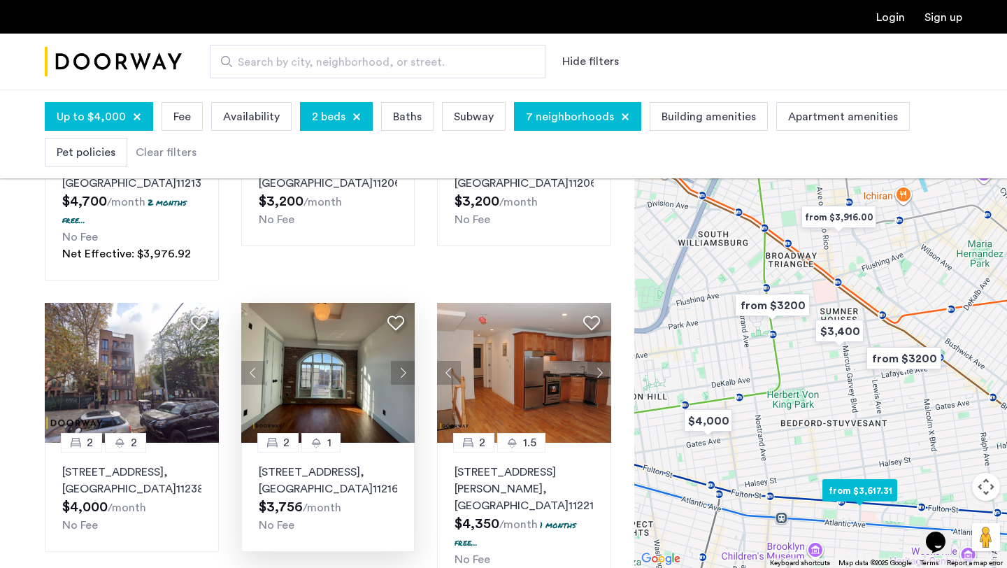
click at [299, 319] on img at bounding box center [328, 373] width 174 height 140
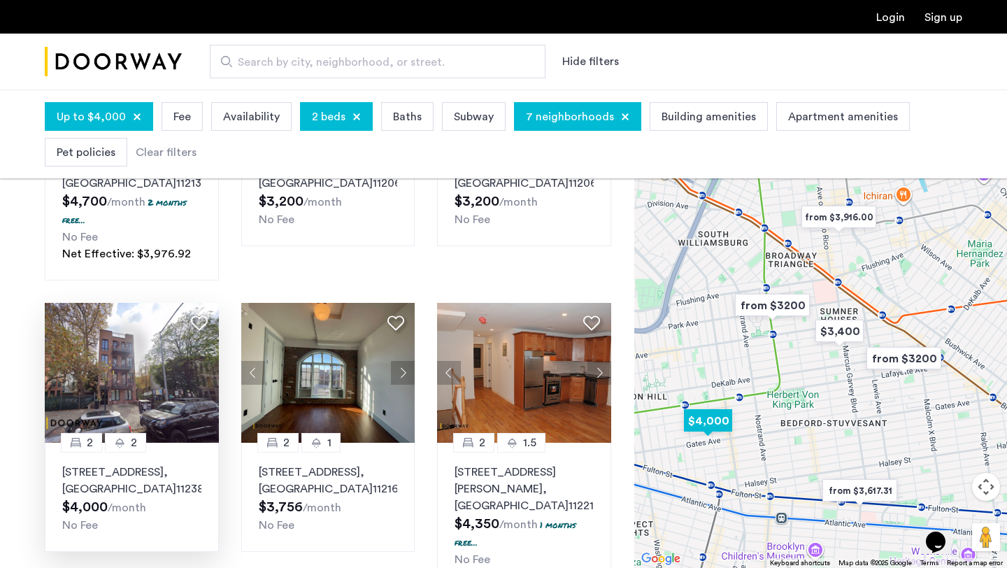
click at [168, 328] on img at bounding box center [132, 373] width 174 height 140
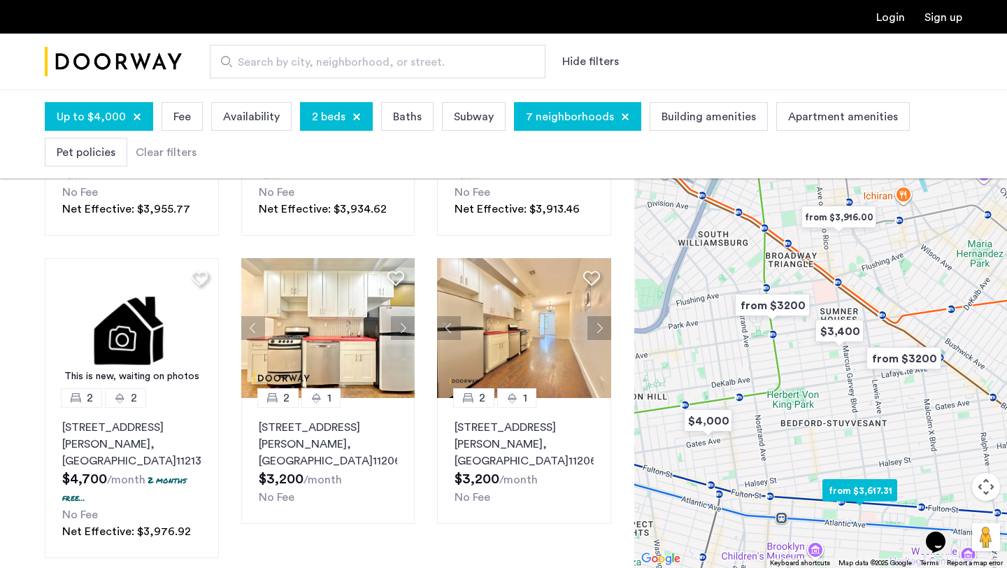
scroll to position [644, 0]
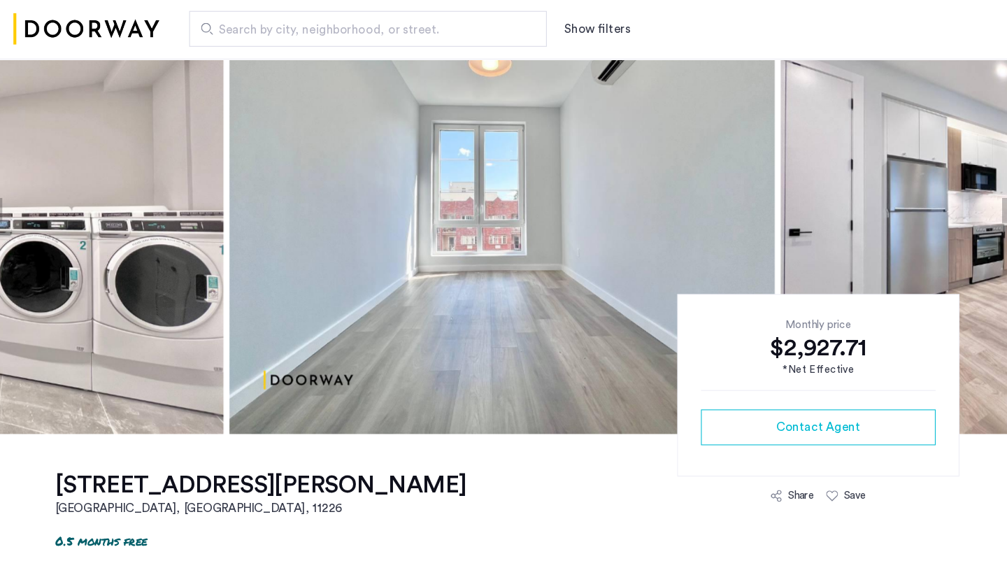
scroll to position [71, 0]
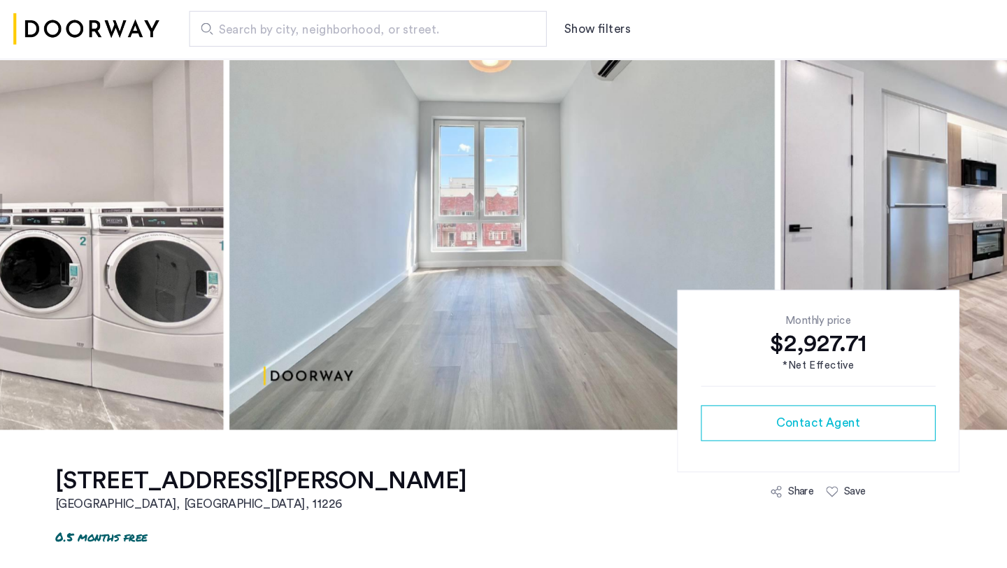
click at [526, 202] on img at bounding box center [504, 228] width 512 height 420
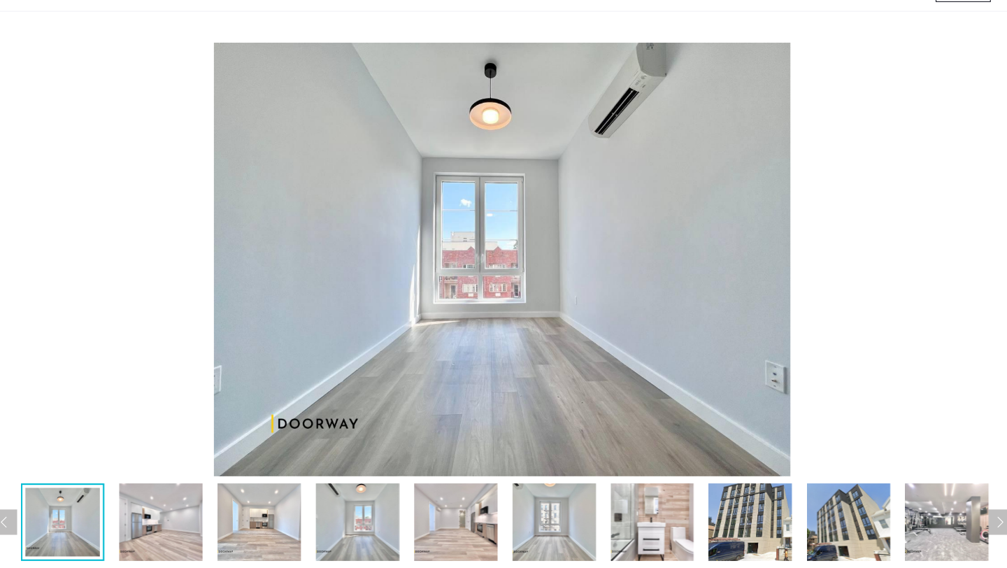
scroll to position [0, 0]
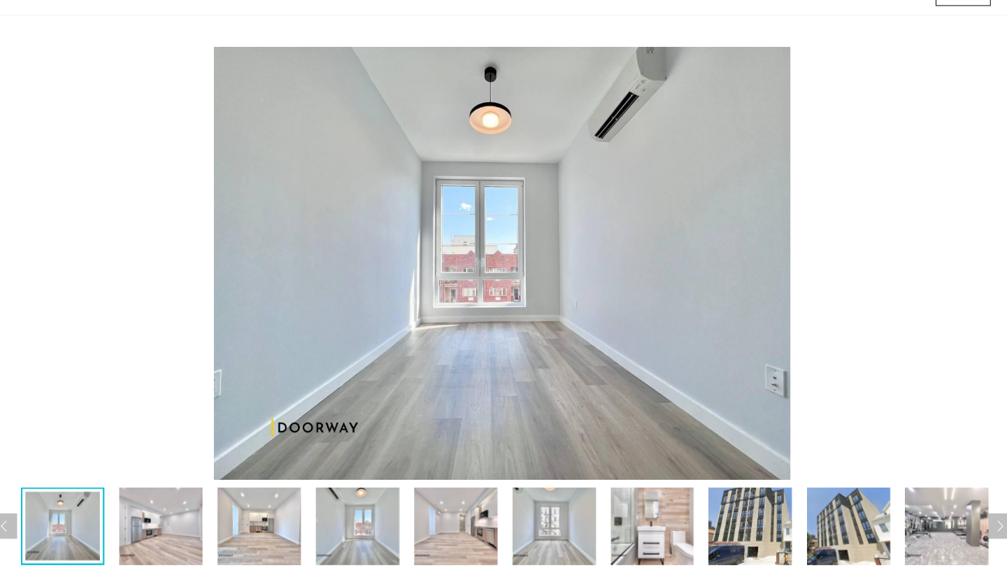
click at [180, 530] on img at bounding box center [183, 524] width 78 height 73
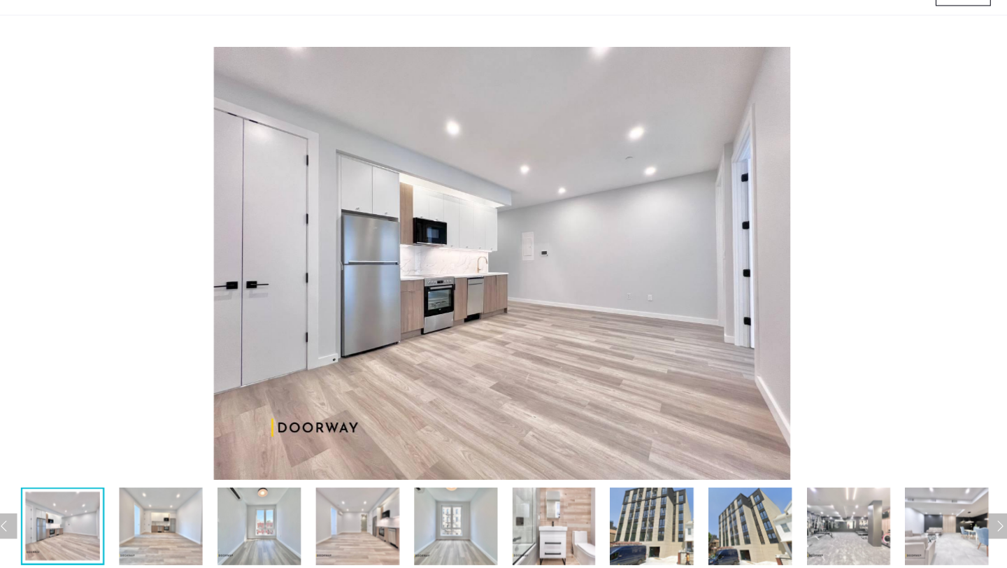
click at [276, 528] on img at bounding box center [275, 524] width 78 height 73
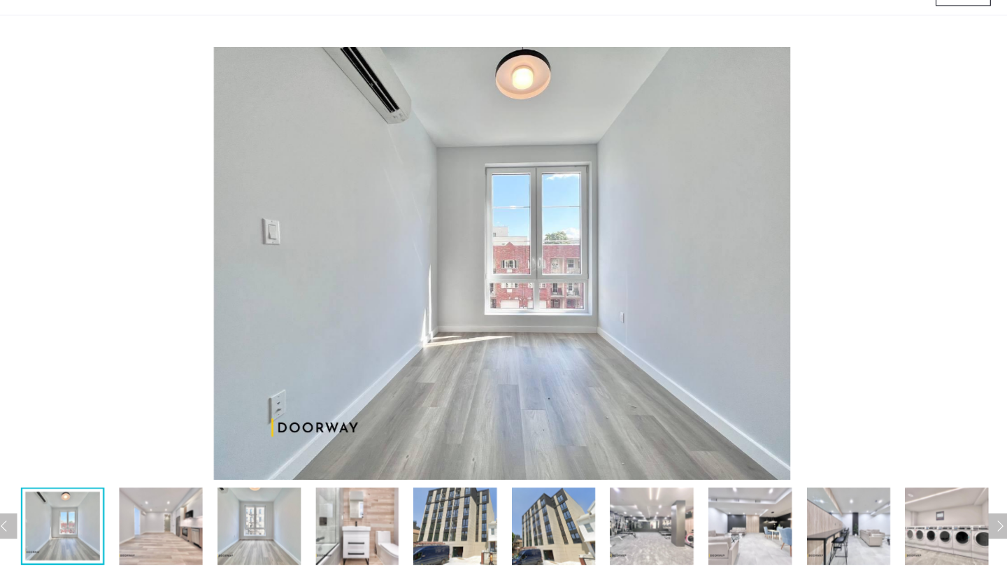
click at [371, 532] on img at bounding box center [368, 524] width 78 height 73
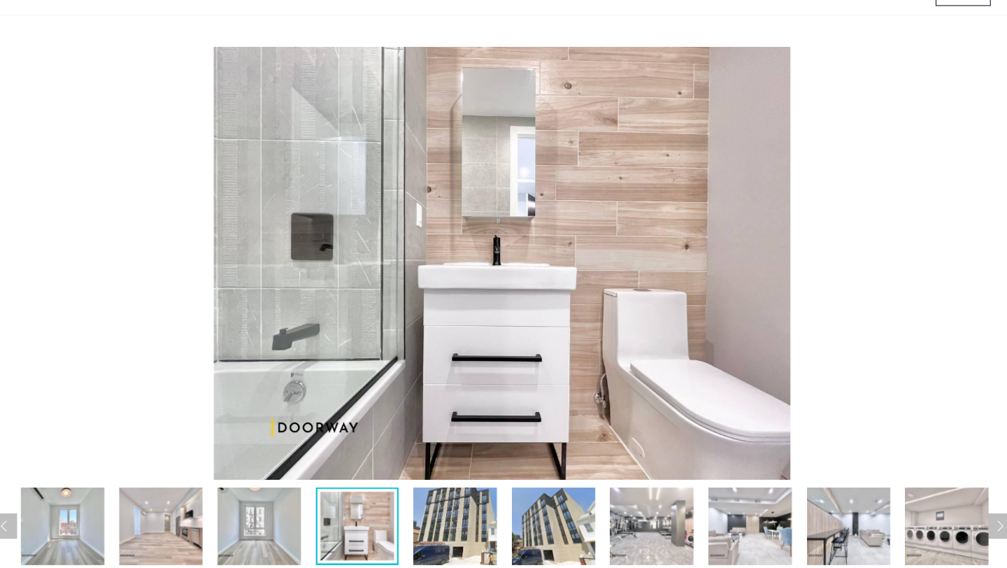
click at [458, 530] on img at bounding box center [459, 524] width 78 height 73
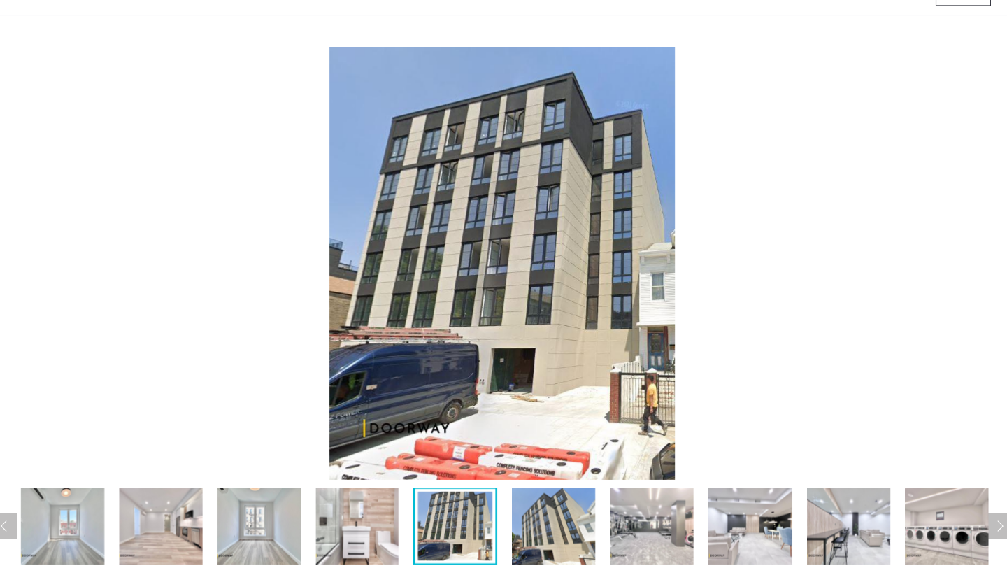
click at [540, 525] on img at bounding box center [552, 524] width 78 height 73
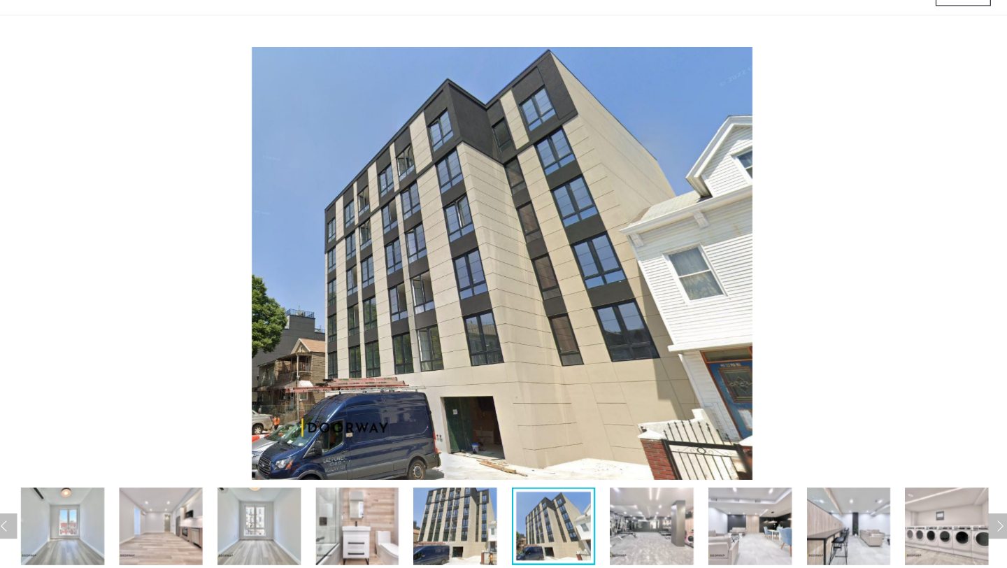
click at [628, 527] on img at bounding box center [644, 524] width 78 height 73
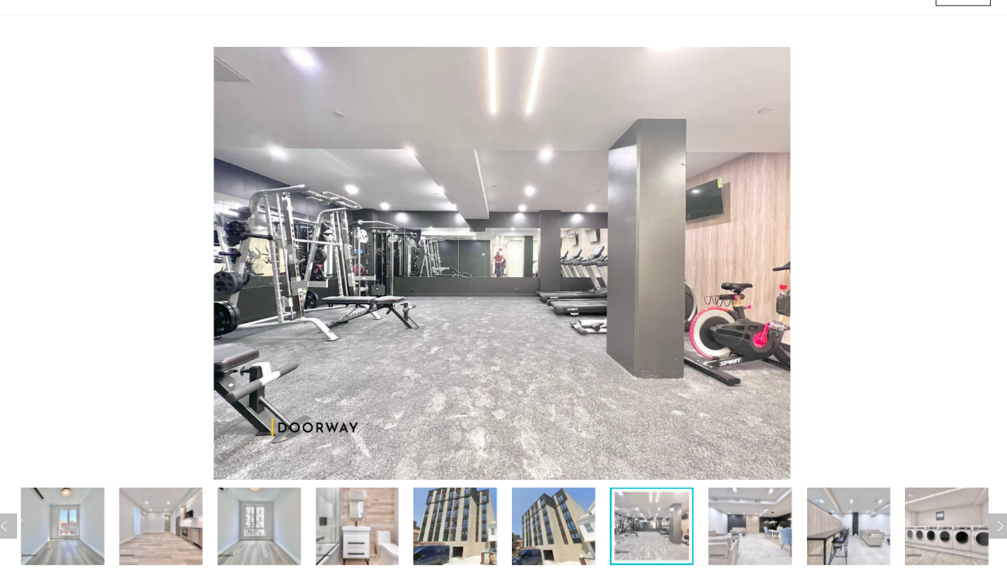
click at [682, 523] on div at bounding box center [644, 524] width 78 height 73
click at [718, 521] on img at bounding box center [736, 524] width 78 height 73
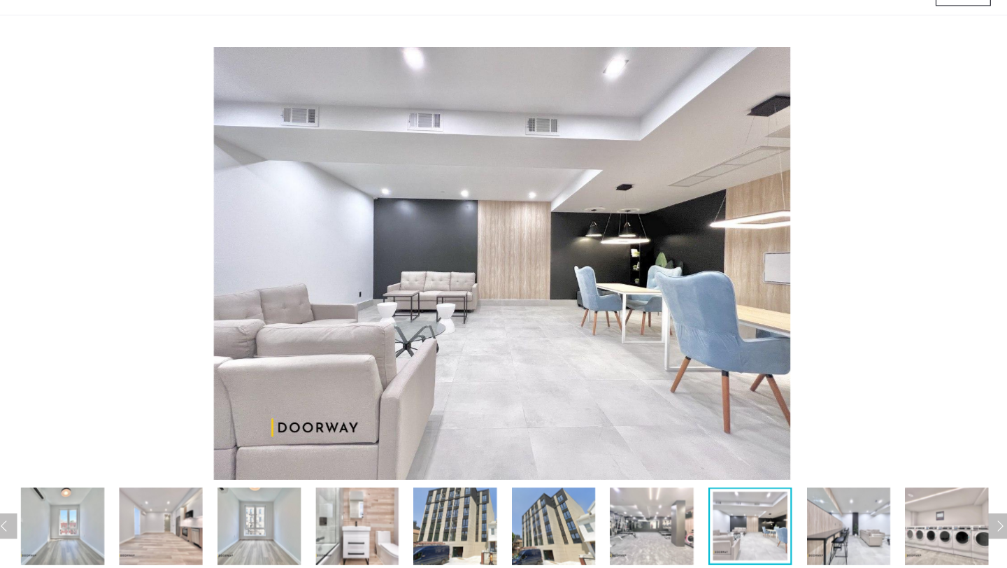
click at [790, 519] on img at bounding box center [829, 524] width 78 height 73
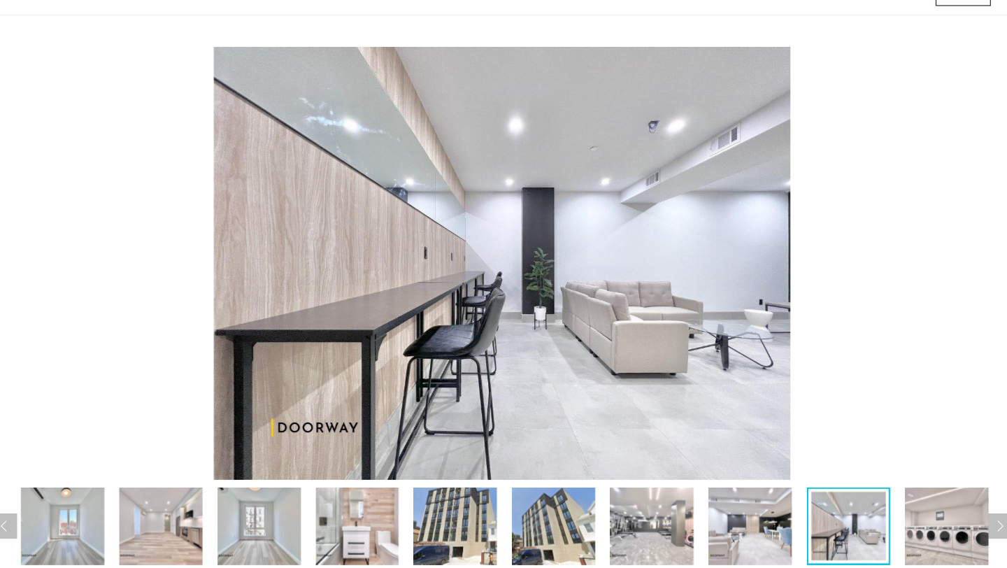
click at [908, 528] on img at bounding box center [921, 524] width 78 height 73
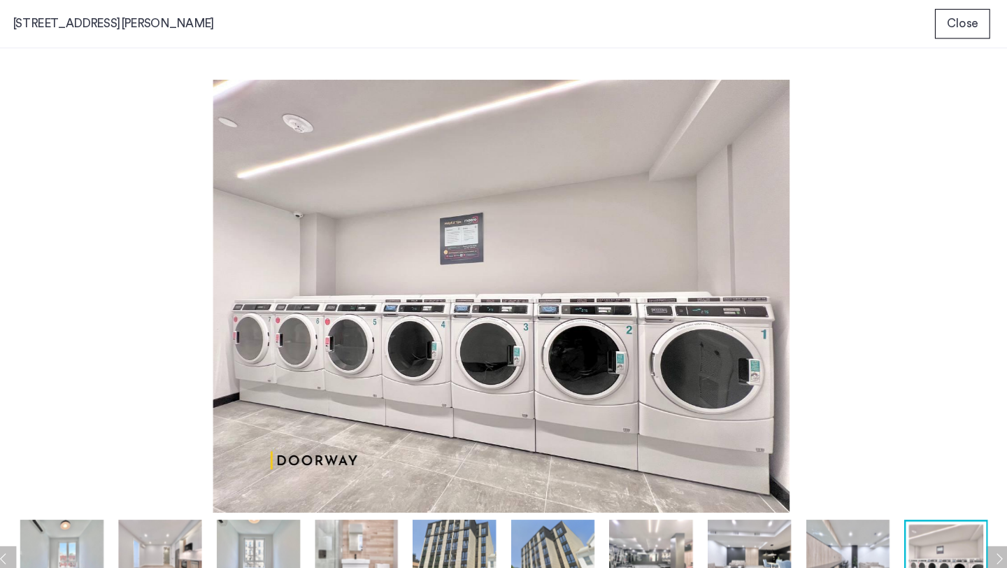
click at [935, 20] on span "Close" at bounding box center [936, 22] width 29 height 17
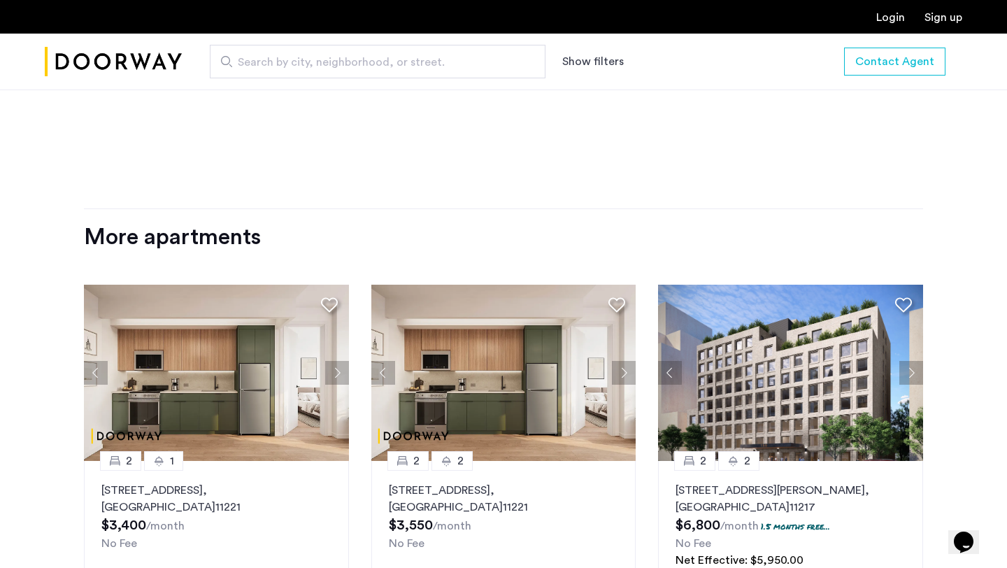
scroll to position [1674, 0]
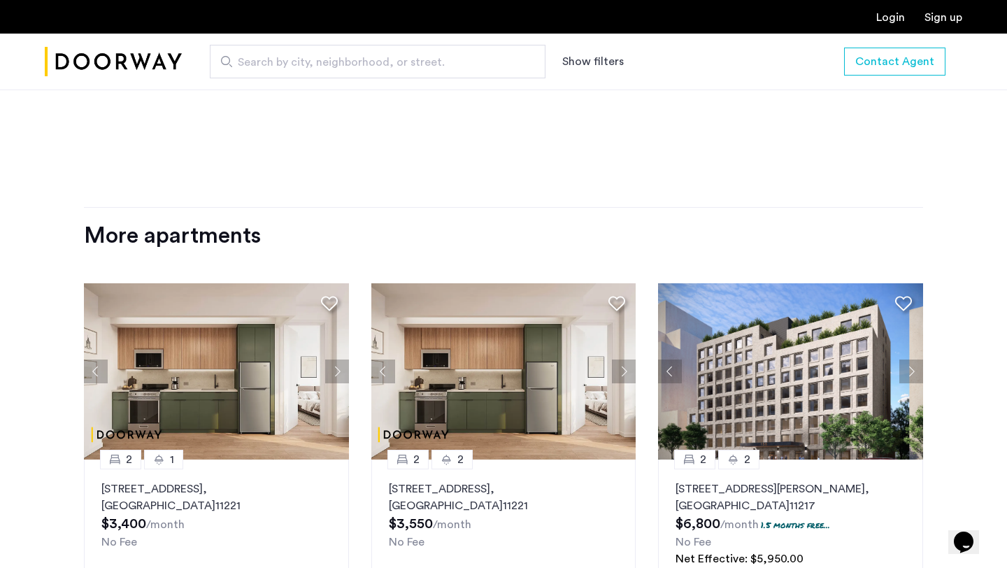
click at [342, 360] on button "Next apartment" at bounding box center [337, 372] width 24 height 24
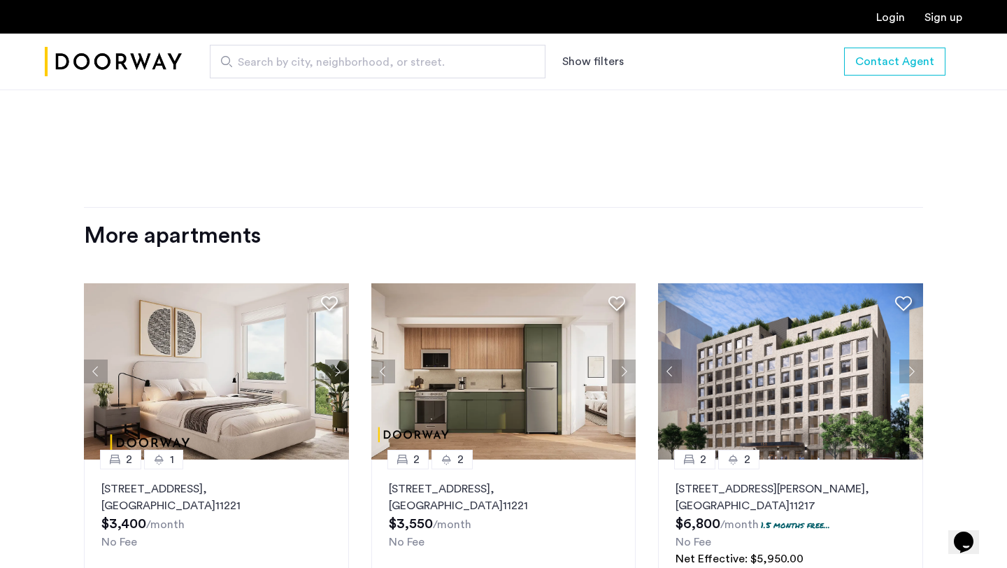
click at [342, 353] on div at bounding box center [216, 371] width 265 height 176
click at [340, 360] on button "Next apartment" at bounding box center [337, 372] width 24 height 24
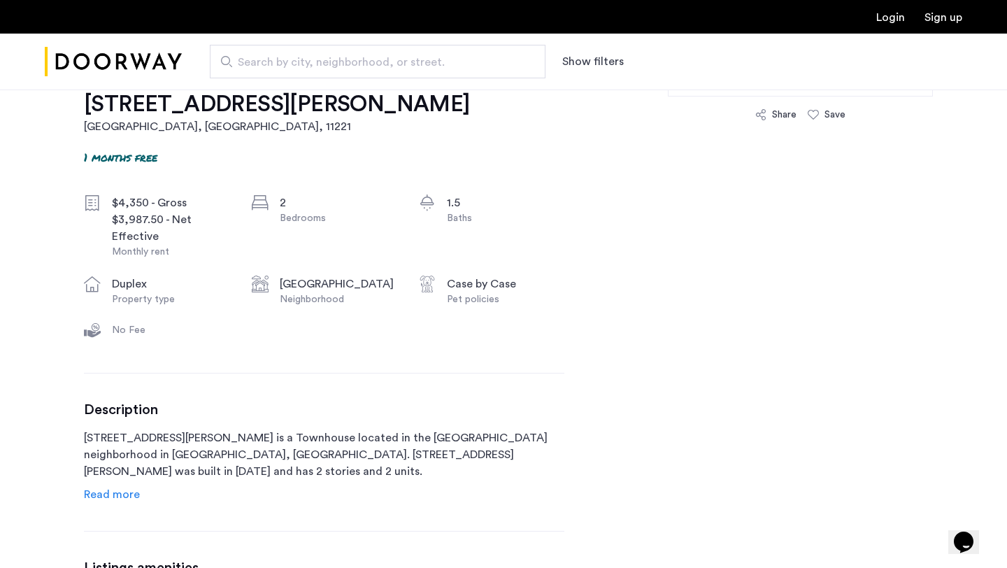
scroll to position [0, 0]
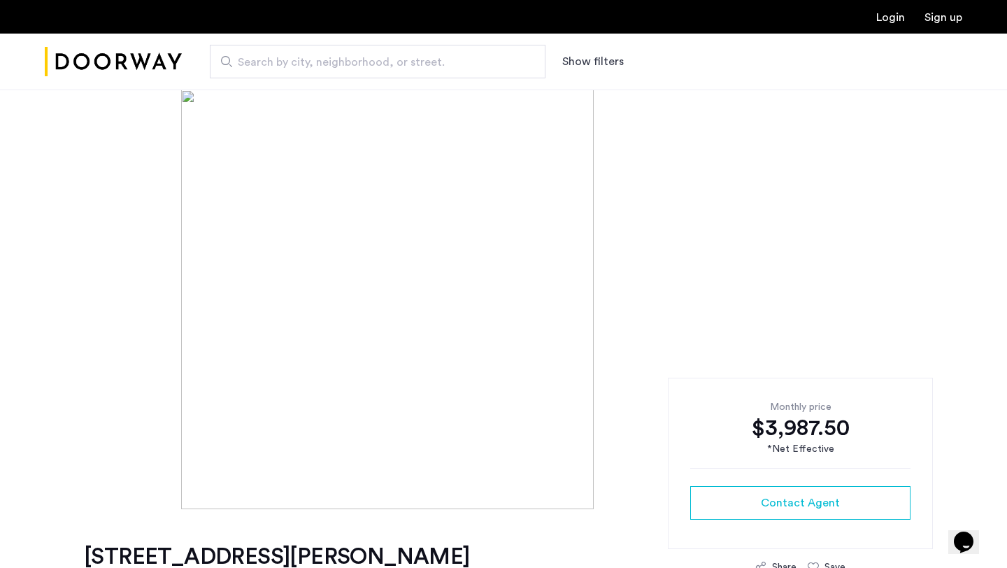
click at [403, 318] on img at bounding box center [503, 300] width 645 height 420
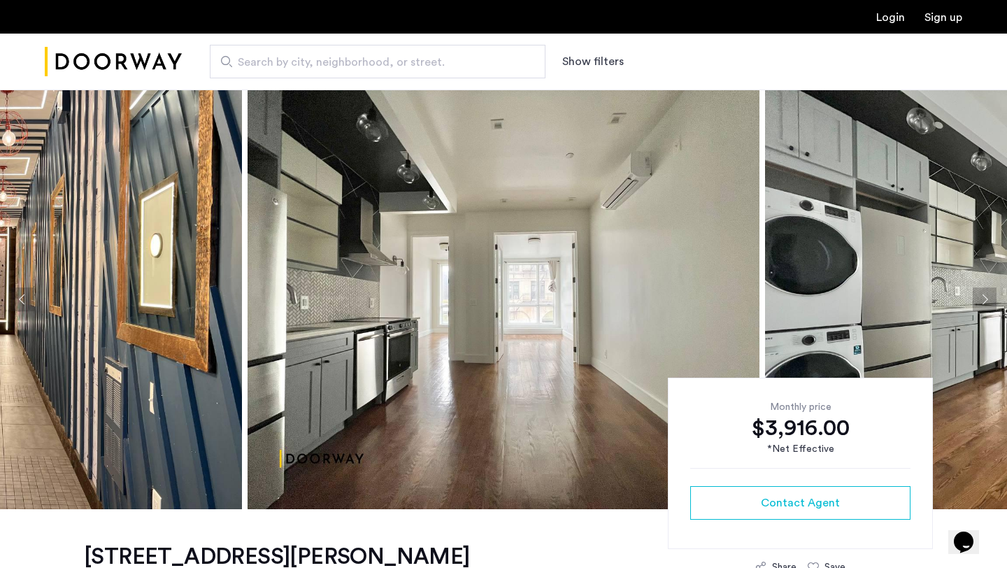
click at [476, 276] on img at bounding box center [504, 300] width 512 height 420
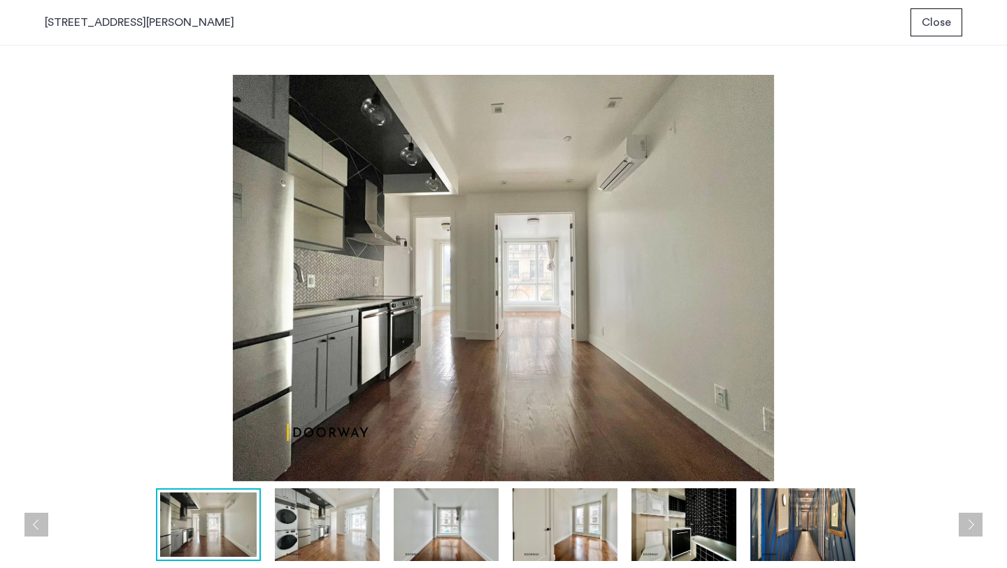
click at [336, 518] on img at bounding box center [327, 524] width 105 height 73
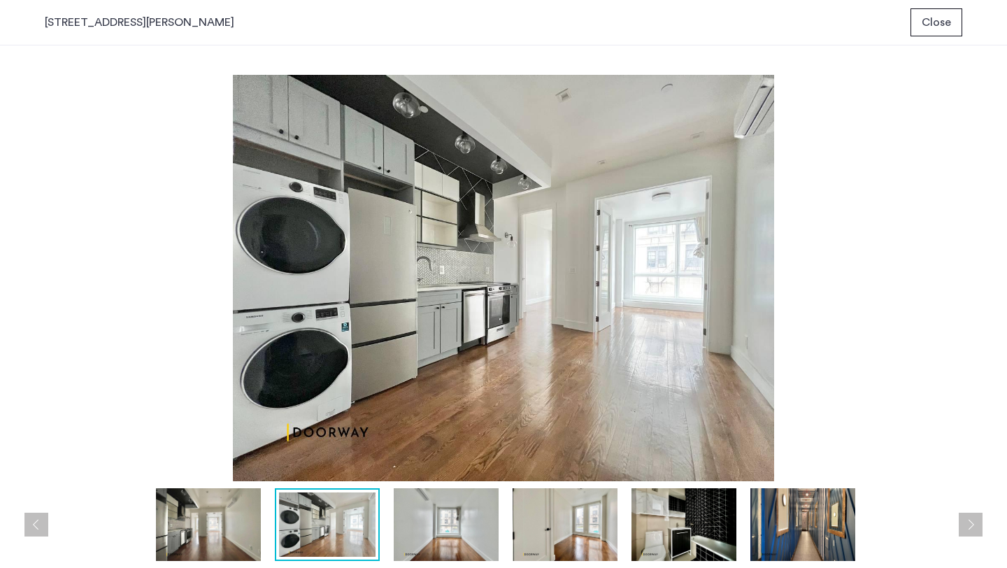
click at [430, 532] on img at bounding box center [446, 524] width 105 height 73
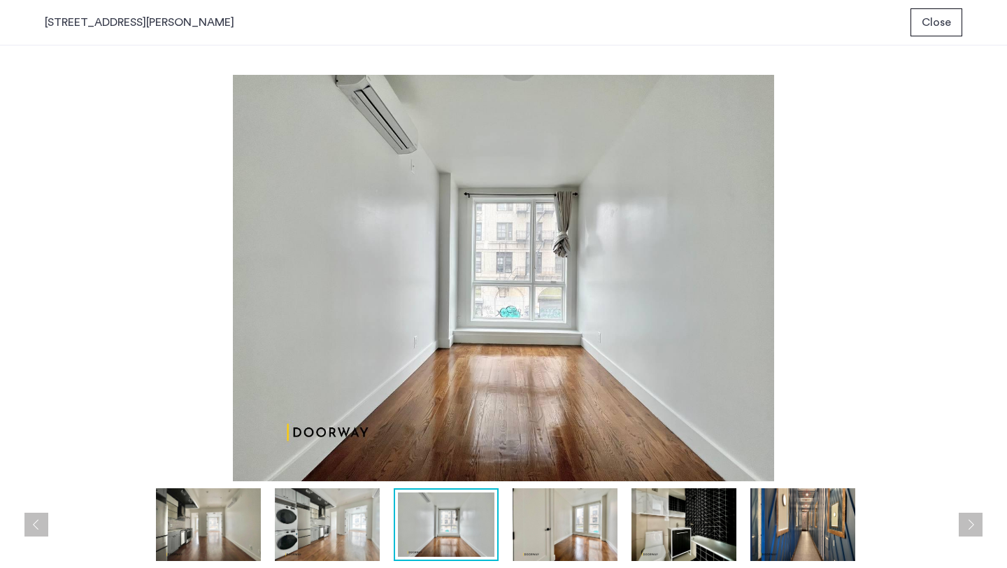
click at [511, 533] on div at bounding box center [507, 524] width 925 height 73
click at [538, 538] on img at bounding box center [565, 524] width 105 height 73
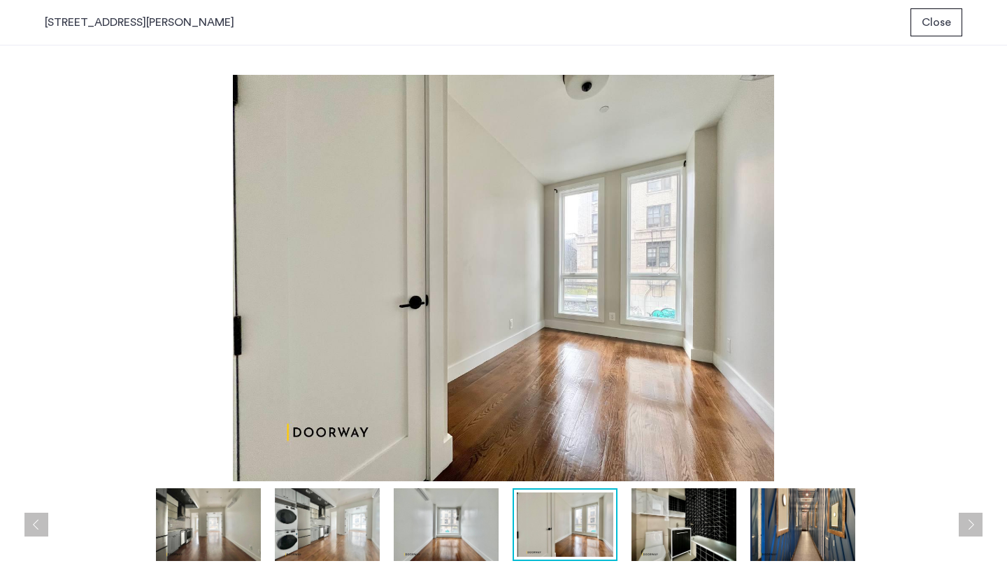
click at [651, 524] on img at bounding box center [684, 524] width 105 height 73
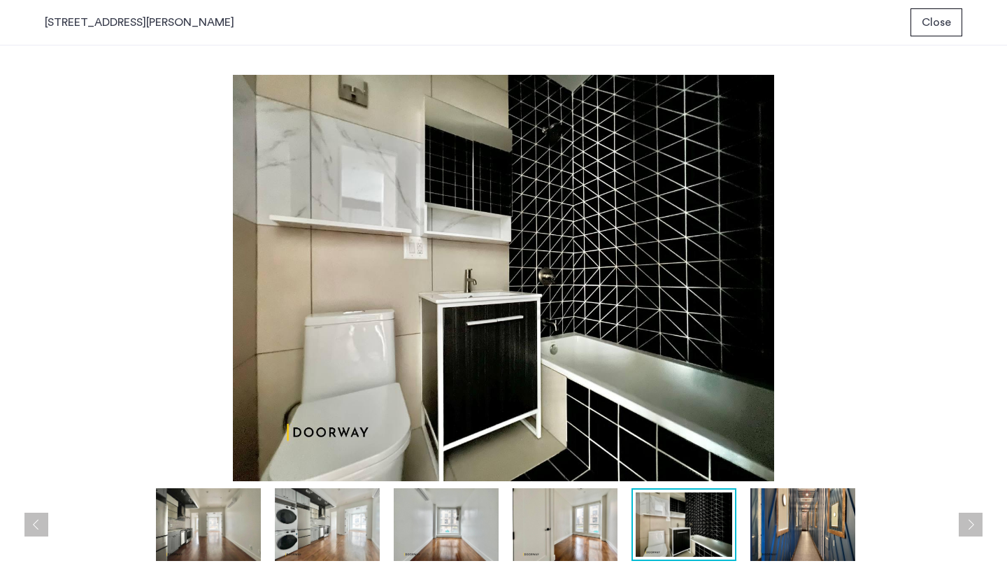
click at [815, 527] on img at bounding box center [803, 524] width 105 height 73
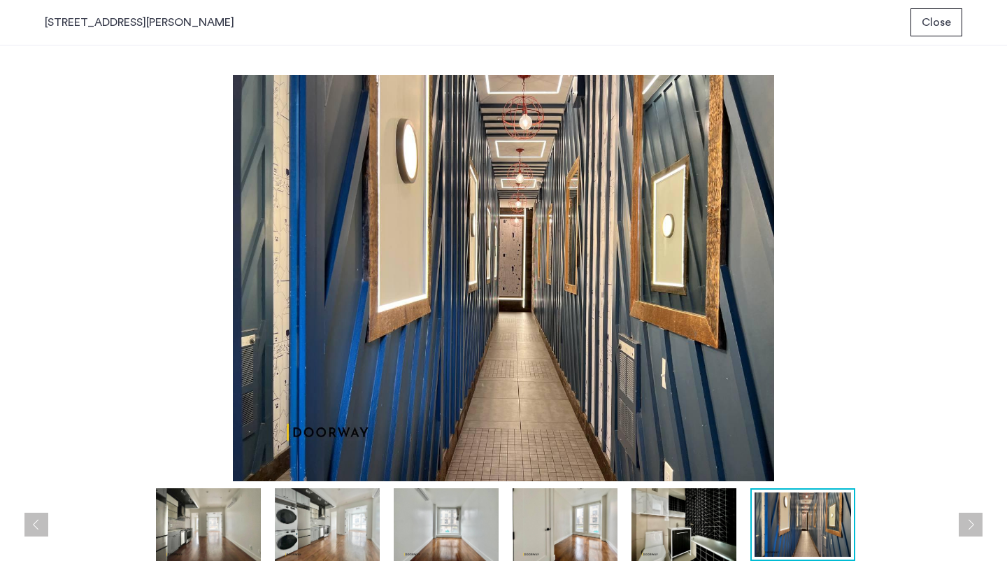
click at [624, 535] on div at bounding box center [507, 524] width 925 height 73
click at [565, 532] on img at bounding box center [565, 524] width 105 height 73
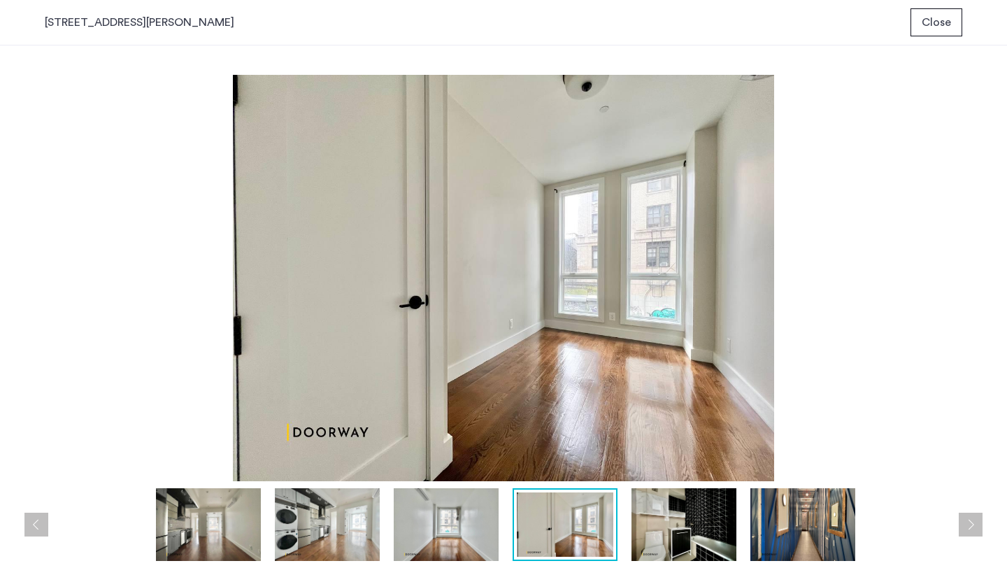
click at [479, 516] on img at bounding box center [446, 524] width 105 height 73
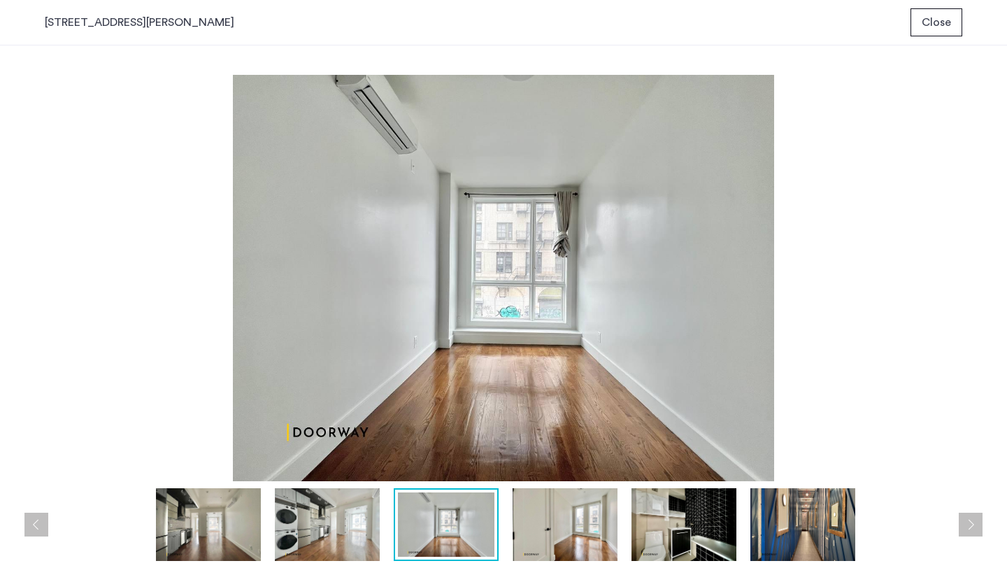
click at [402, 524] on img at bounding box center [446, 524] width 97 height 64
click at [382, 527] on div at bounding box center [507, 524] width 925 height 73
click at [339, 518] on img at bounding box center [327, 524] width 105 height 73
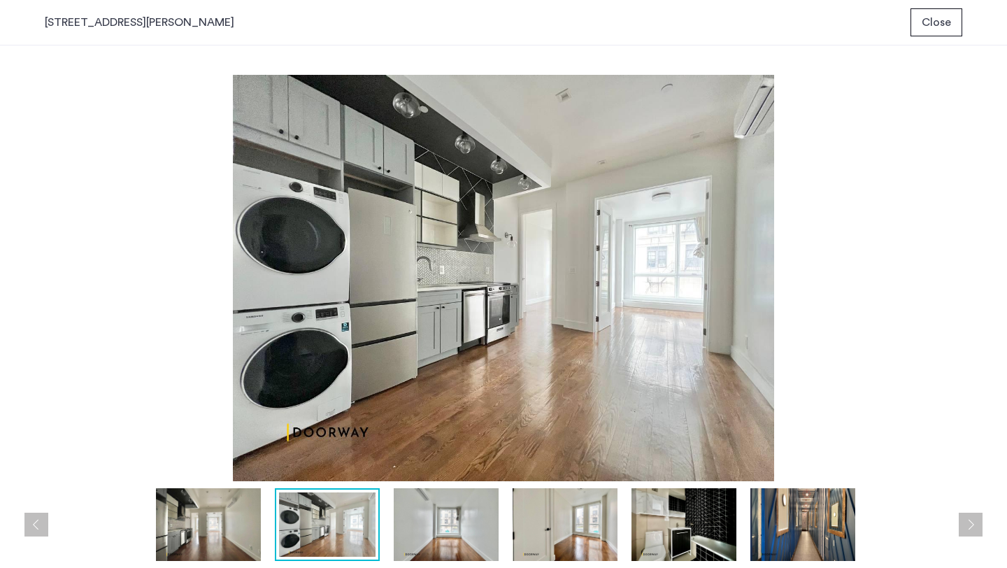
click at [215, 527] on img at bounding box center [208, 524] width 105 height 73
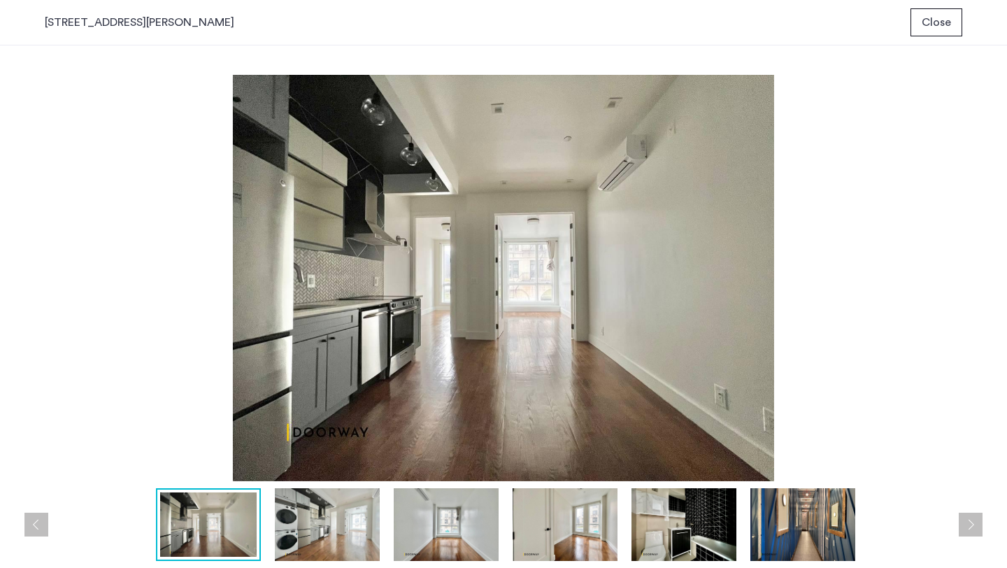
click at [474, 532] on img at bounding box center [446, 524] width 105 height 73
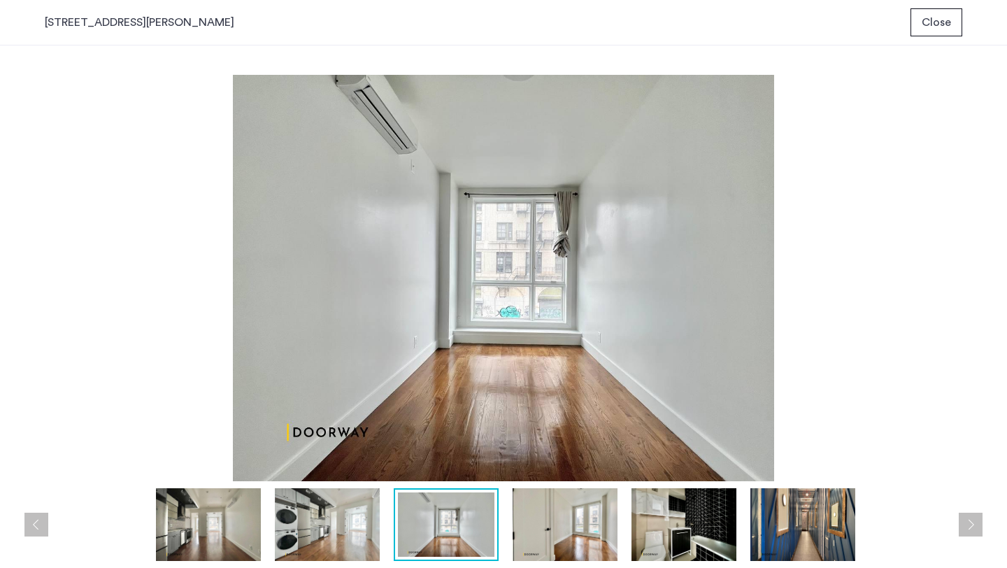
click at [544, 526] on img at bounding box center [565, 524] width 105 height 73
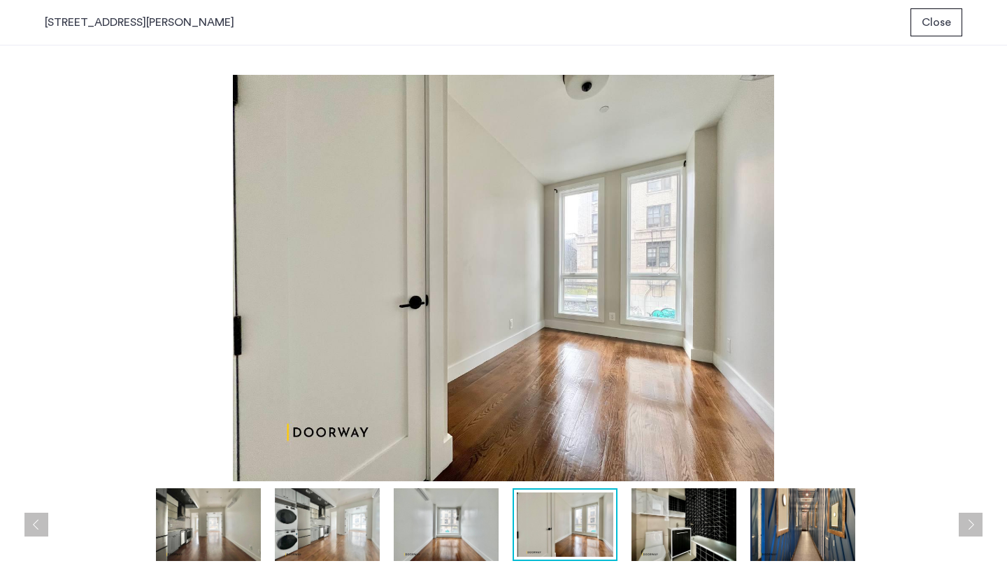
click at [599, 533] on img at bounding box center [565, 524] width 97 height 64
click at [670, 514] on img at bounding box center [684, 524] width 105 height 73
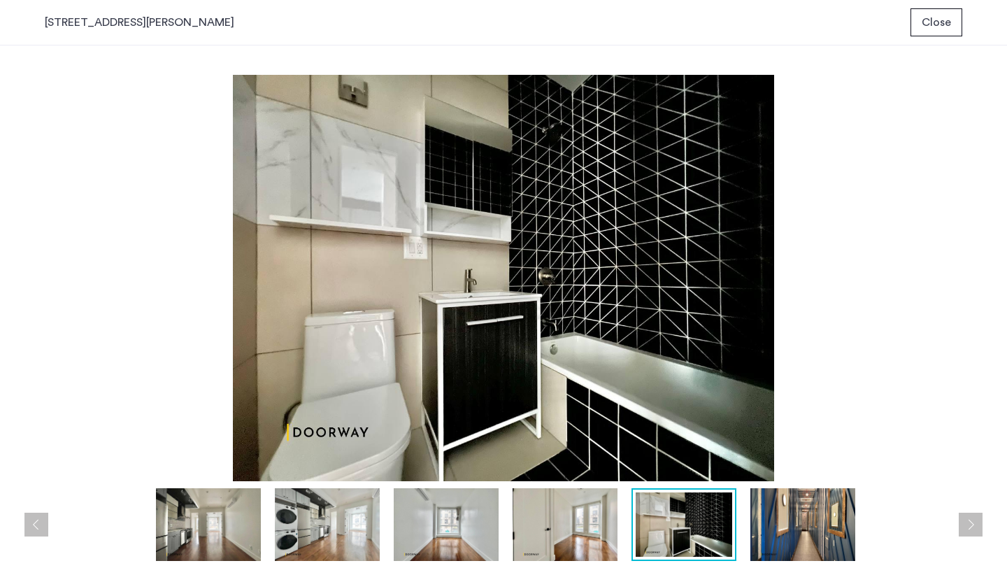
click at [326, 527] on img at bounding box center [327, 524] width 105 height 73
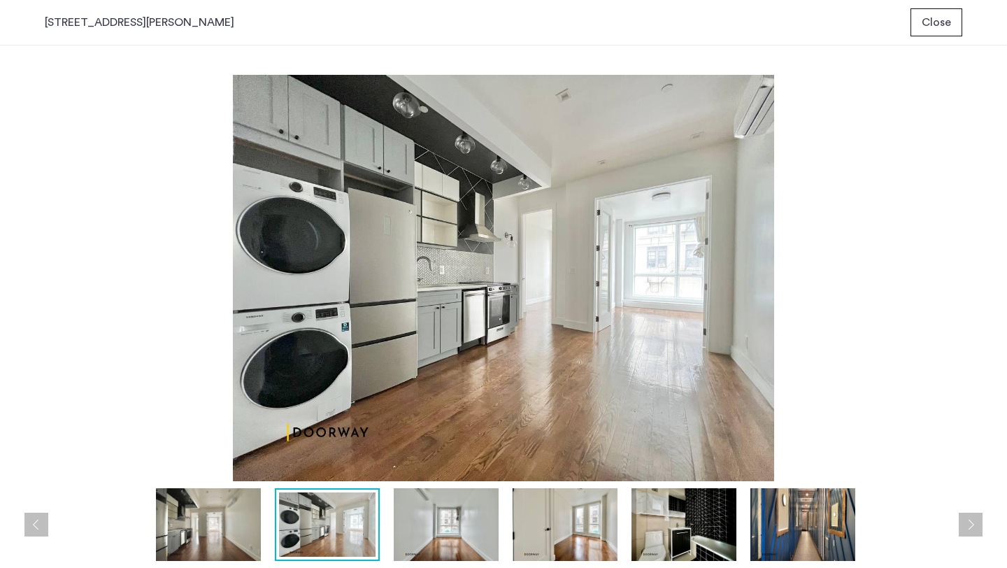
click at [937, 24] on span "Close" at bounding box center [936, 22] width 29 height 17
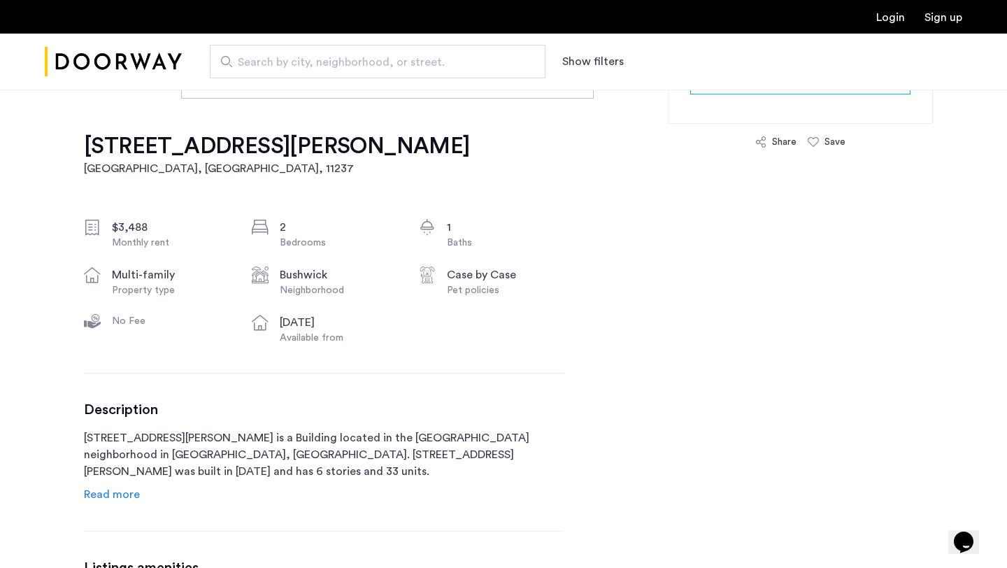
scroll to position [413, 0]
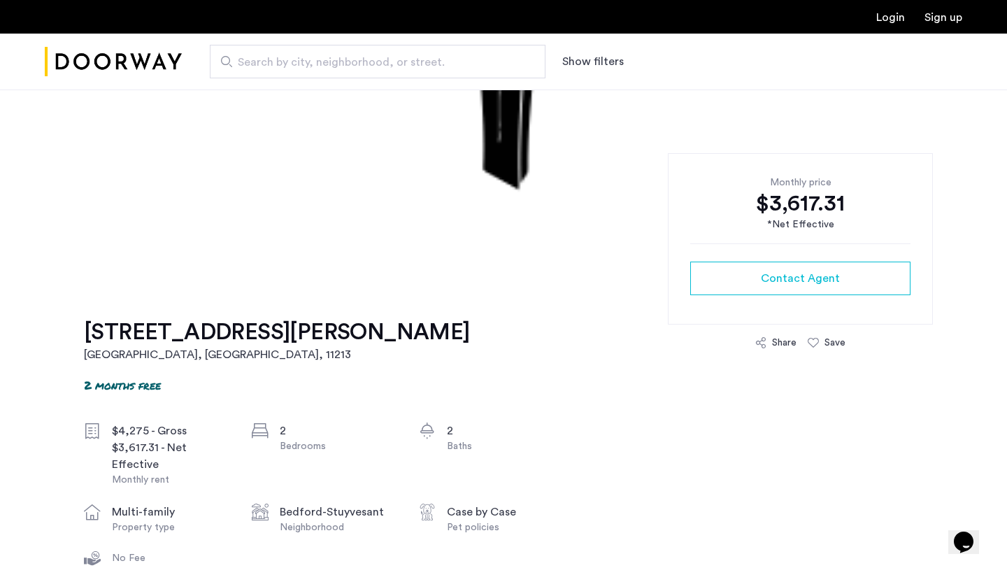
scroll to position [235, 0]
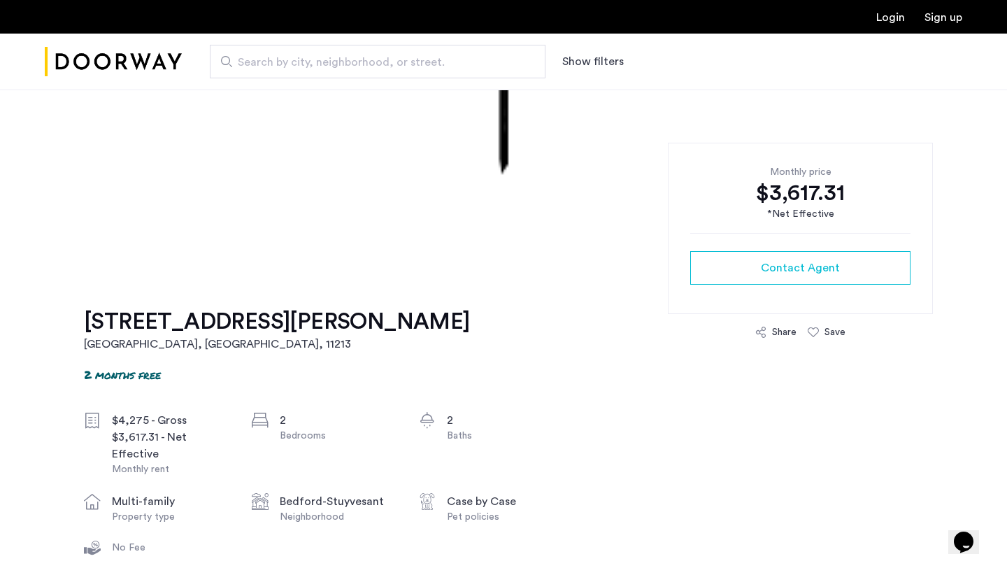
drag, startPoint x: 258, startPoint y: 318, endPoint x: 250, endPoint y: 318, distance: 7.7
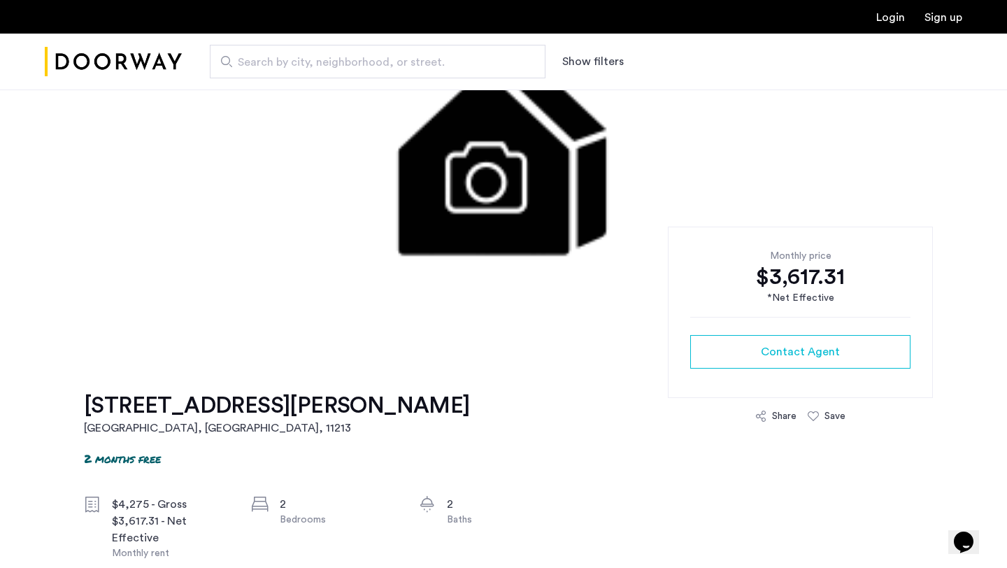
scroll to position [153, 0]
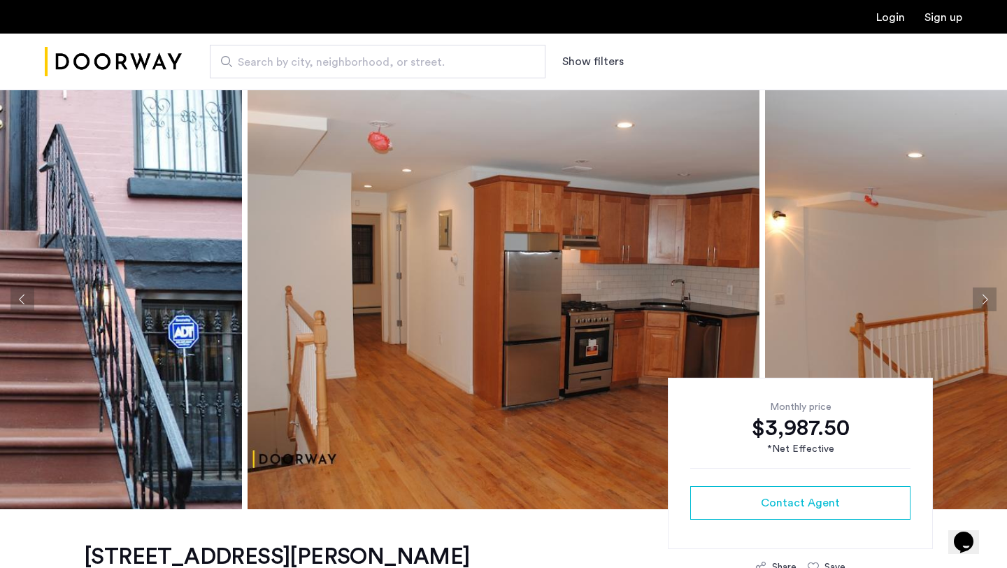
click at [21, 297] on button "Previous apartment" at bounding box center [22, 300] width 24 height 24
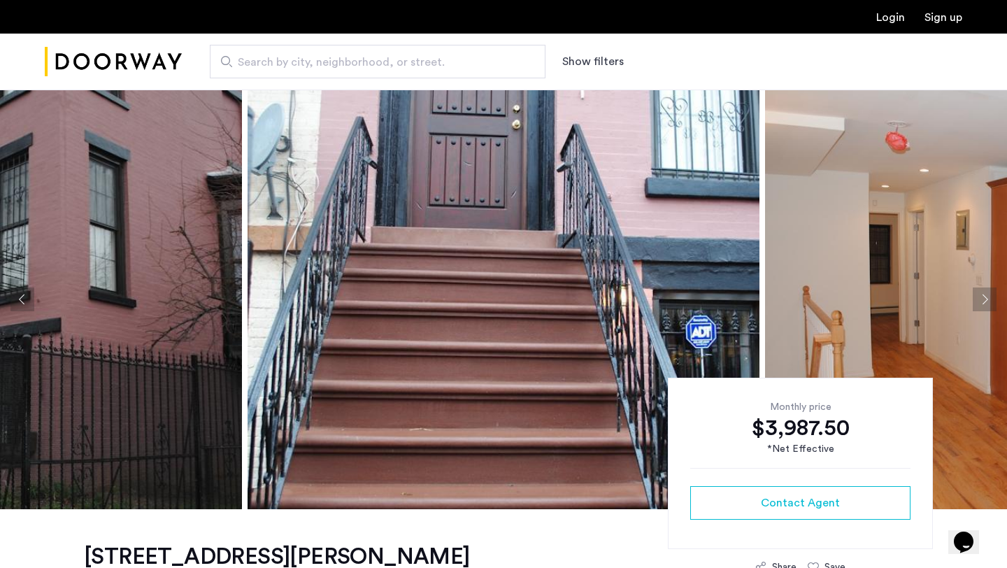
click at [22, 296] on button "Previous apartment" at bounding box center [22, 300] width 24 height 24
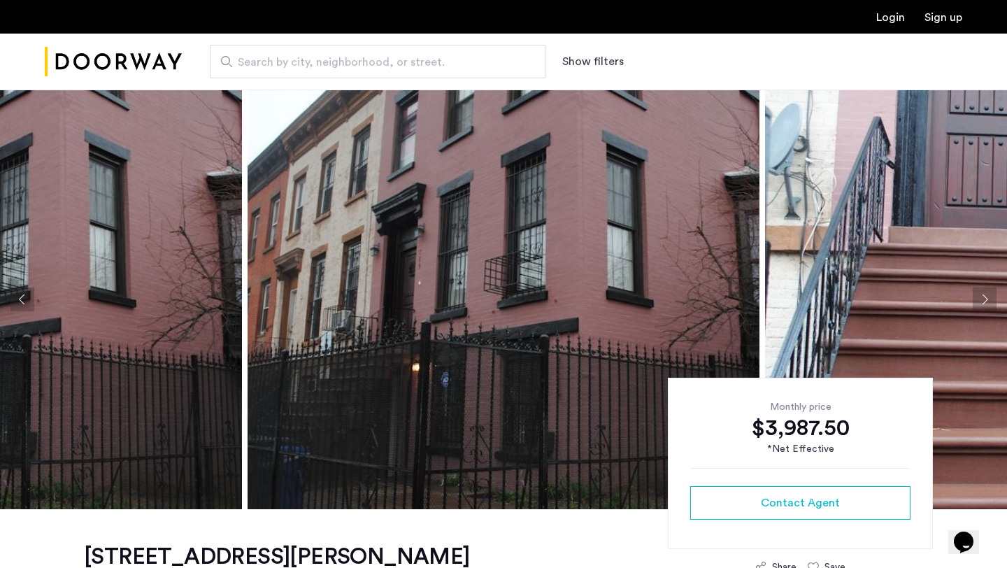
click at [22, 296] on button "Previous apartment" at bounding box center [22, 300] width 24 height 24
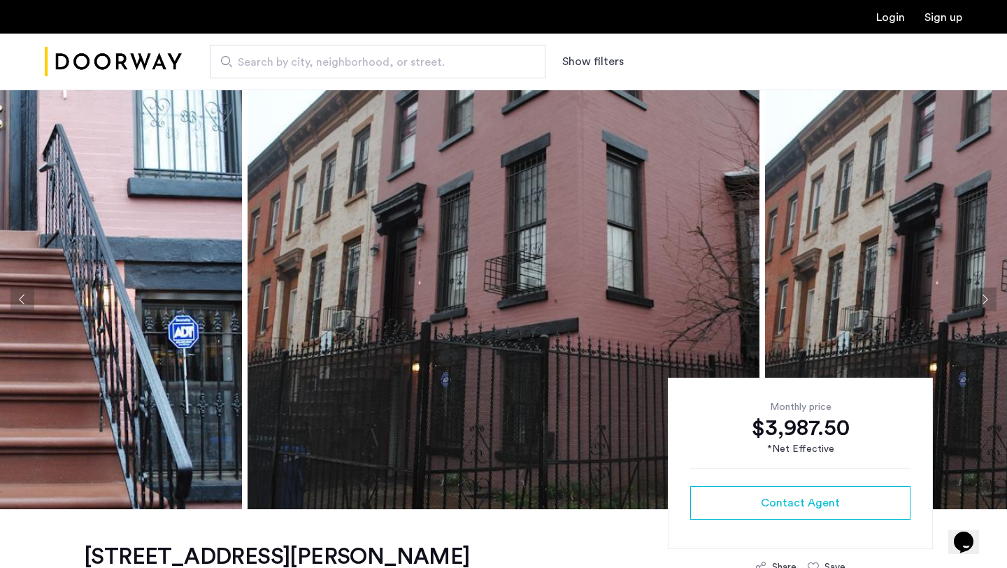
click at [22, 296] on button "Previous apartment" at bounding box center [22, 300] width 24 height 24
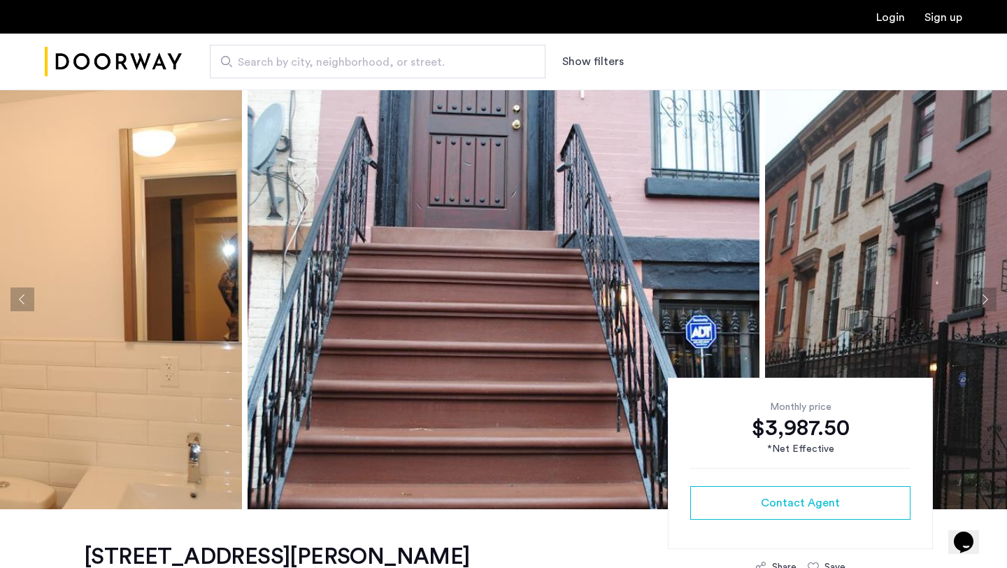
click at [22, 296] on button "Previous apartment" at bounding box center [22, 300] width 24 height 24
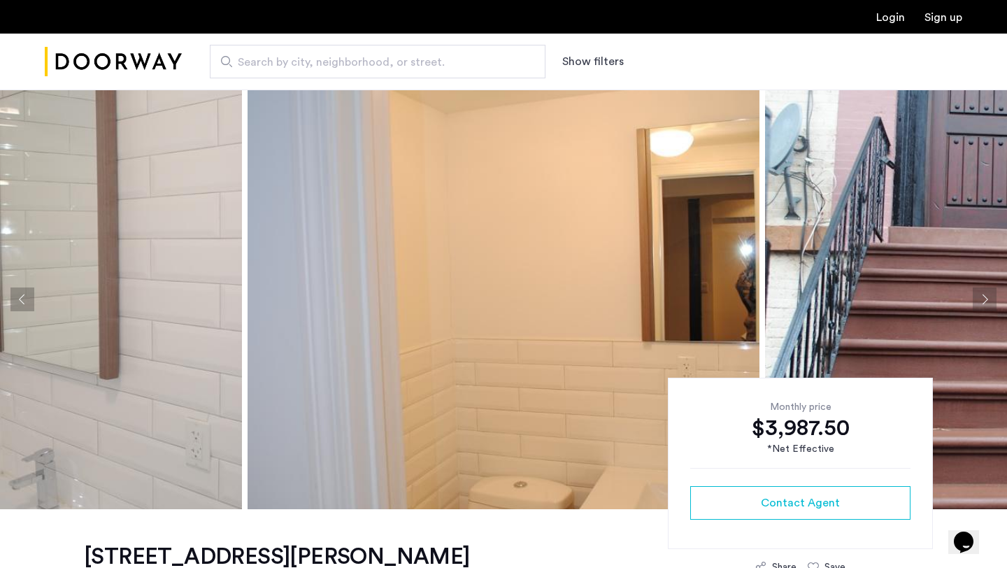
click at [22, 296] on button "Previous apartment" at bounding box center [22, 300] width 24 height 24
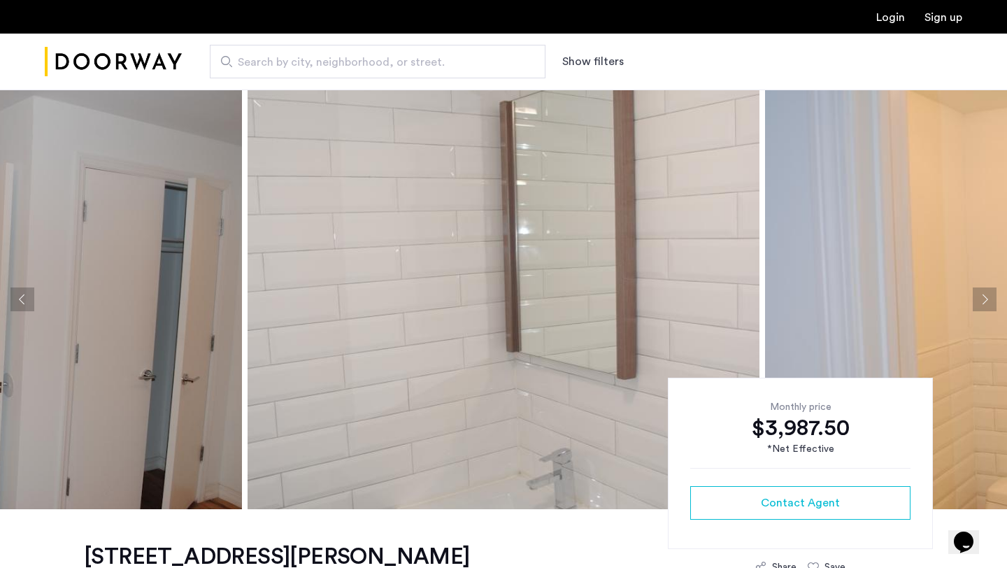
click at [22, 296] on button "Previous apartment" at bounding box center [22, 300] width 24 height 24
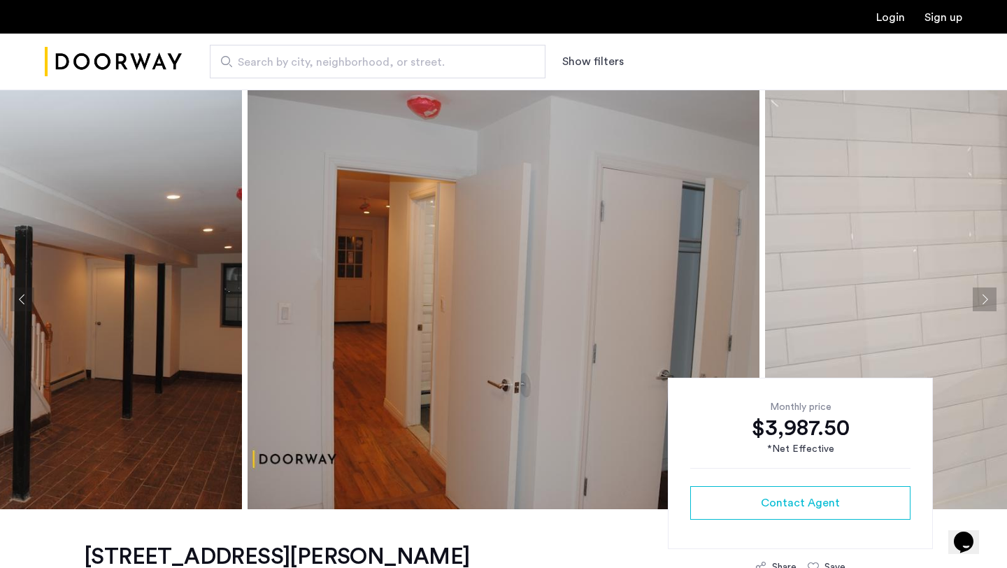
click at [22, 296] on button "Previous apartment" at bounding box center [22, 300] width 24 height 24
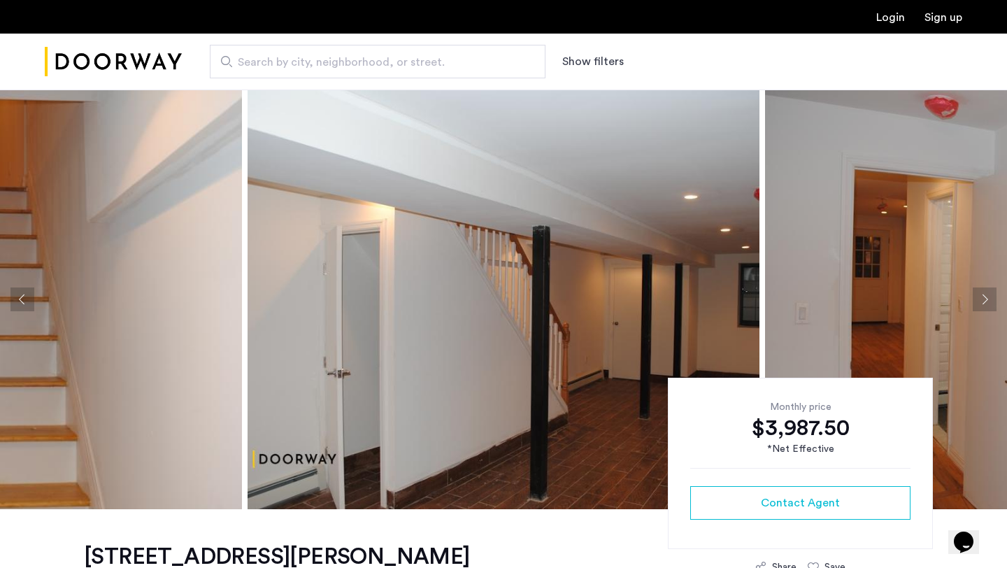
click at [22, 296] on button "Previous apartment" at bounding box center [22, 300] width 24 height 24
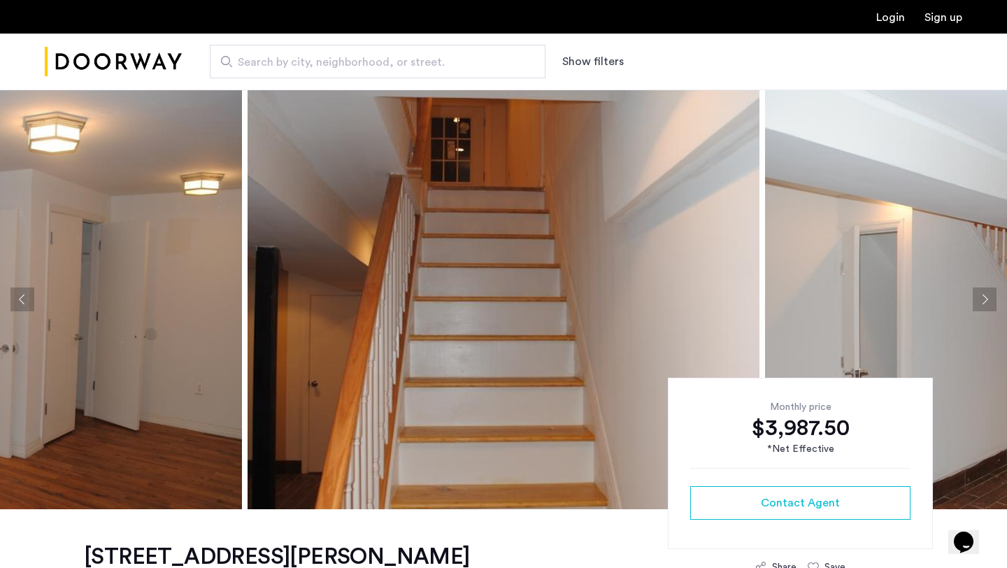
click at [22, 296] on button "Previous apartment" at bounding box center [22, 300] width 24 height 24
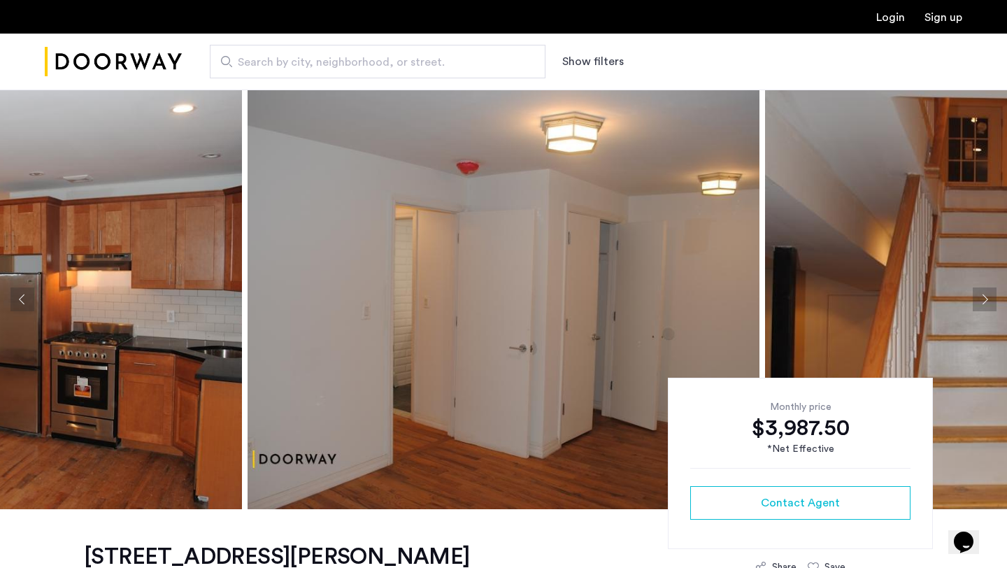
click at [22, 296] on button "Previous apartment" at bounding box center [22, 300] width 24 height 24
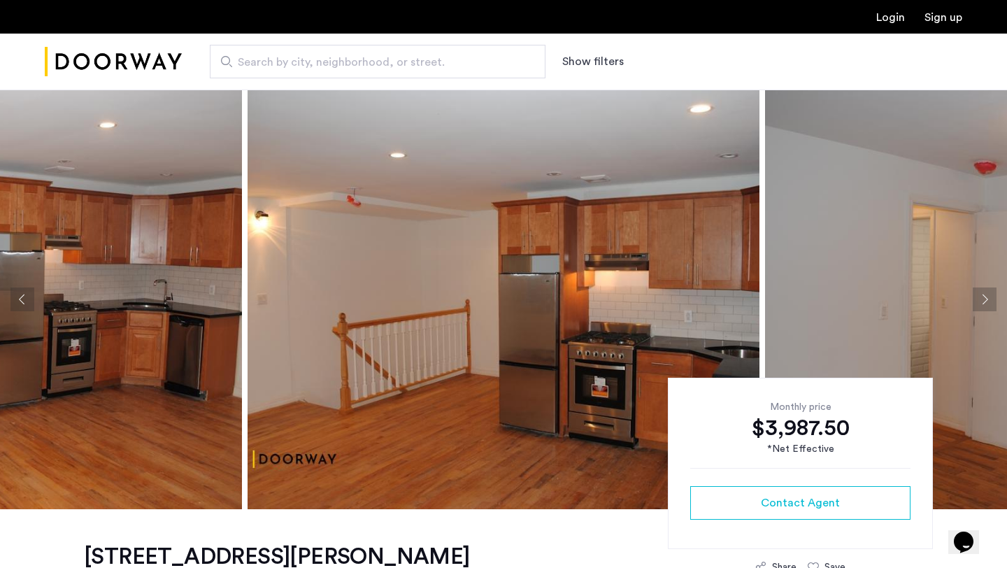
click at [22, 296] on button "Previous apartment" at bounding box center [22, 300] width 24 height 24
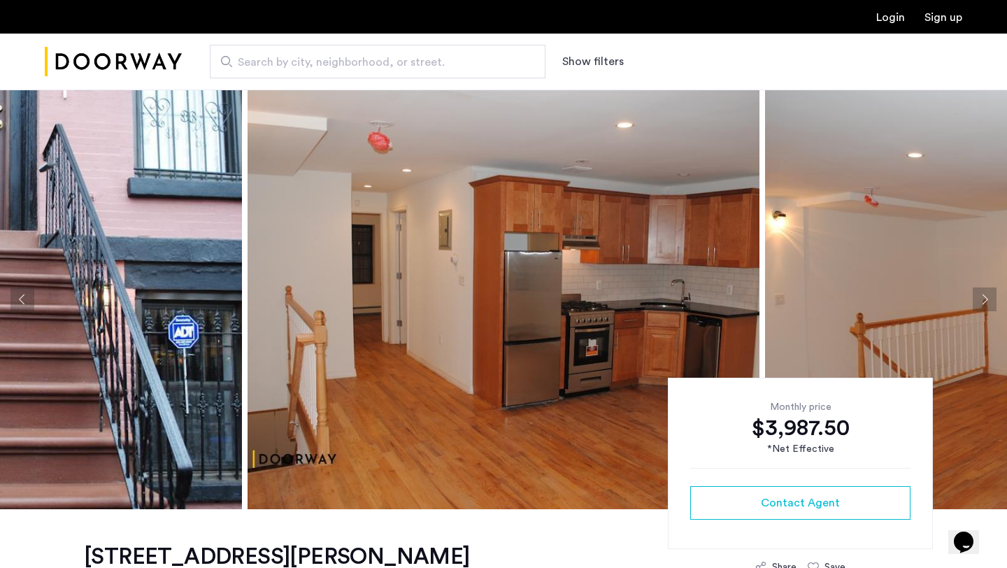
click at [22, 296] on button "Previous apartment" at bounding box center [22, 300] width 24 height 24
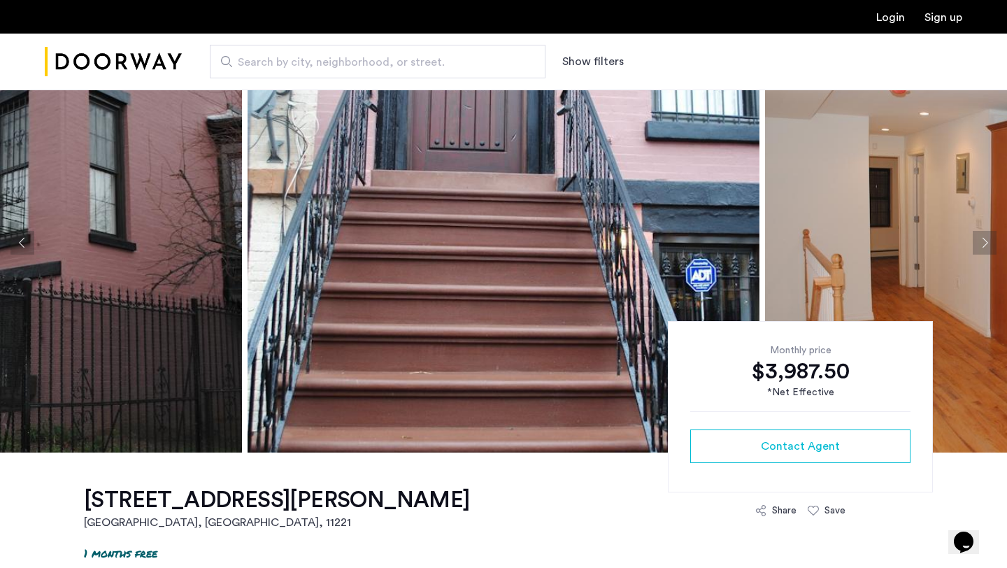
scroll to position [29, 0]
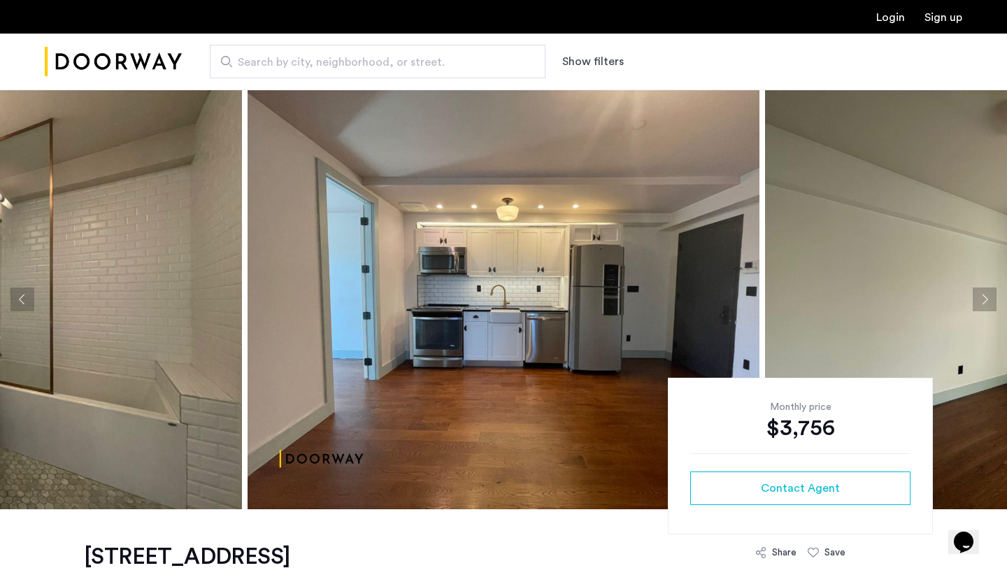
click at [991, 295] on button "Next apartment" at bounding box center [985, 300] width 24 height 24
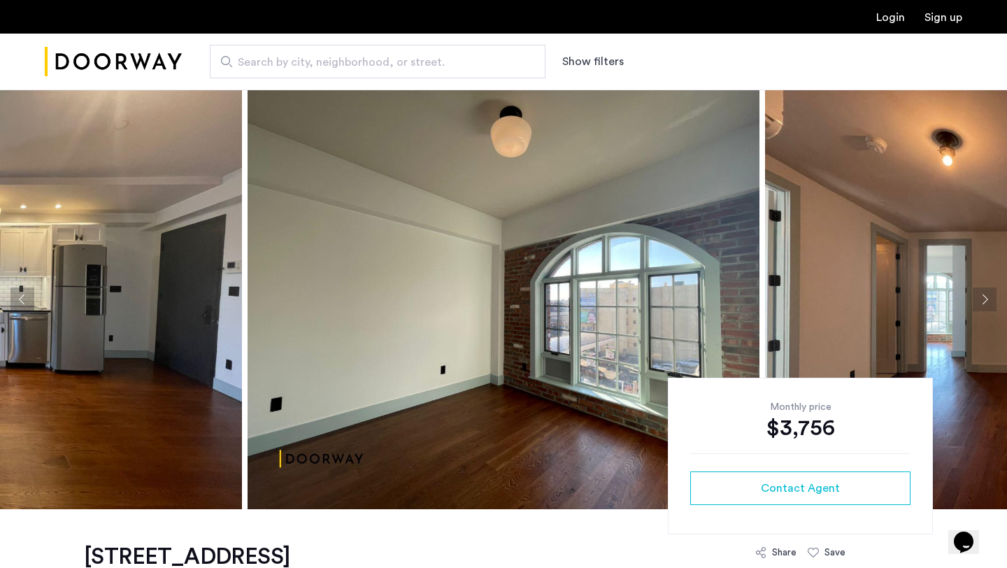
click at [991, 295] on button "Next apartment" at bounding box center [985, 300] width 24 height 24
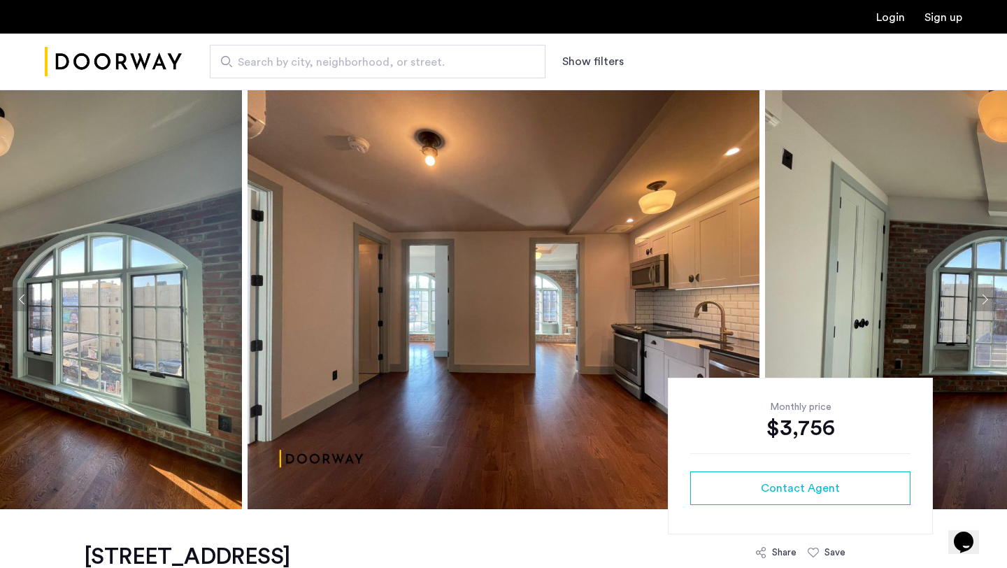
click at [991, 295] on button "Next apartment" at bounding box center [985, 300] width 24 height 24
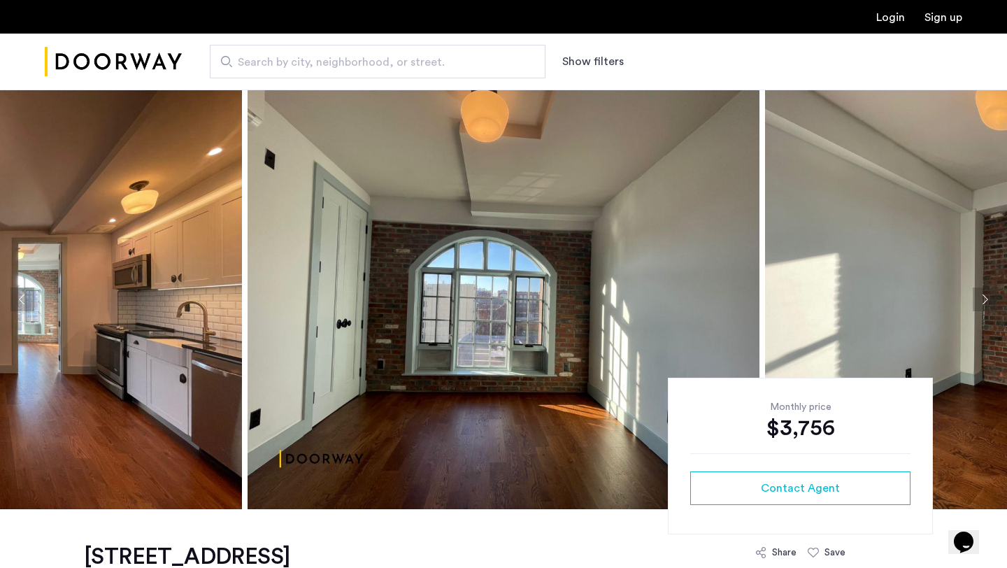
click at [991, 295] on button "Next apartment" at bounding box center [985, 300] width 24 height 24
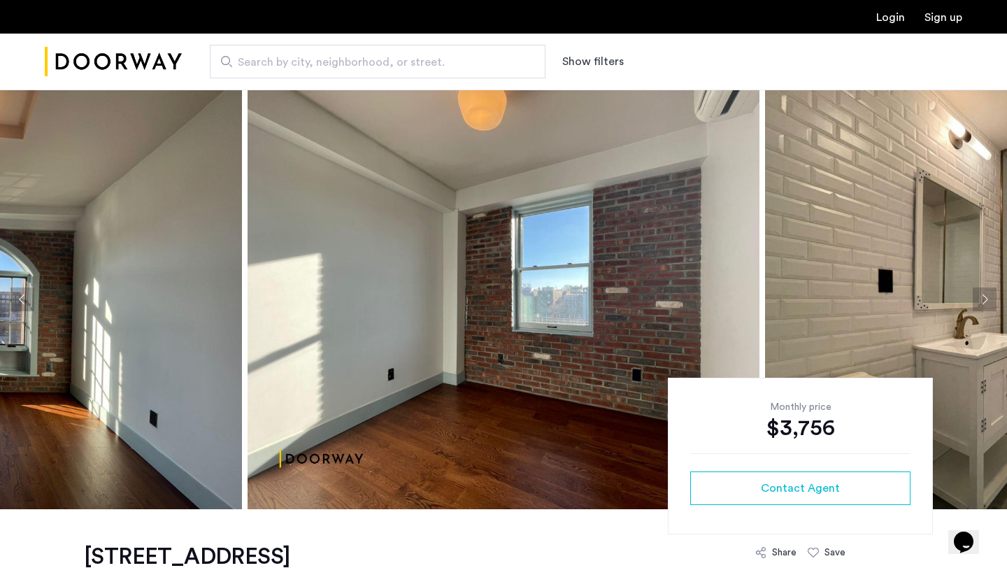
click at [991, 295] on button "Next apartment" at bounding box center [985, 300] width 24 height 24
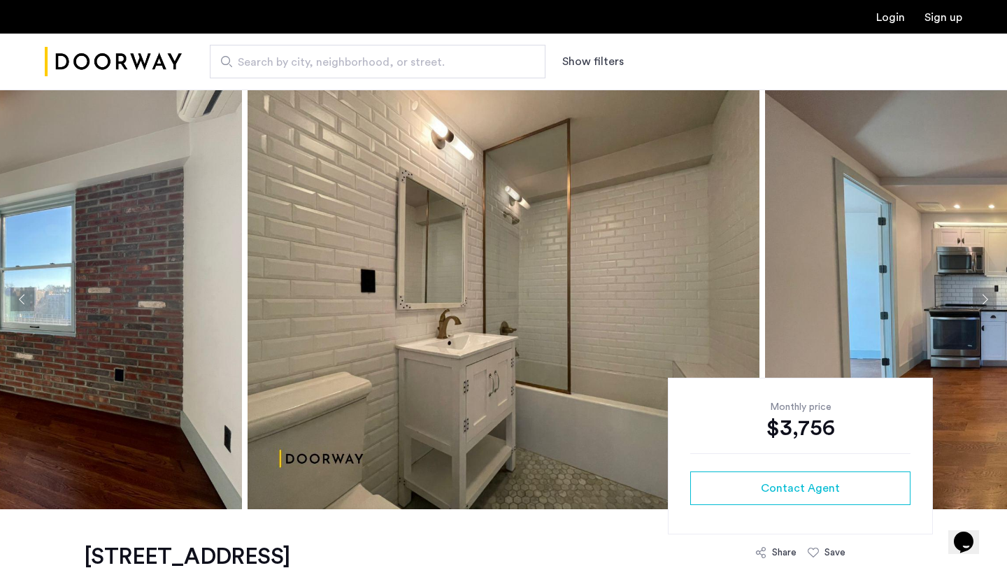
click at [991, 295] on button "Next apartment" at bounding box center [985, 300] width 24 height 24
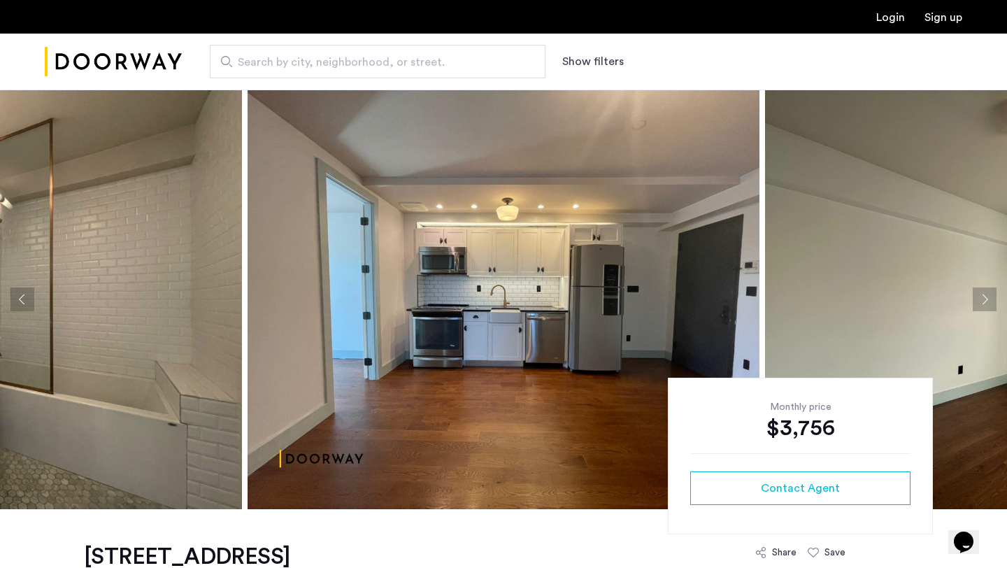
click at [991, 295] on button "Next apartment" at bounding box center [985, 300] width 24 height 24
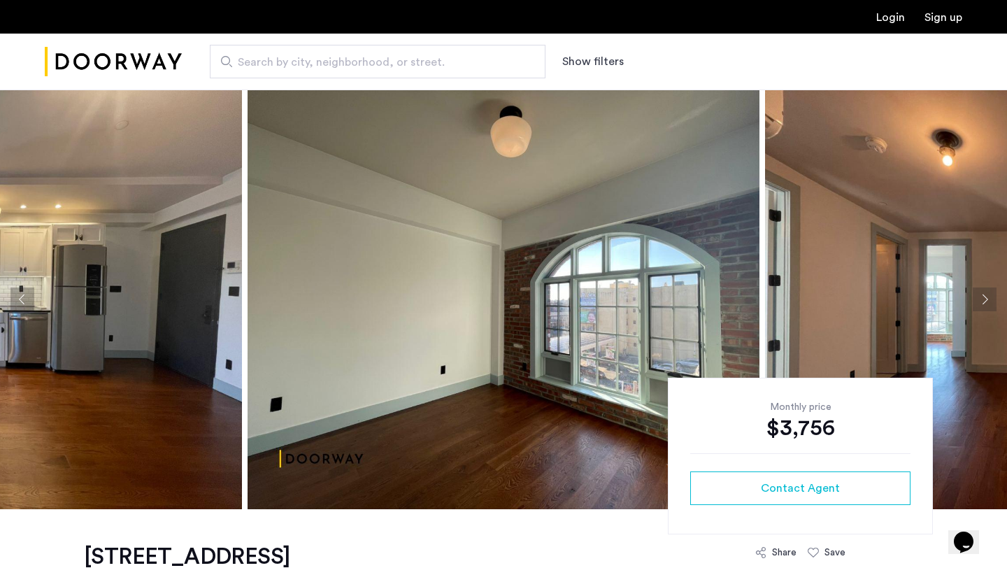
click at [991, 295] on button "Next apartment" at bounding box center [985, 300] width 24 height 24
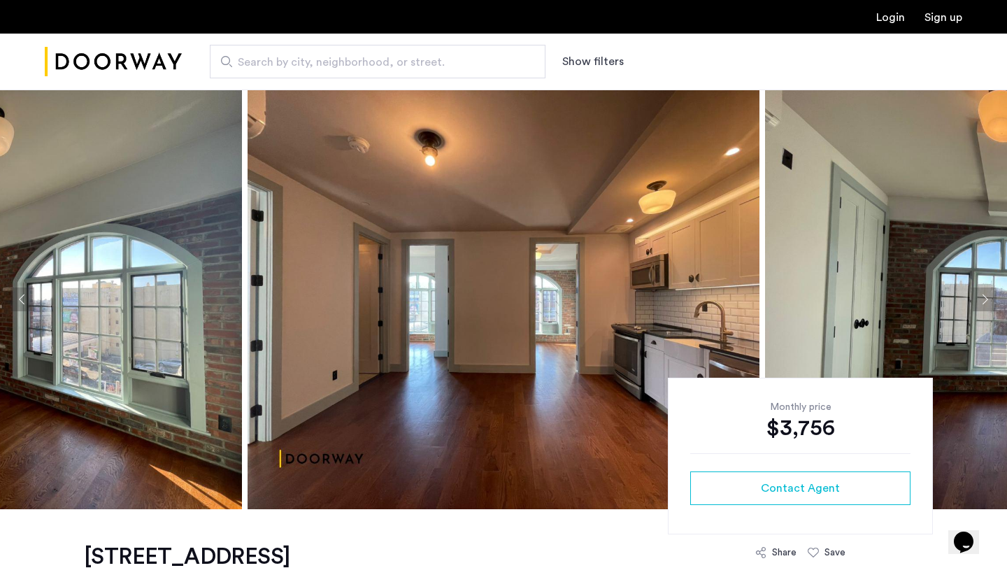
click at [991, 295] on button "Next apartment" at bounding box center [985, 300] width 24 height 24
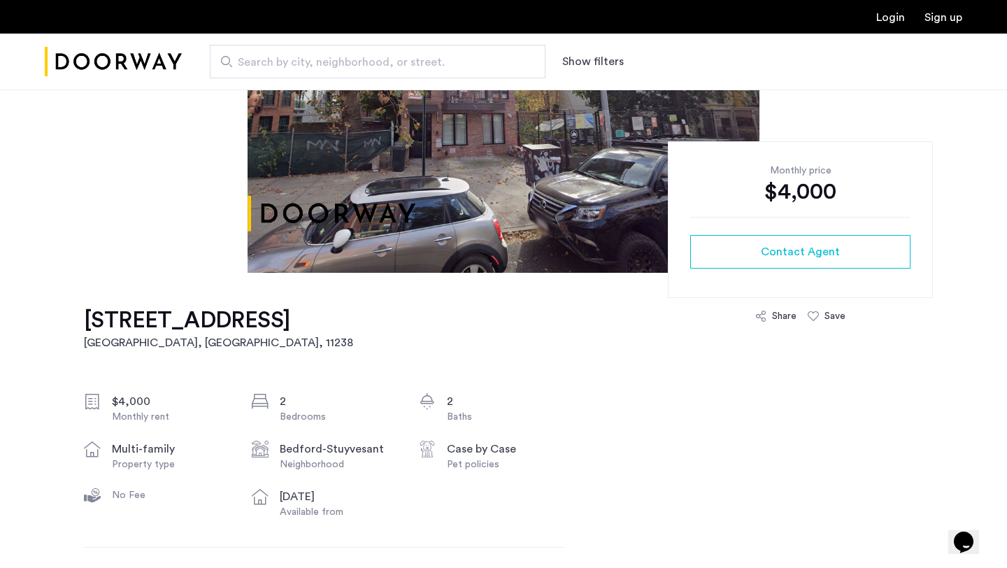
scroll to position [230, 0]
